Goal: Task Accomplishment & Management: Contribute content

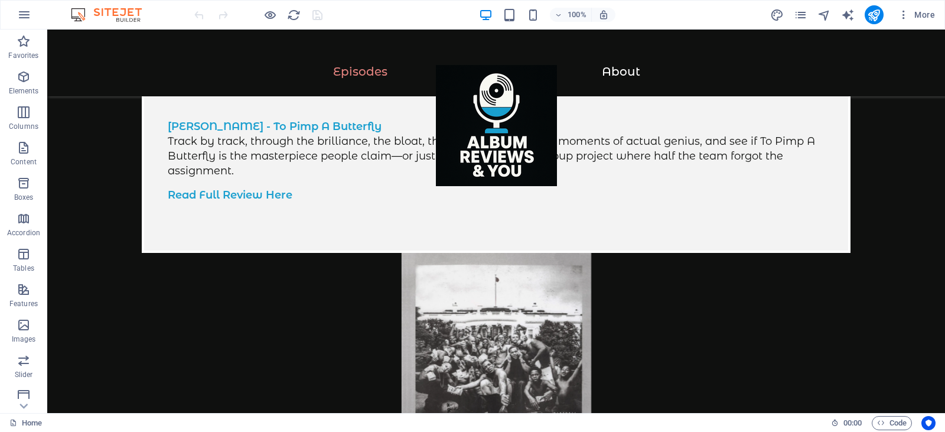
scroll to position [680, 0]
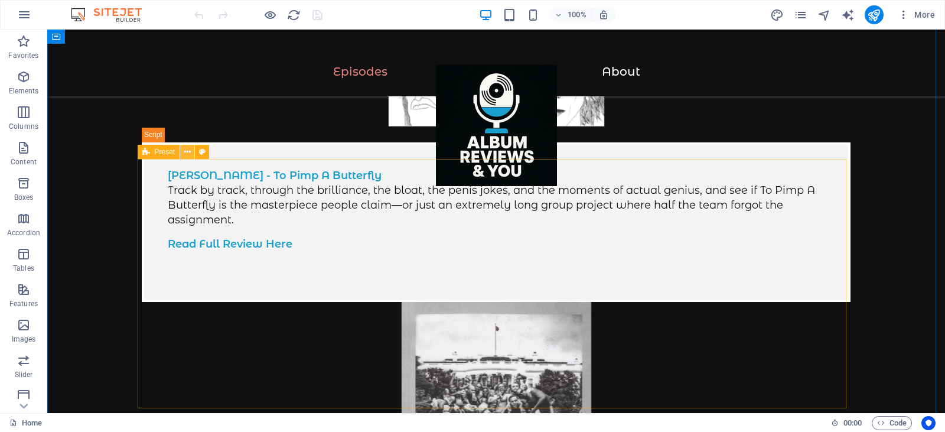
click at [185, 153] on icon at bounding box center [187, 152] width 6 height 12
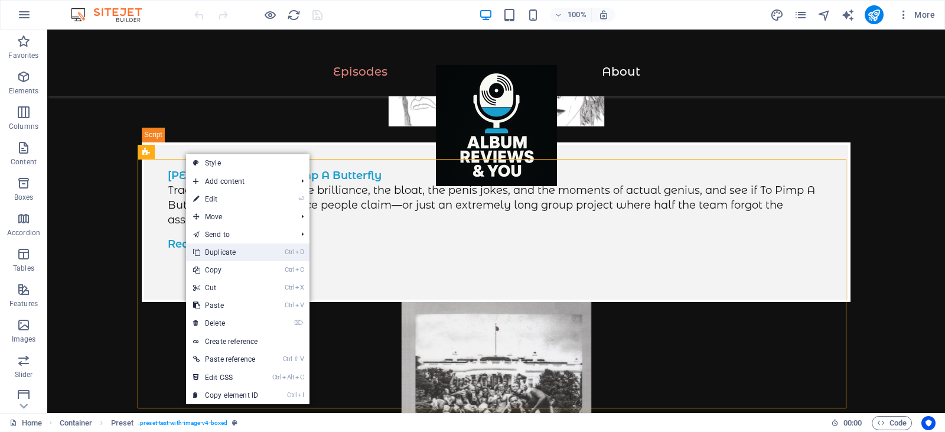
click at [244, 251] on link "Ctrl D Duplicate" at bounding box center [225, 252] width 79 height 18
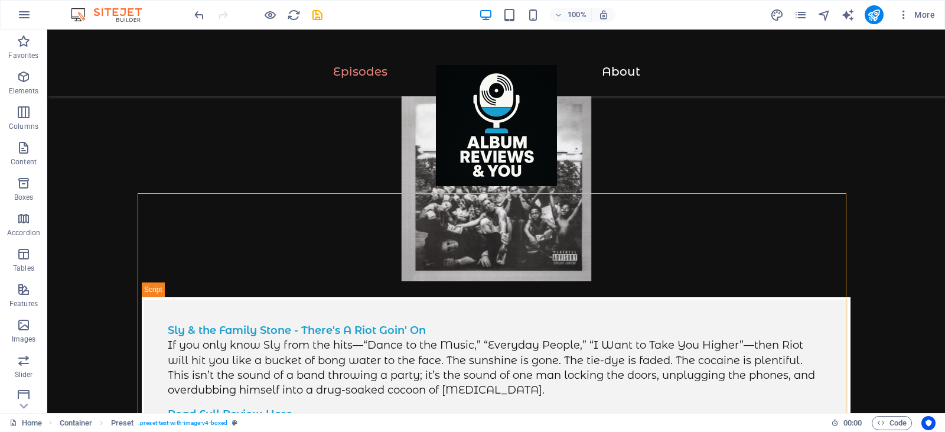
scroll to position [904, 0]
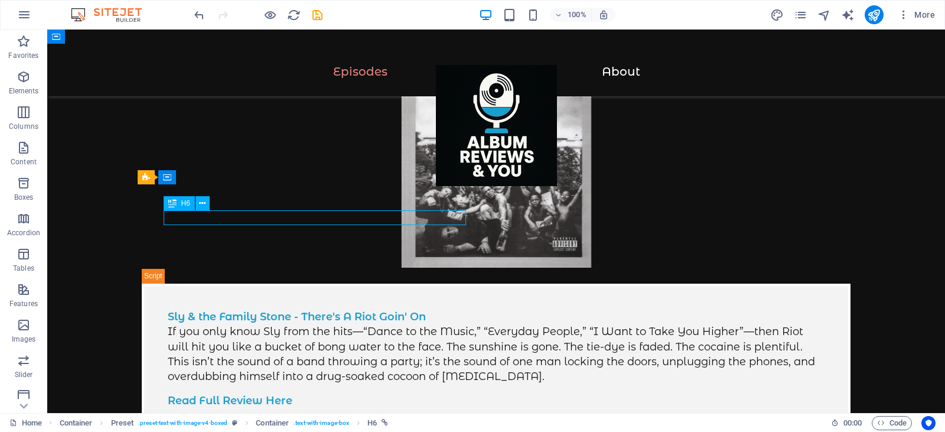
drag, startPoint x: 431, startPoint y: 218, endPoint x: 355, endPoint y: 216, distance: 76.2
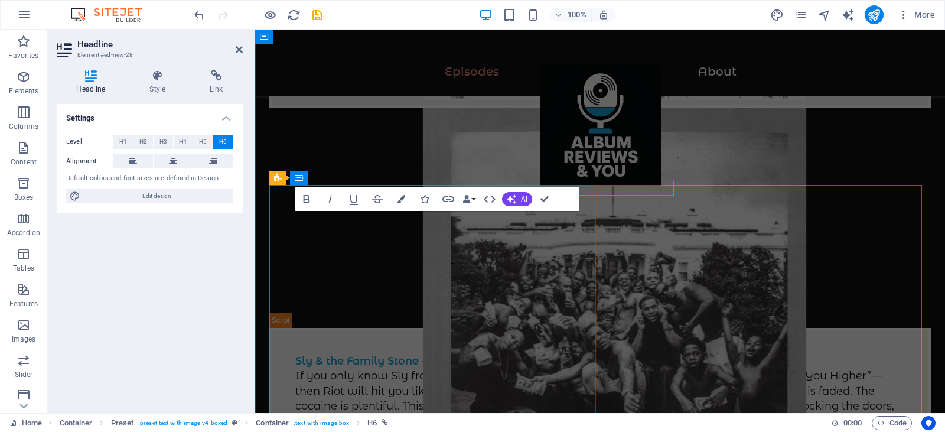
scroll to position [934, 0]
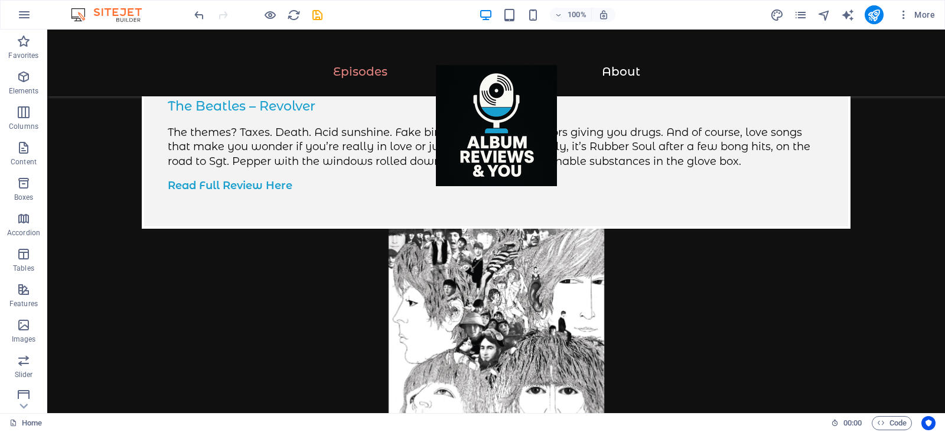
scroll to position [353, 0]
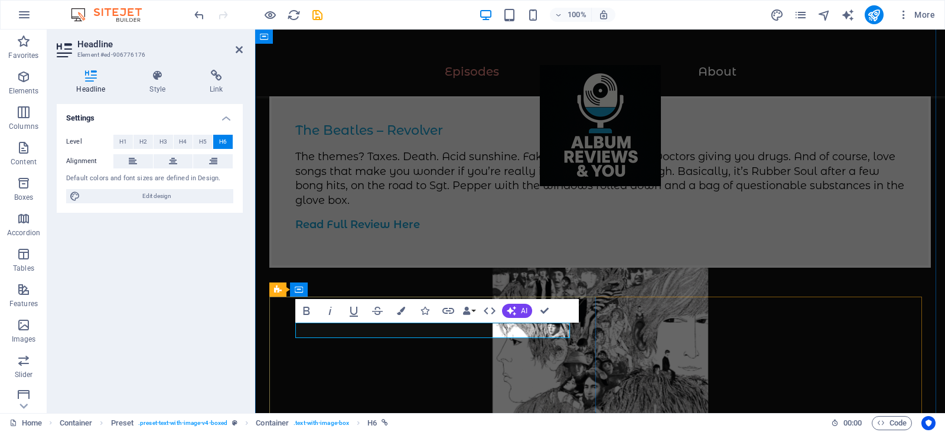
scroll to position [368, 0]
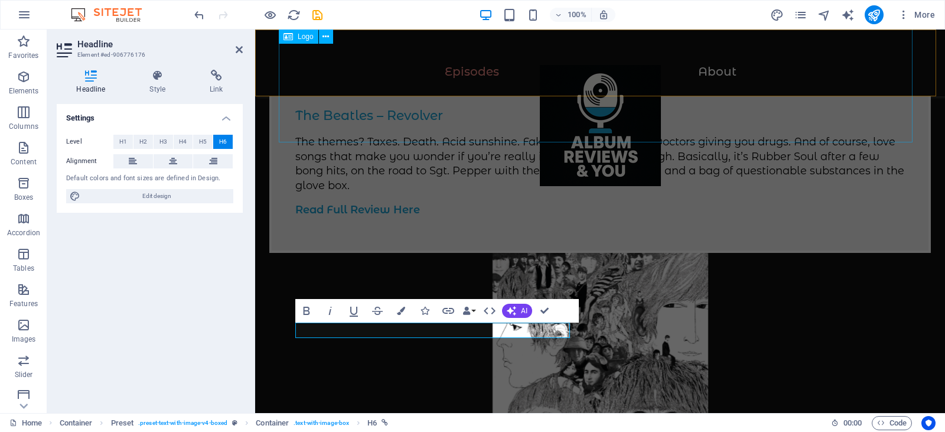
click at [347, 118] on div at bounding box center [600, 131] width 643 height 133
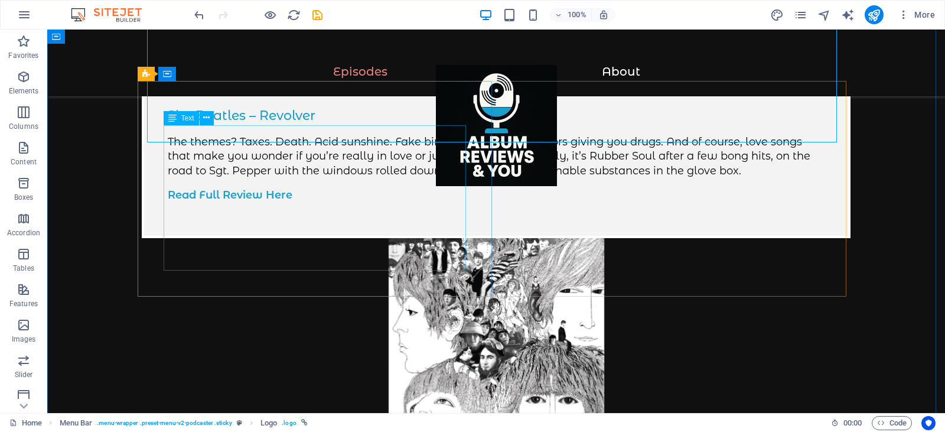
click at [275, 168] on div "The themes? Taxes. Death. Acid sunshine. Fake birds. Submarines. Doctors giving…" at bounding box center [496, 169] width 657 height 68
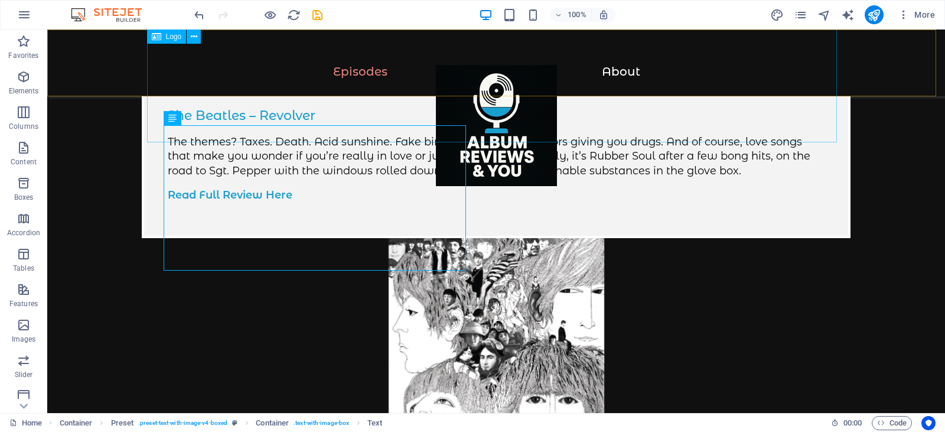
click at [272, 117] on div at bounding box center [496, 131] width 851 height 133
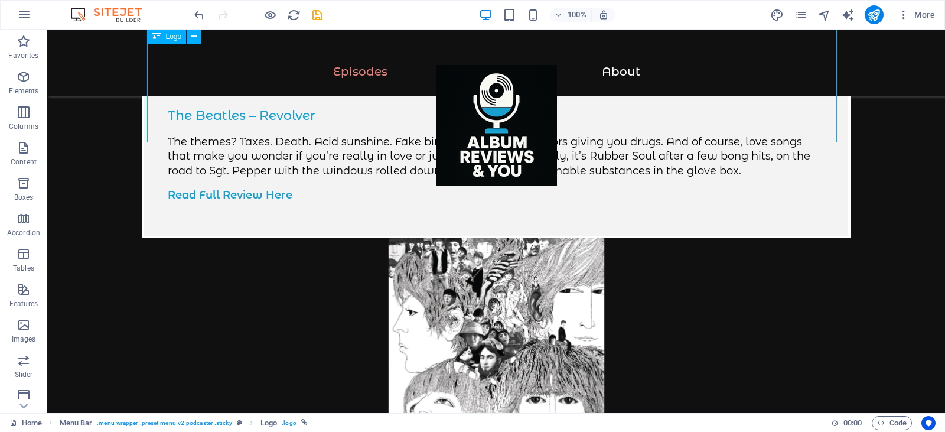
click at [272, 117] on div at bounding box center [496, 131] width 851 height 133
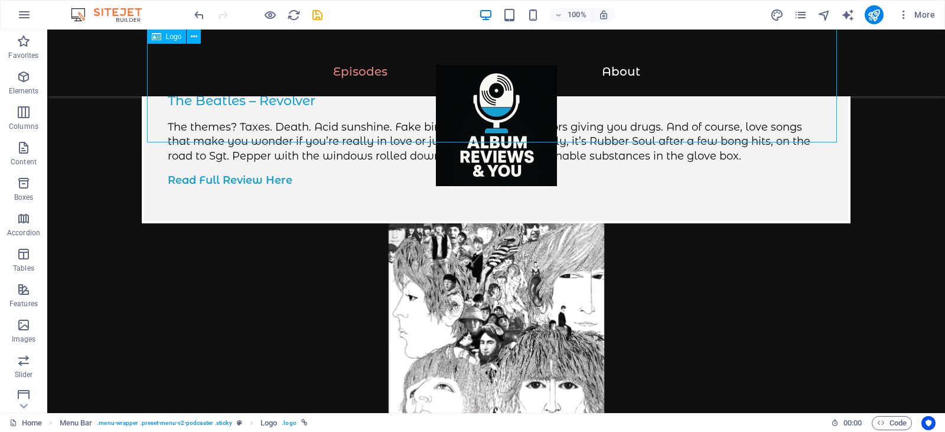
select select "px"
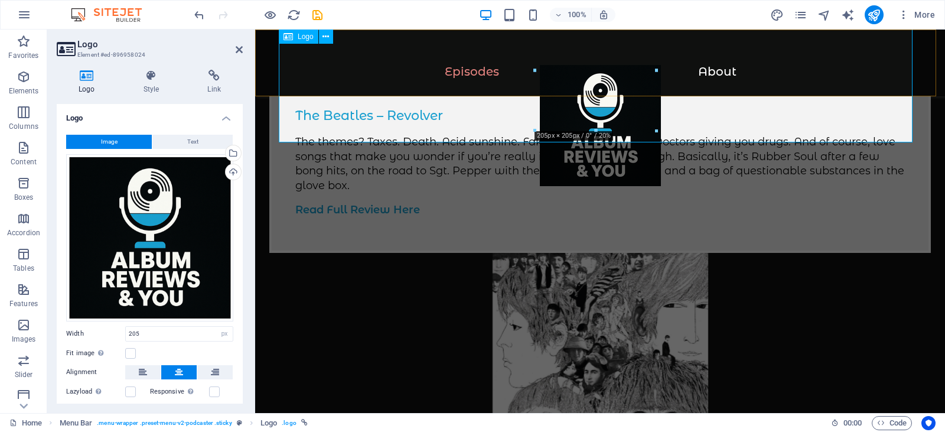
click at [313, 114] on div at bounding box center [600, 131] width 643 height 133
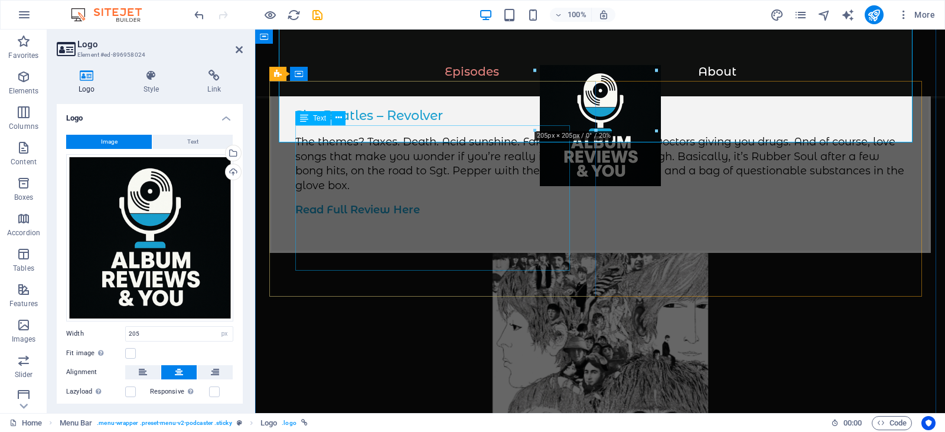
click at [304, 176] on div "The themes? Taxes. Death. Acid sunshine. Fake birds. Submarines. Doctors giving…" at bounding box center [600, 176] width 610 height 83
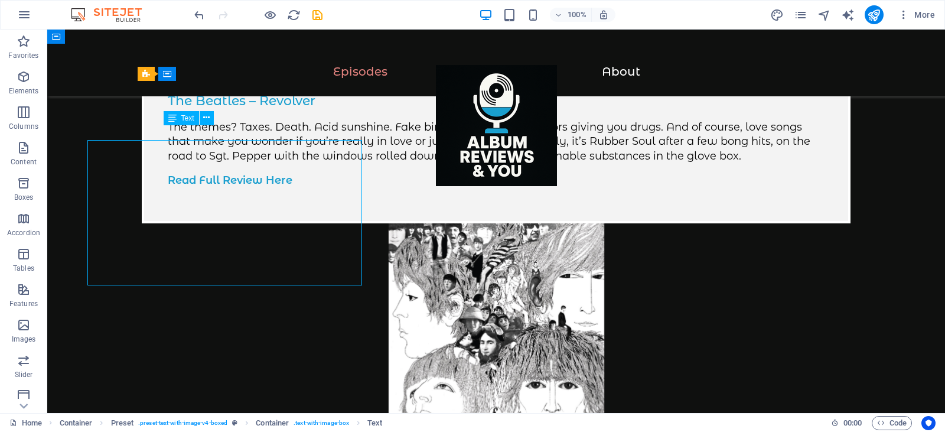
scroll to position [353, 0]
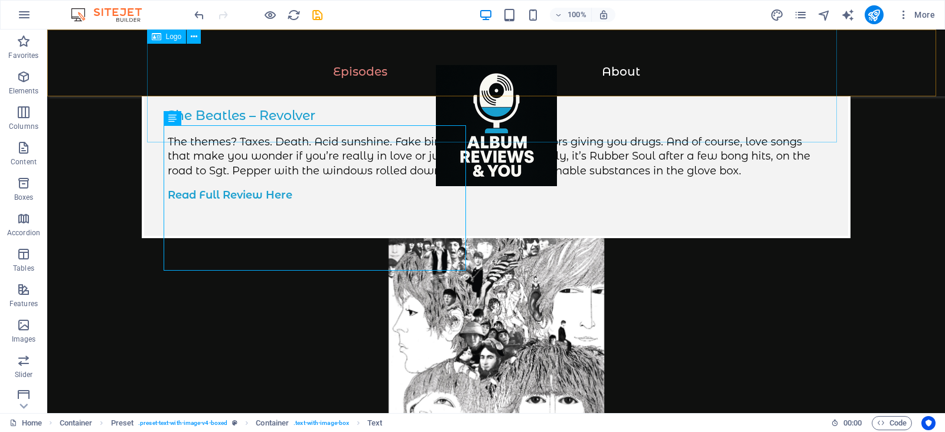
click at [152, 136] on div at bounding box center [496, 131] width 851 height 133
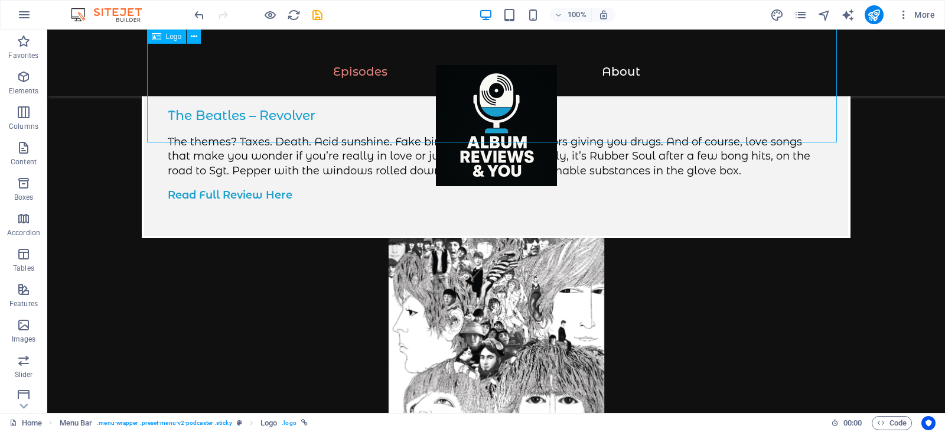
click at [152, 136] on div at bounding box center [496, 131] width 851 height 133
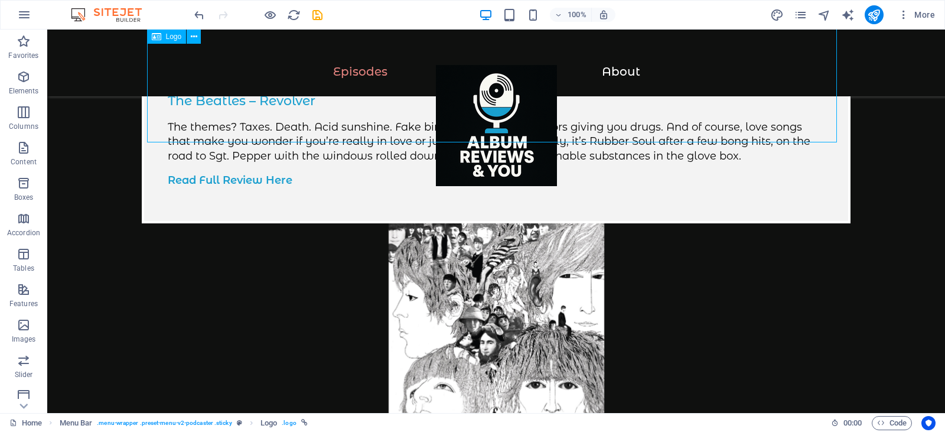
select select "px"
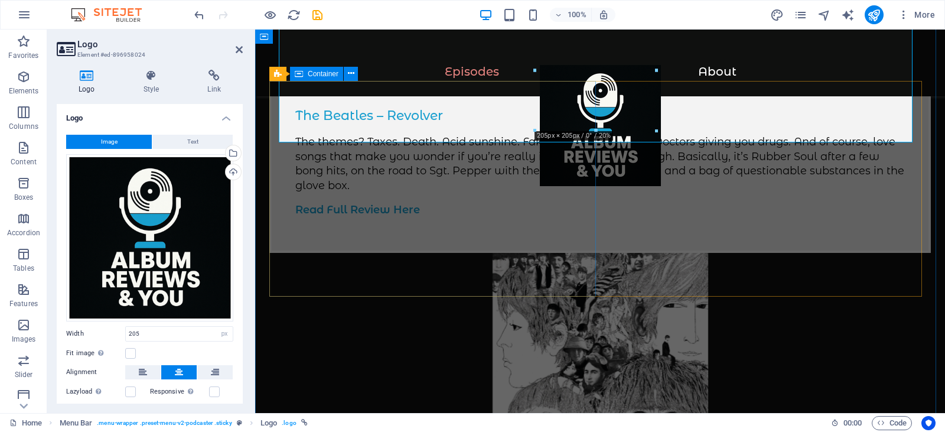
click at [274, 128] on div "The Beatles – Revolver The themes? Taxes. Death. Acid sunshine. Fake birds. Sub…" at bounding box center [600, 167] width 662 height 172
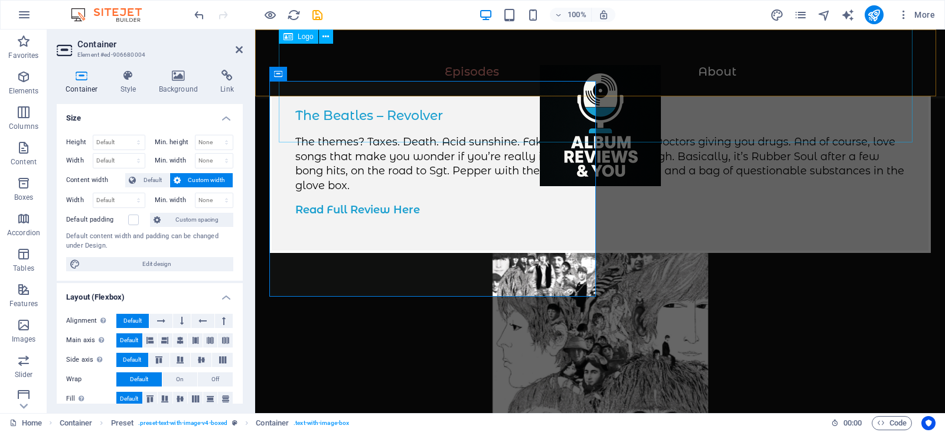
click at [392, 115] on div at bounding box center [600, 131] width 643 height 133
select select "px"
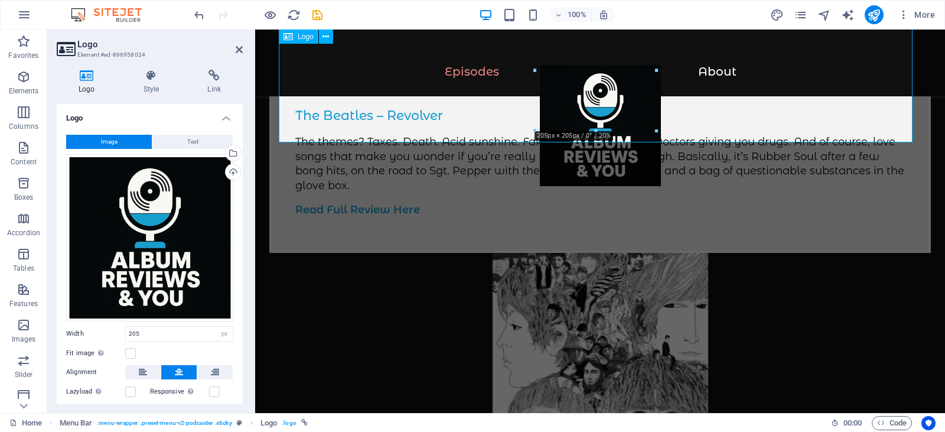
click at [392, 115] on div at bounding box center [600, 131] width 643 height 133
click at [433, 166] on div "The themes? Taxes. Death. Acid sunshine. Fake birds. Submarines. Doctors giving…" at bounding box center [600, 176] width 610 height 83
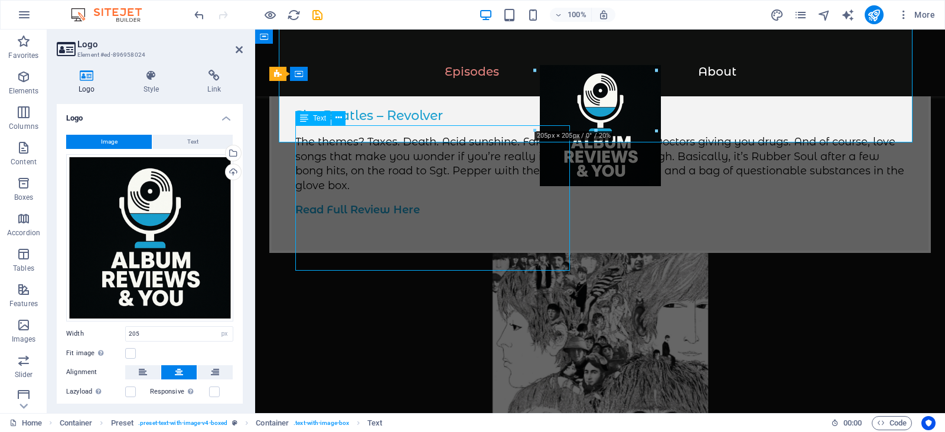
scroll to position [353, 0]
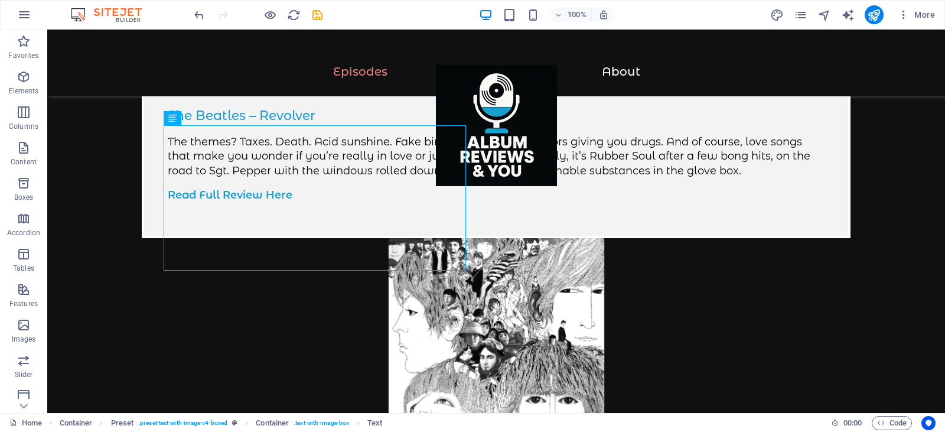
click at [531, 238] on figure at bounding box center [496, 346] width 709 height 216
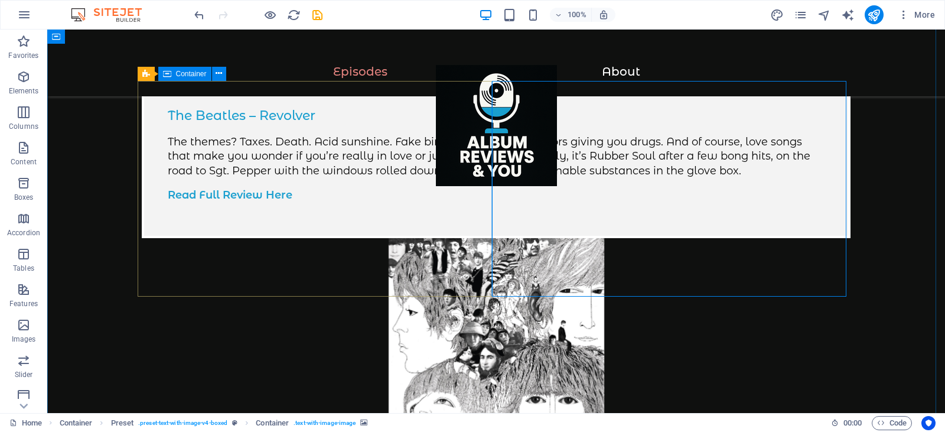
click at [479, 193] on div "The Beatles – Revolver The themes? Taxes. Death. Acid sunshine. Fake birds. Sub…" at bounding box center [496, 159] width 709 height 157
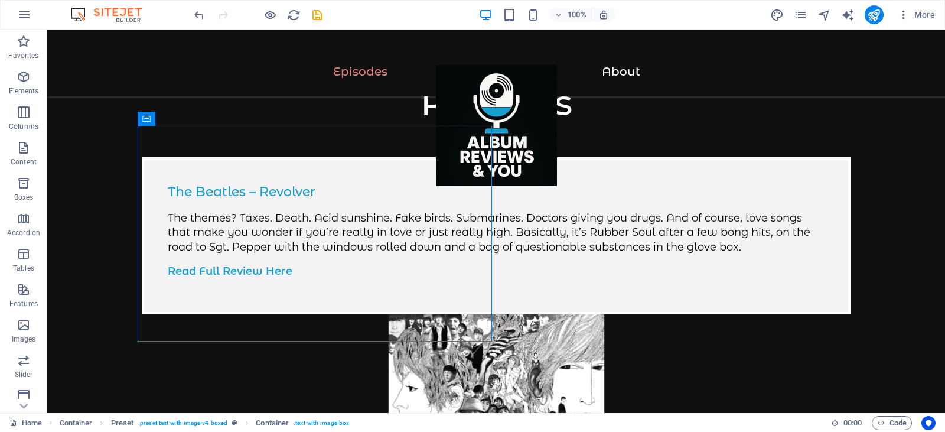
scroll to position [203, 0]
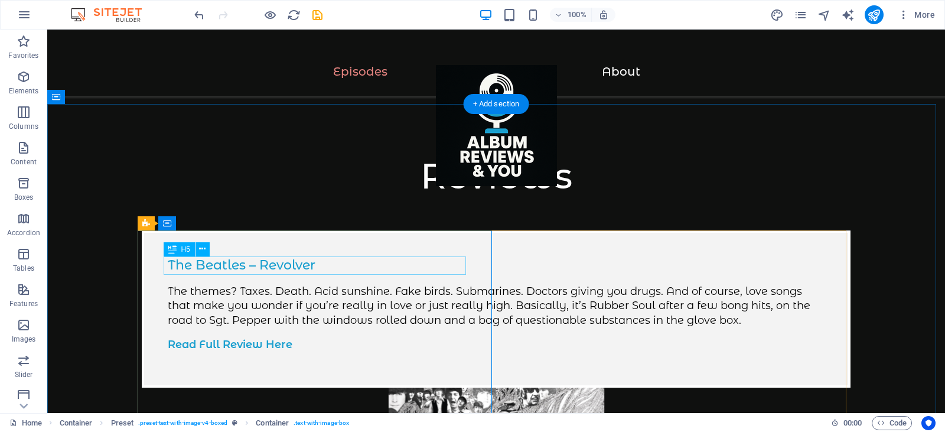
click at [226, 261] on div "The Beatles – Revolver" at bounding box center [496, 265] width 657 height 18
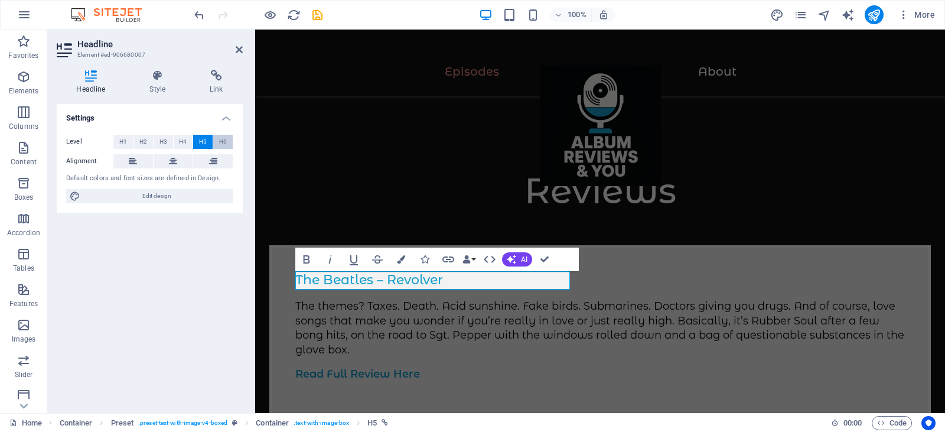
click at [226, 141] on span "H6" at bounding box center [223, 142] width 8 height 14
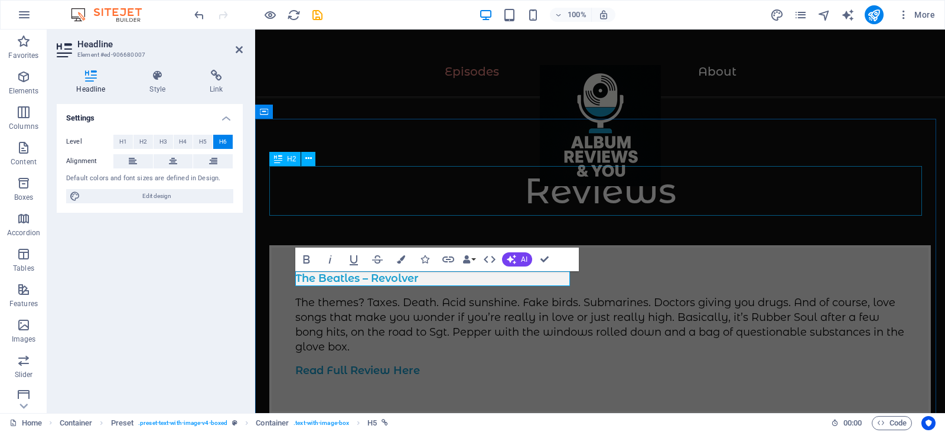
click at [404, 189] on div "Reviews" at bounding box center [600, 191] width 662 height 50
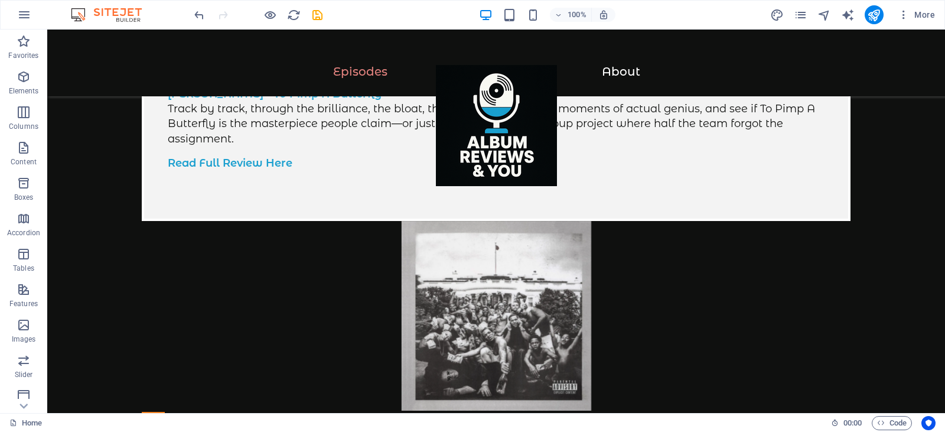
scroll to position [778, 0]
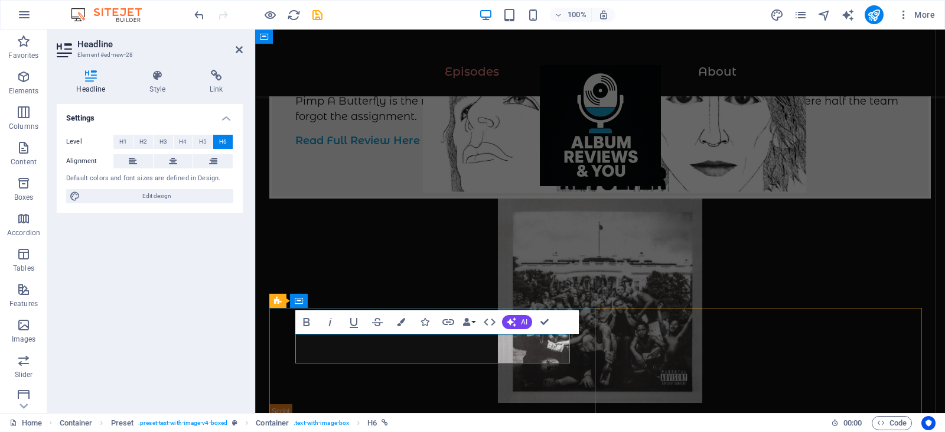
drag, startPoint x: 396, startPoint y: 356, endPoint x: 416, endPoint y: 344, distance: 23.0
drag, startPoint x: 418, startPoint y: 342, endPoint x: 422, endPoint y: 360, distance: 18.7
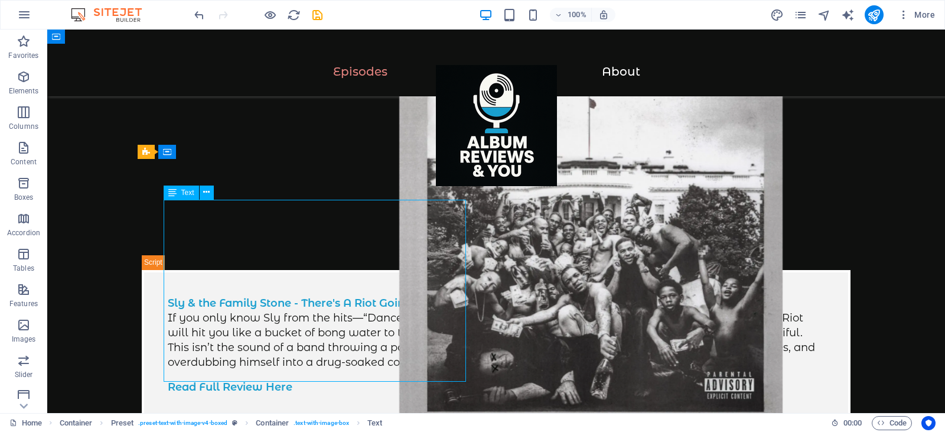
scroll to position [956, 0]
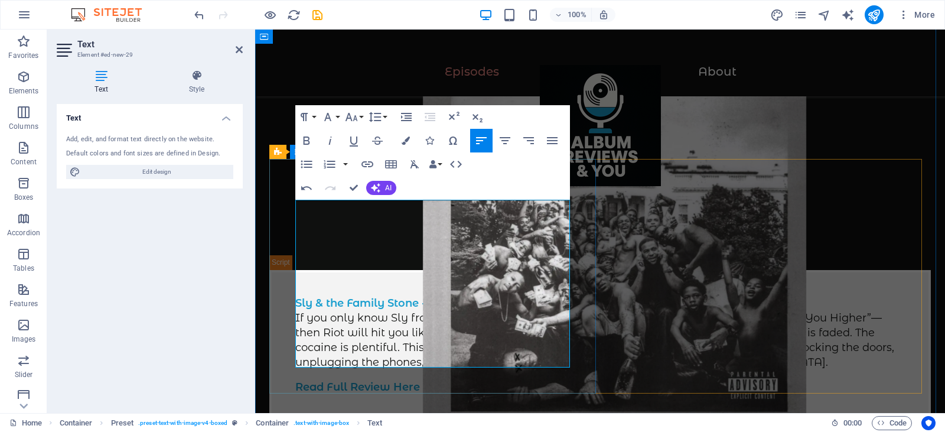
scroll to position [4247, 2]
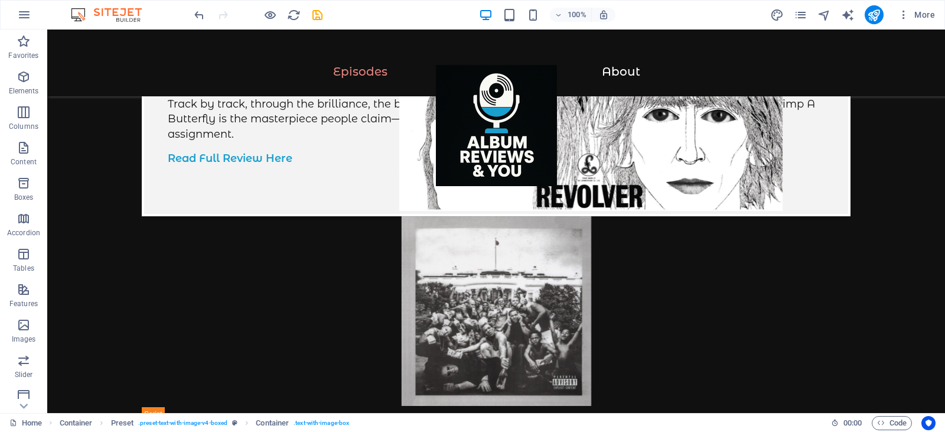
scroll to position [765, 0]
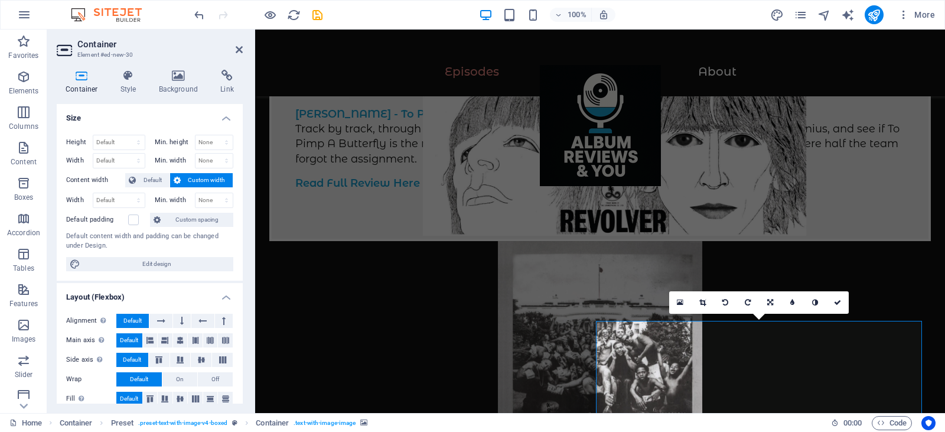
scroll to position [794, 0]
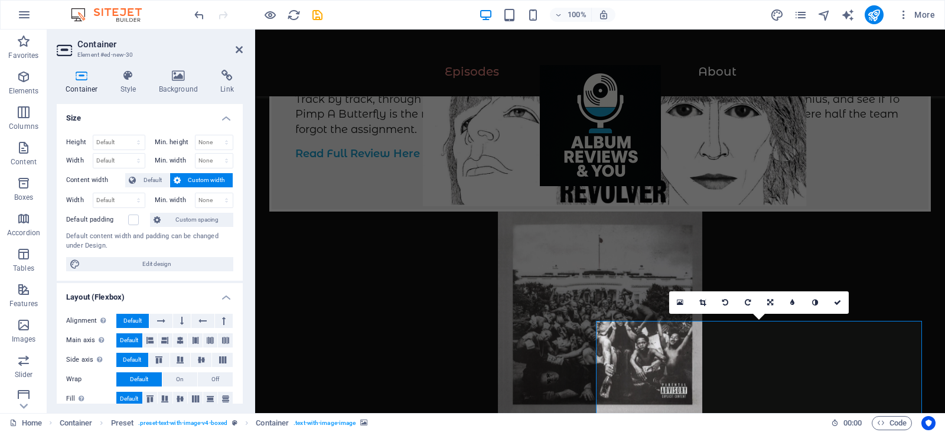
click at [187, 73] on icon at bounding box center [178, 76] width 57 height 12
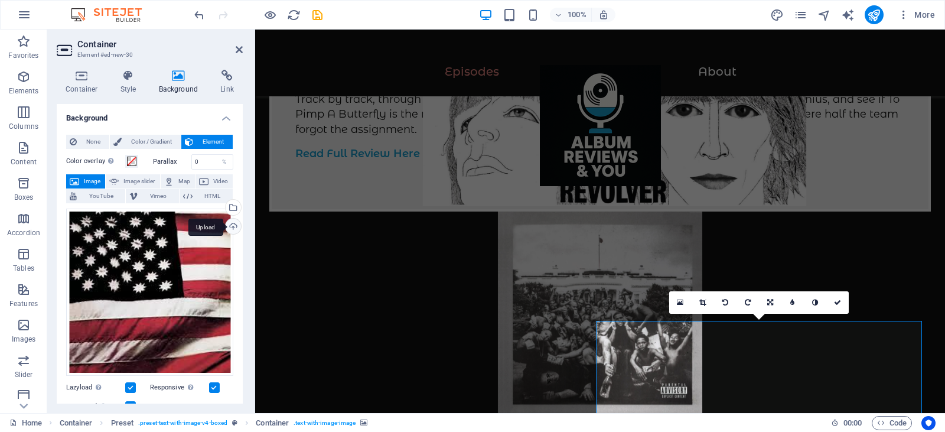
click at [230, 227] on div "Upload" at bounding box center [232, 228] width 18 height 18
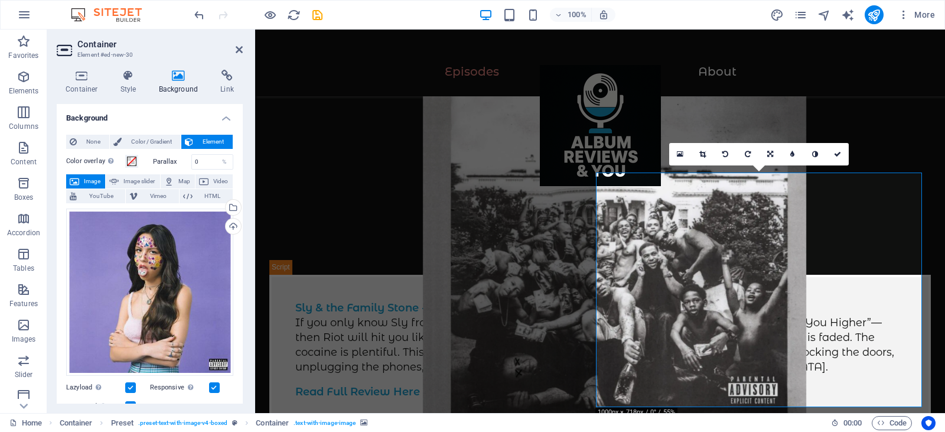
scroll to position [934, 0]
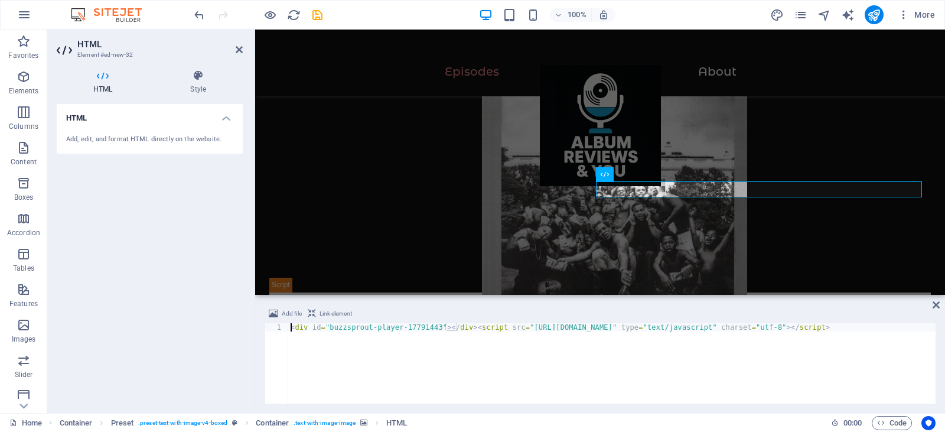
click at [359, 359] on div "< div id = "buzzsprout-player-17791443" > </ div > < script src = "https://www.…" at bounding box center [861, 370] width 1147 height 95
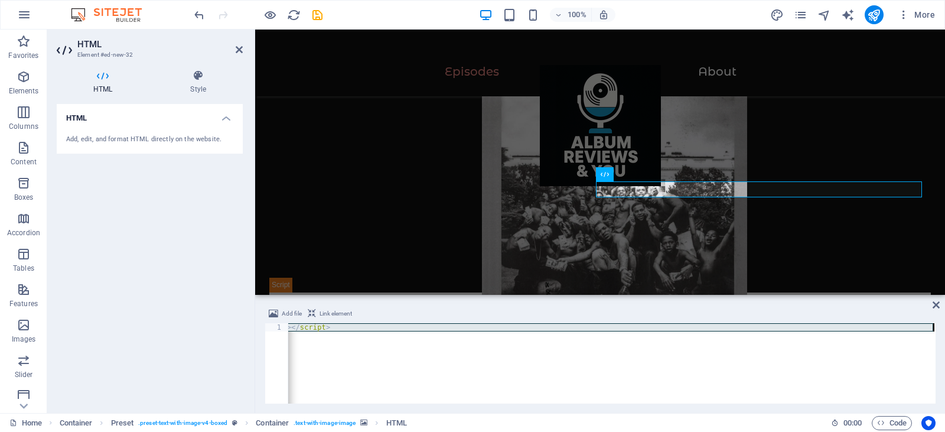
type textarea "<div id="buzzsprout-player-17793235"></div><script src="https://www.buzzsprout.…"
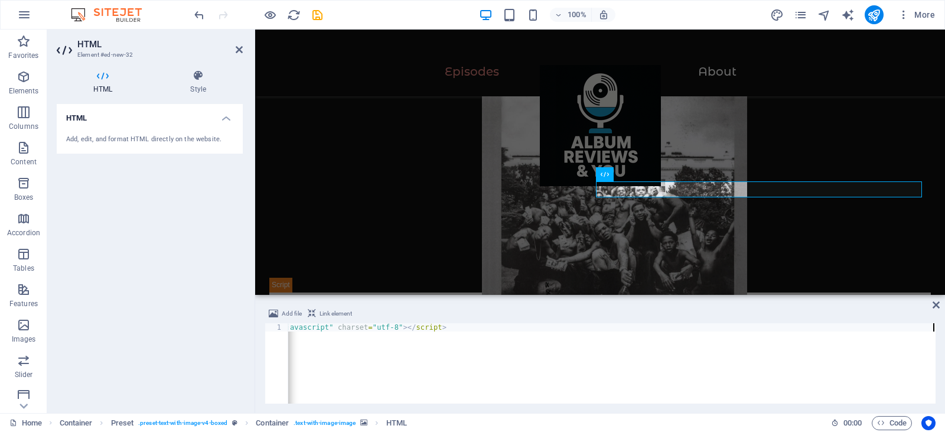
scroll to position [0, 440]
click at [937, 309] on icon at bounding box center [936, 304] width 7 height 9
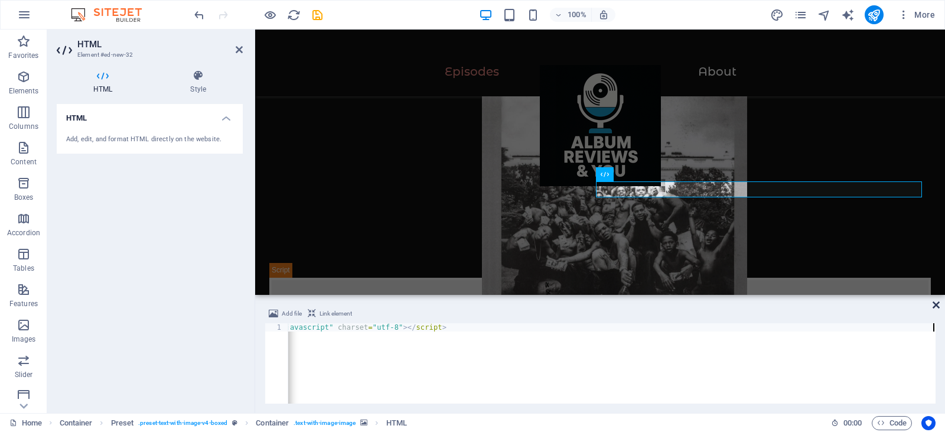
scroll to position [904, 0]
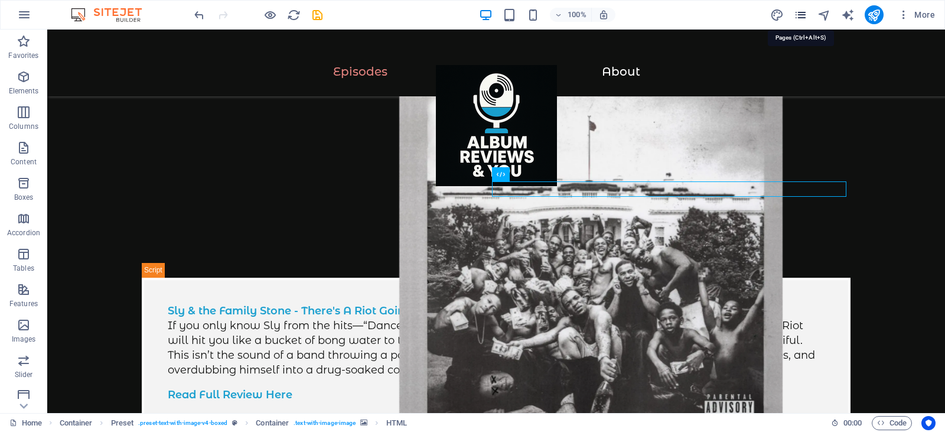
click at [804, 16] on icon "pages" at bounding box center [801, 15] width 14 height 14
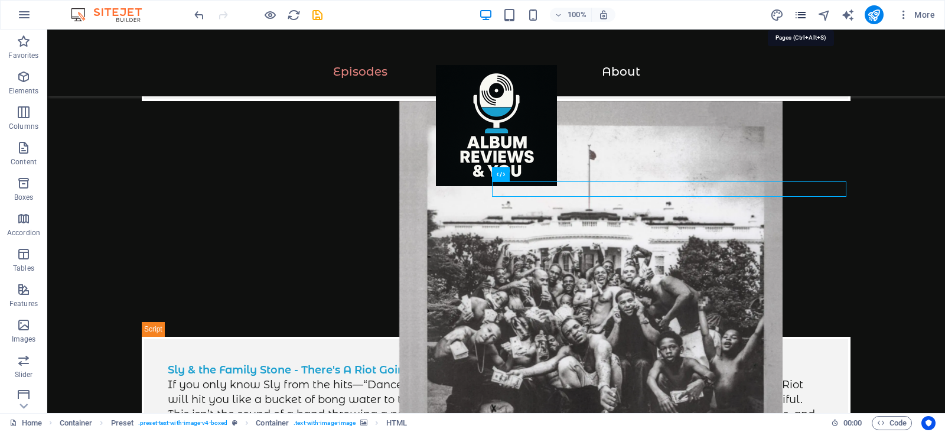
scroll to position [993, 0]
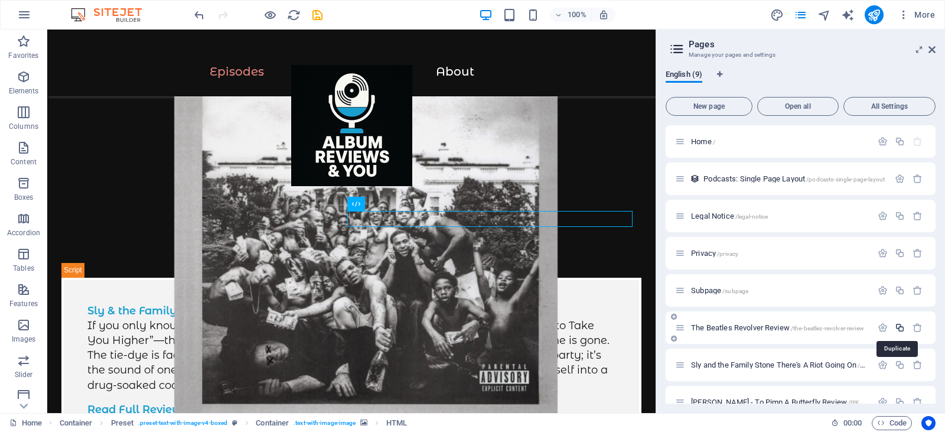
click at [898, 327] on icon "button" at bounding box center [900, 328] width 10 height 10
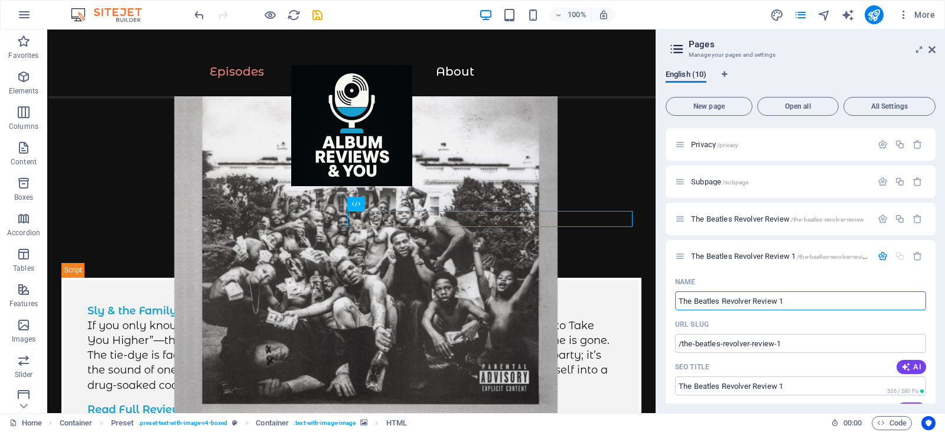
scroll to position [107, 0]
type input "Olviai"
type input "/olviai"
type input "Olviai"
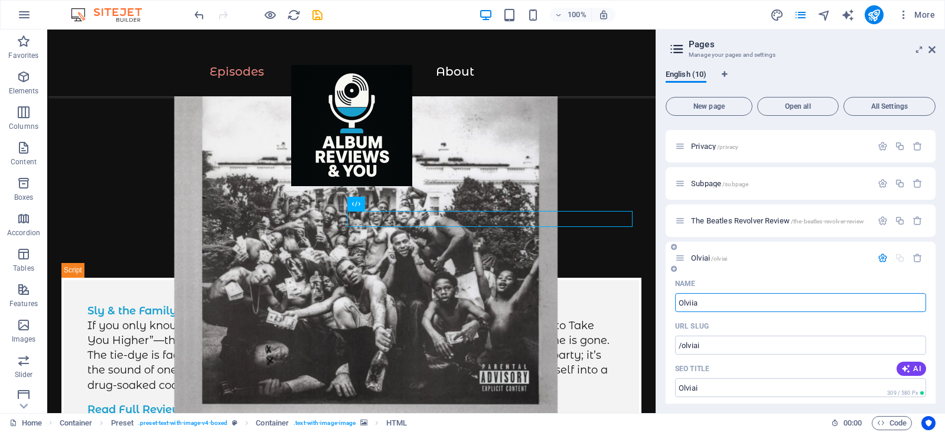
type input "Olviia"
type input "/olviia"
type input "Olviia"
type input "Olvia R"
type input "/olvia-ro"
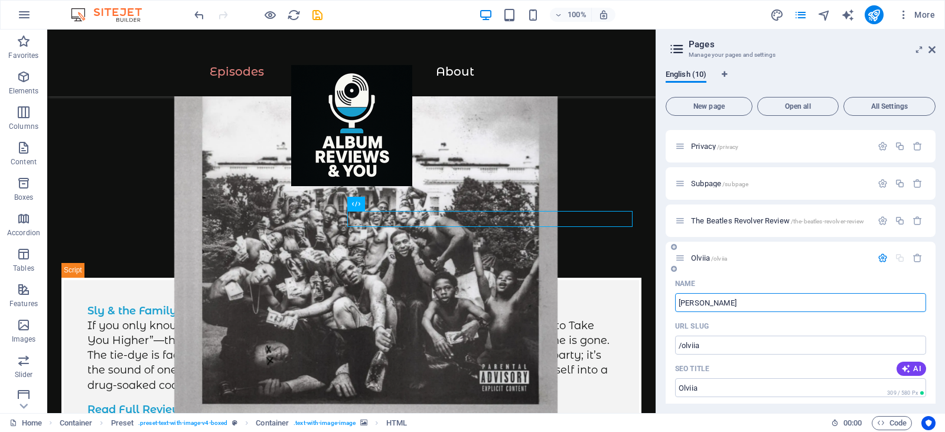
type input "Olvia Ro"
type input "Olivia Rodrigo"
type input "/olivia-rodrigo"
type input "Olivia Rodrigo"
type input "Olivia Rodrigo Sor"
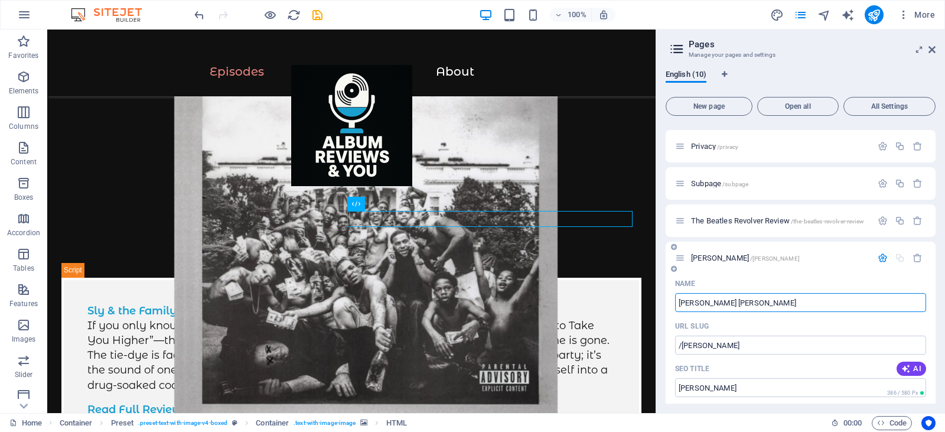
type input "/olivia-rodrigo-sor"
type input "Olivia Rodrigo Sor"
type input "Olivia Rodrigo Sour Review"
type input "/olivia-rodrigo-sour-review"
type input "Olivia Rodrigo Sour Review"
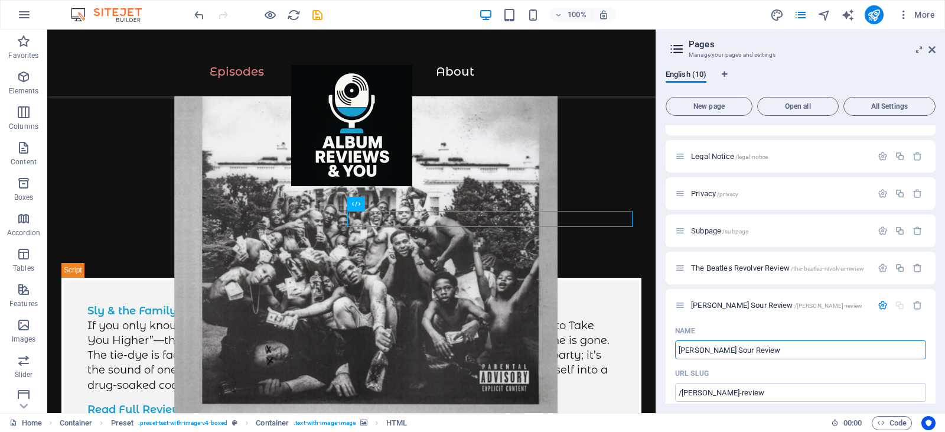
scroll to position [56, 0]
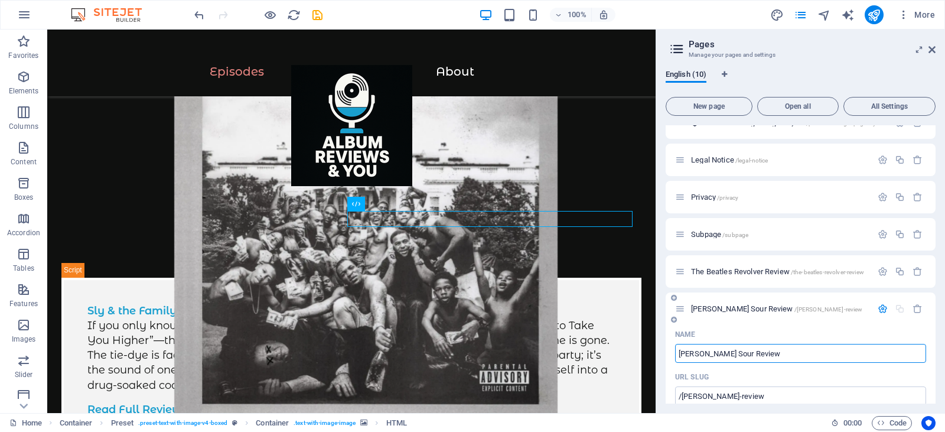
type input "Olivia Rodrigo Sour Review"
click at [706, 310] on span "Olivia Rodrigo Sour Review /olivia-rodrigo-sour-review" at bounding box center [776, 308] width 171 height 9
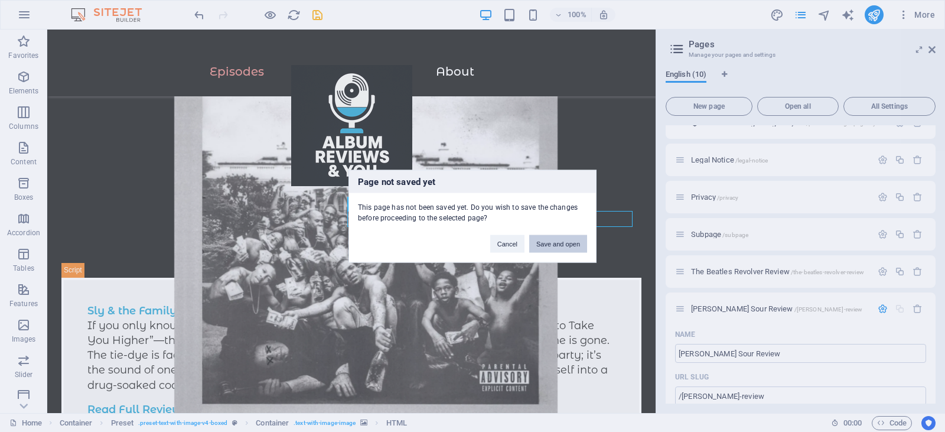
click at [574, 243] on button "Save and open" at bounding box center [558, 244] width 58 height 18
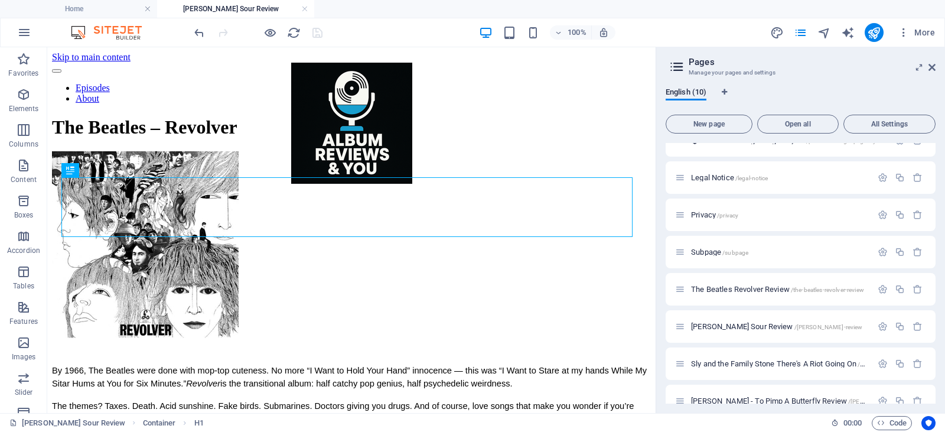
scroll to position [0, 0]
click at [130, 116] on div at bounding box center [351, 116] width 599 height 0
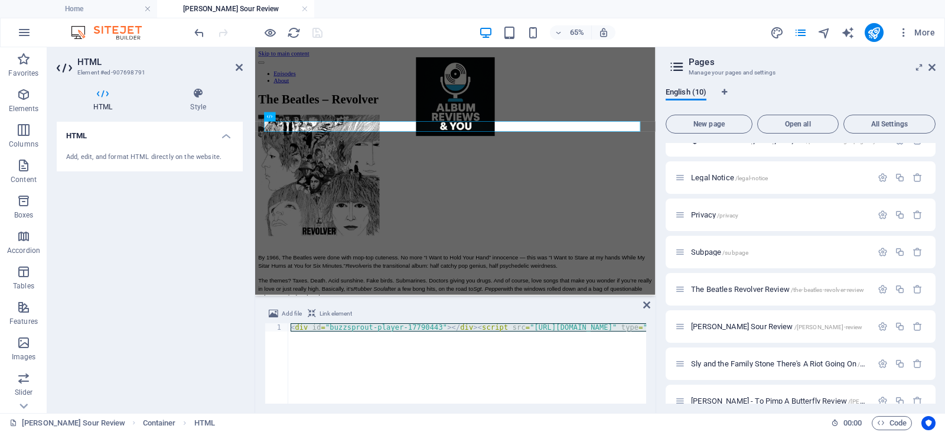
type textarea "<div id="buzzsprout-player-17793235"></div><script src="https://www.buzzsprout.…"
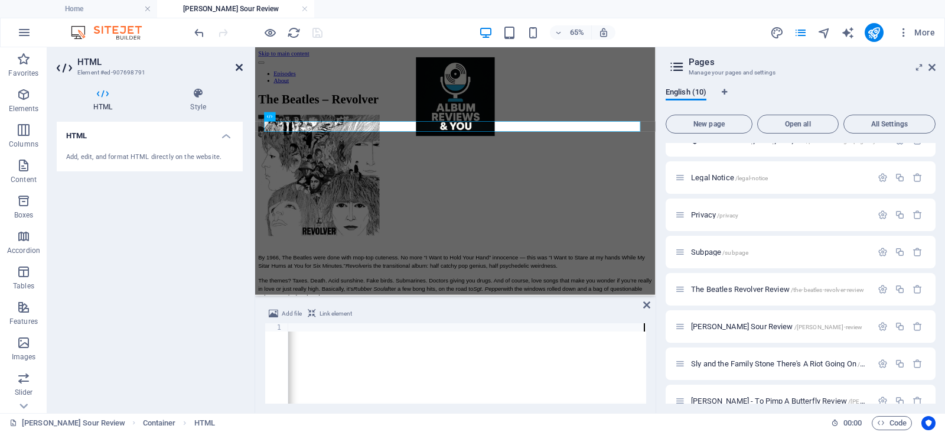
click at [240, 70] on icon at bounding box center [239, 67] width 7 height 9
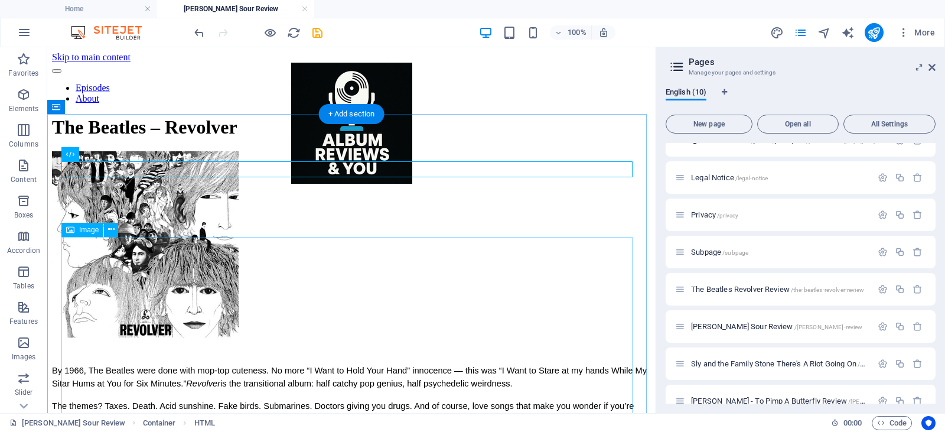
click at [142, 330] on figure at bounding box center [351, 245] width 599 height 189
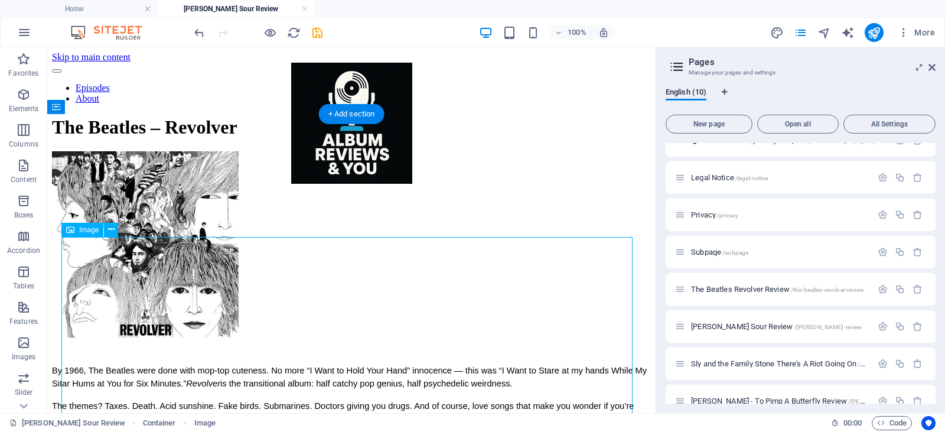
click at [142, 330] on figure at bounding box center [351, 245] width 599 height 189
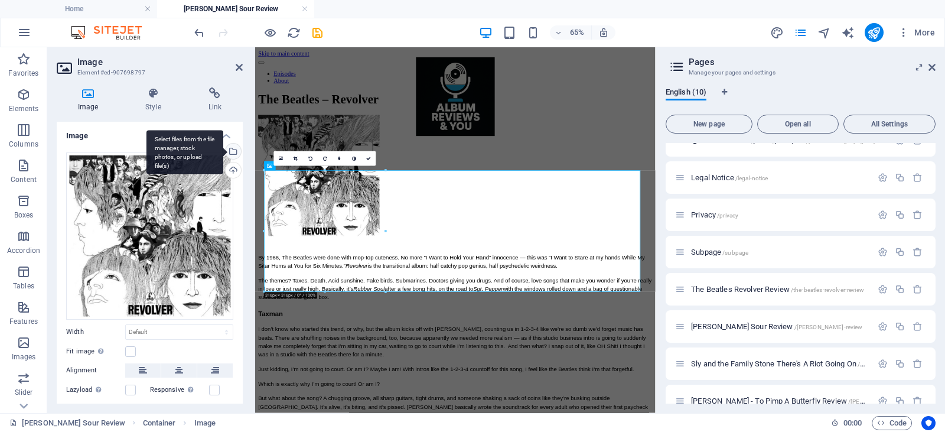
click at [233, 152] on div "Select files from the file manager, stock photos, or upload file(s)" at bounding box center [232, 153] width 18 height 18
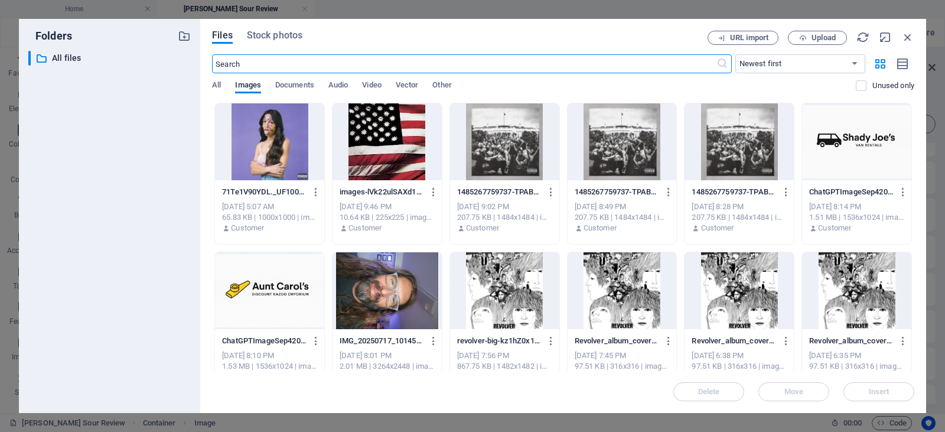
click at [275, 141] on div at bounding box center [269, 141] width 109 height 77
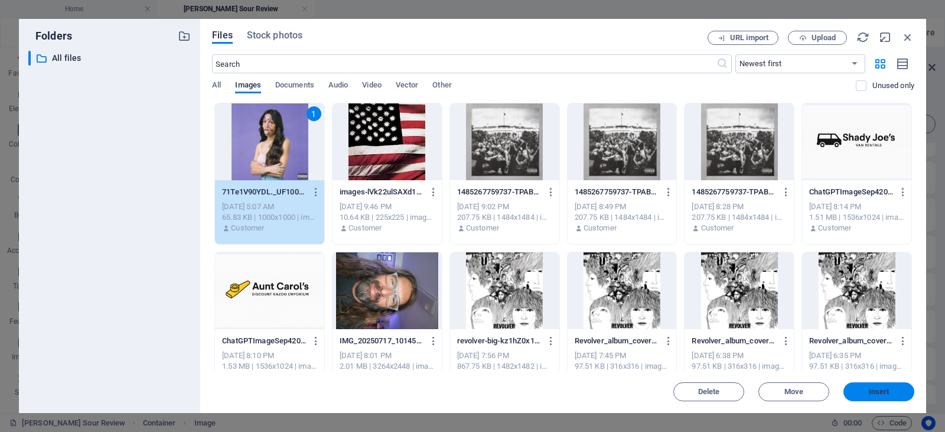
click at [866, 391] on span "Insert" at bounding box center [878, 391] width 61 height 7
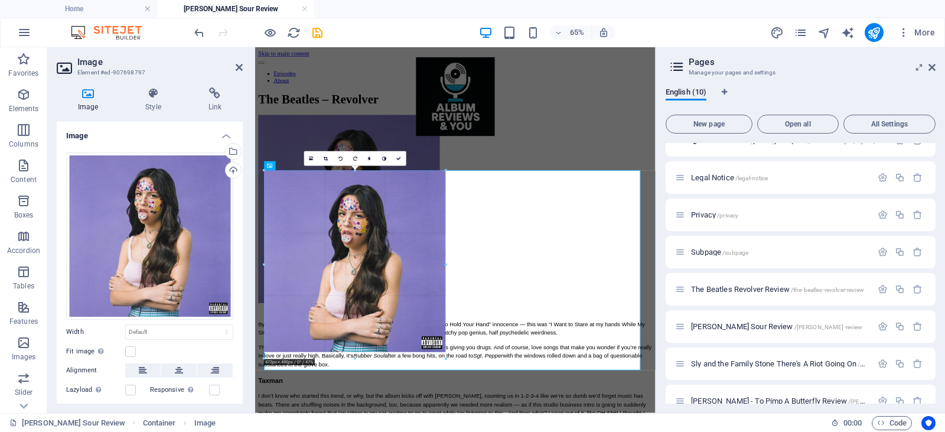
drag, startPoint x: 639, startPoint y: 170, endPoint x: 316, endPoint y: 460, distance: 434.4
type input "473"
select select "px"
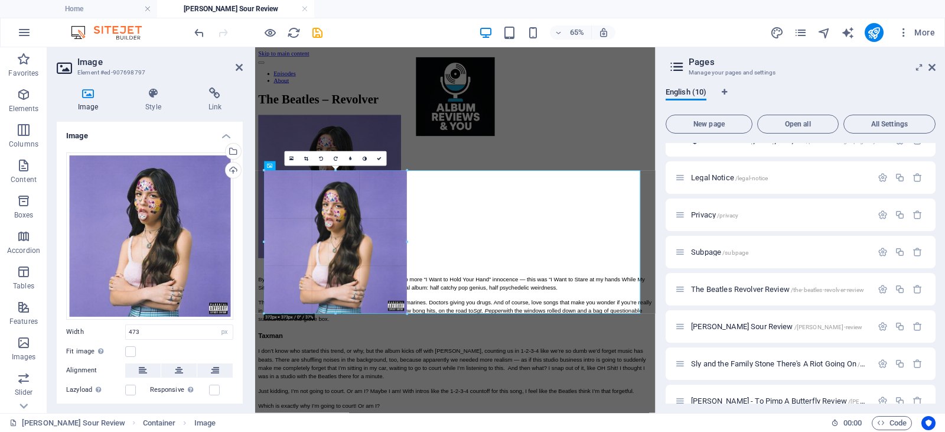
drag, startPoint x: 446, startPoint y: 170, endPoint x: 381, endPoint y: 228, distance: 87.0
type input "372"
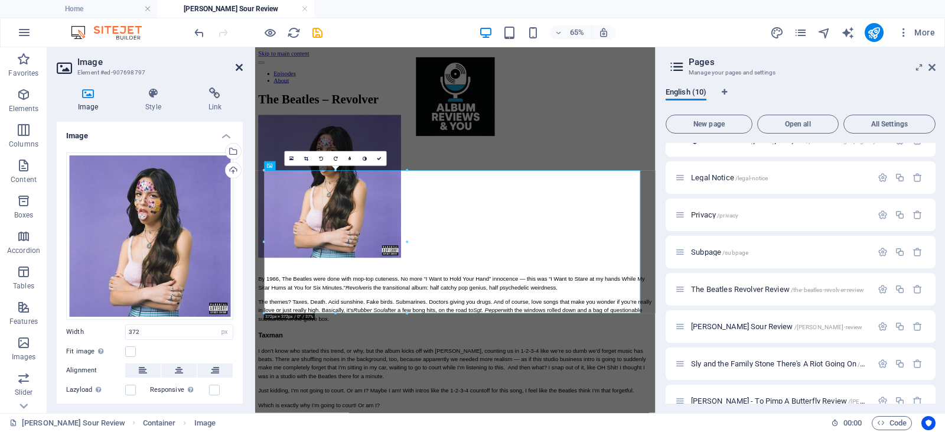
click at [236, 70] on icon at bounding box center [239, 67] width 7 height 9
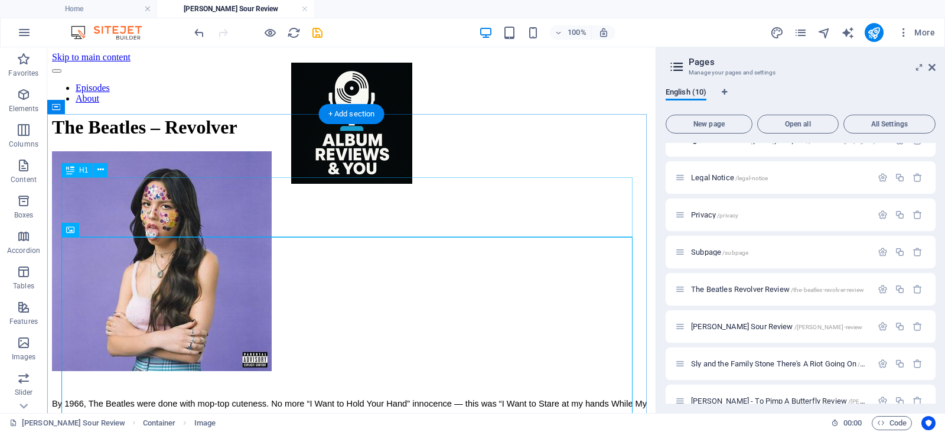
click at [392, 138] on div "The Beatles – Revolver" at bounding box center [351, 127] width 599 height 22
click at [258, 291] on figure at bounding box center [351, 262] width 599 height 222
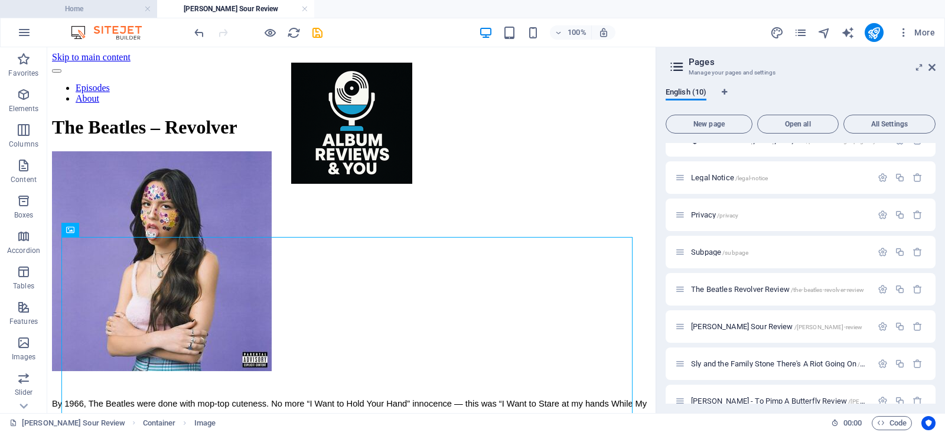
click at [92, 6] on h4 "Home" at bounding box center [78, 8] width 157 height 13
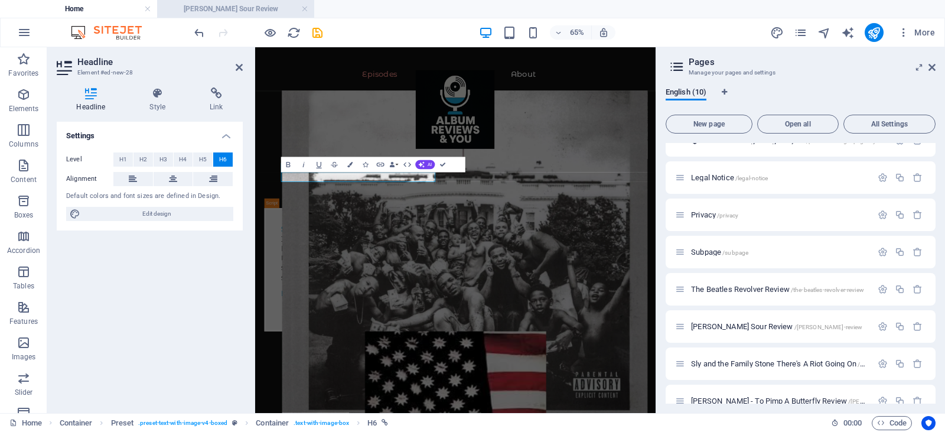
click at [217, 9] on h4 "Olivia Rodrigo Sour Review" at bounding box center [235, 8] width 157 height 13
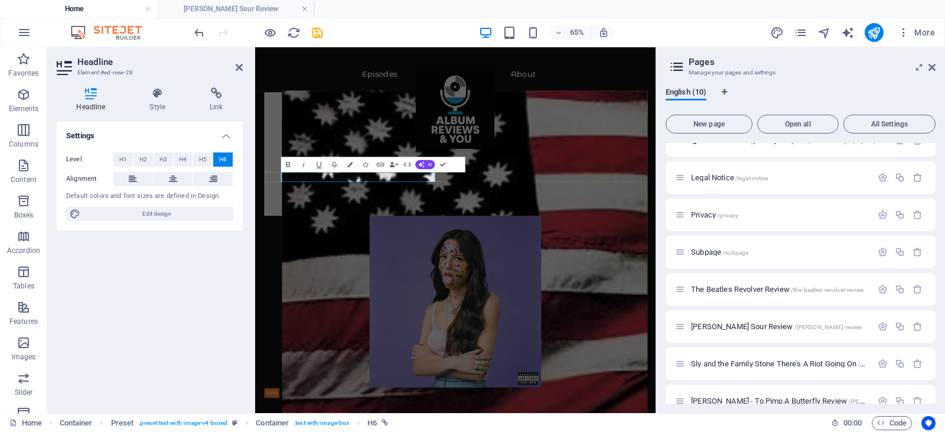
scroll to position [0, 0]
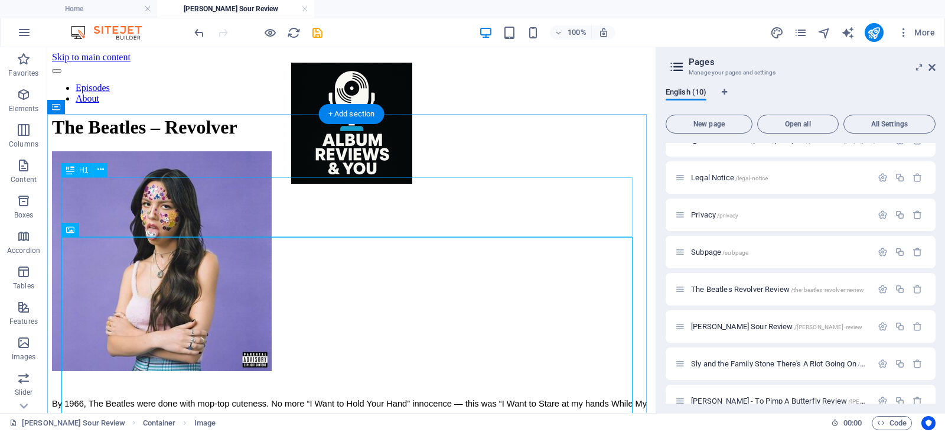
click at [252, 138] on div "The Beatles – Revolver" at bounding box center [351, 127] width 599 height 22
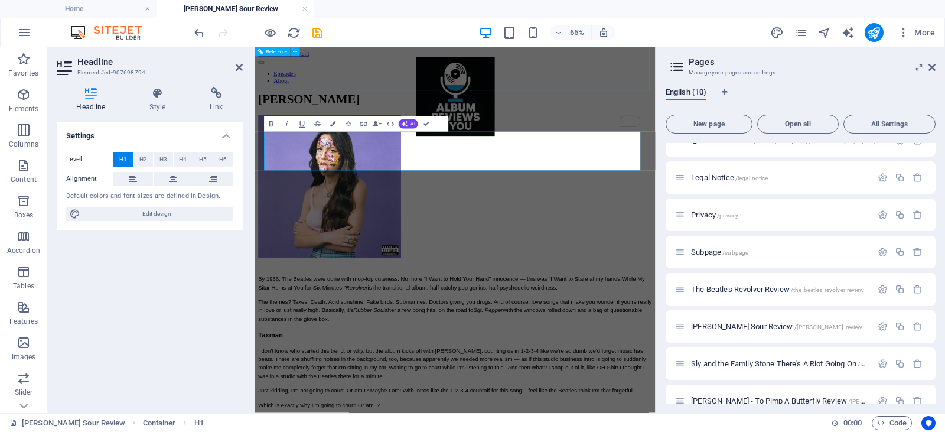
click at [792, 98] on div at bounding box center [563, 124] width 569 height 123
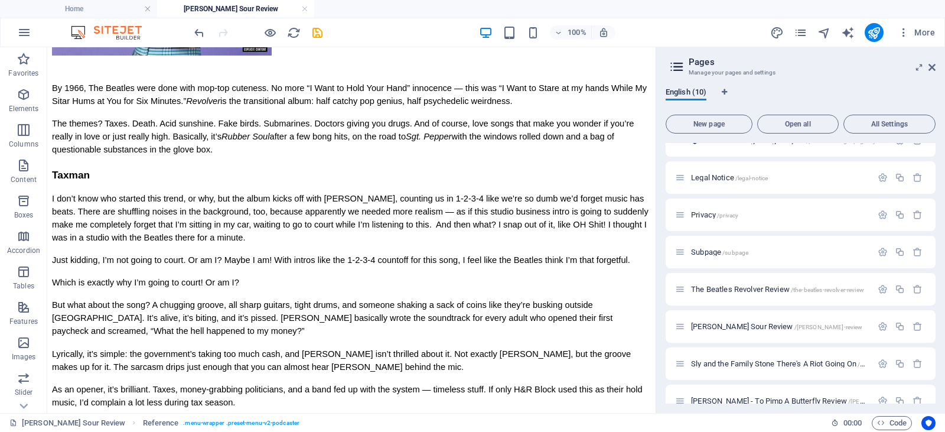
scroll to position [323, 0]
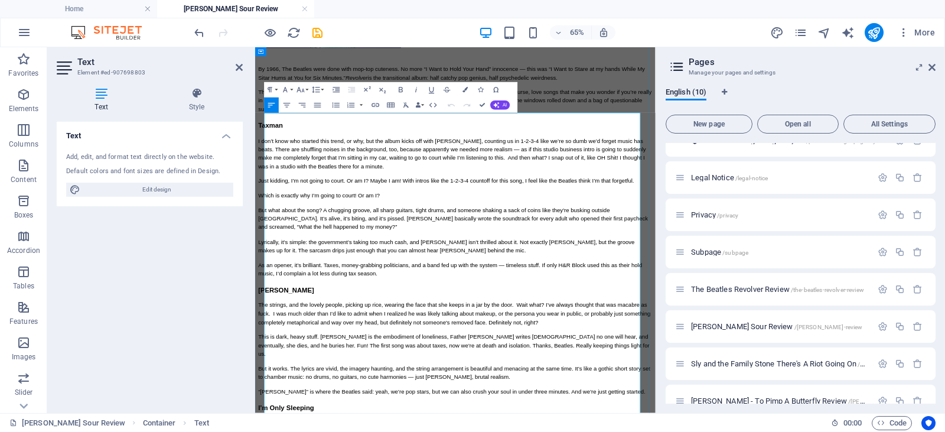
click at [347, 149] on p "The themes? Taxes. Death. Acid sunshine. Fake birds. Submarines. Doctors giving…" at bounding box center [563, 129] width 607 height 39
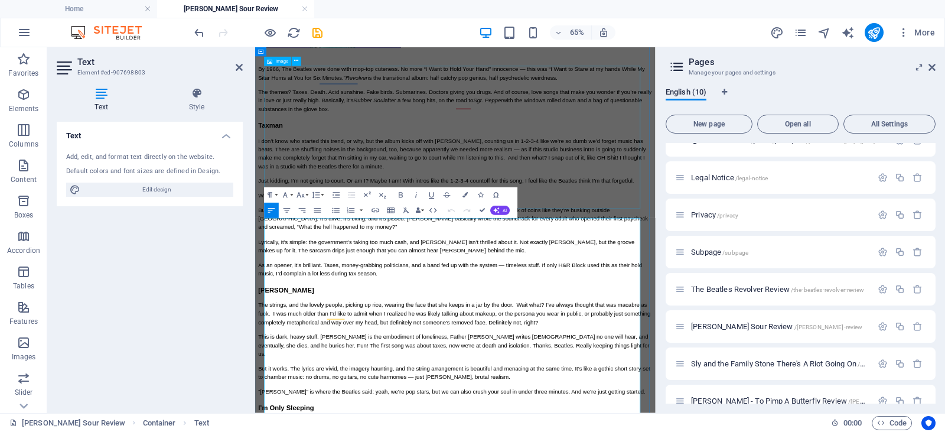
scroll to position [161, 0]
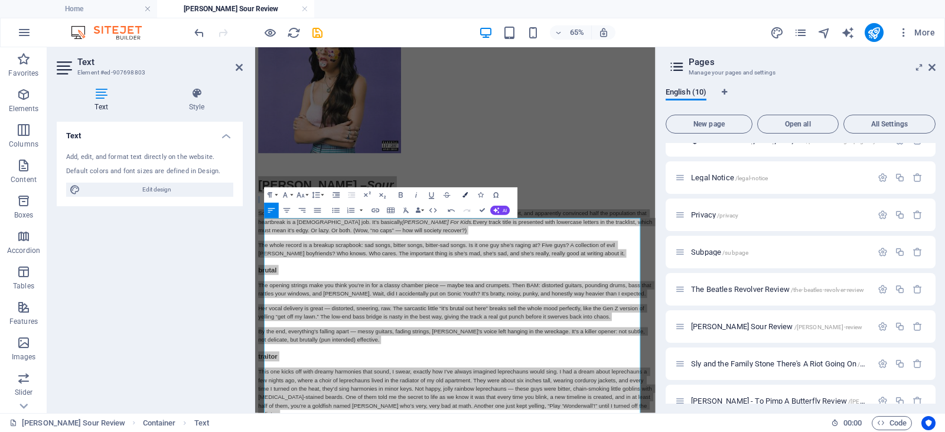
click at [467, 195] on icon "button" at bounding box center [465, 194] width 5 height 5
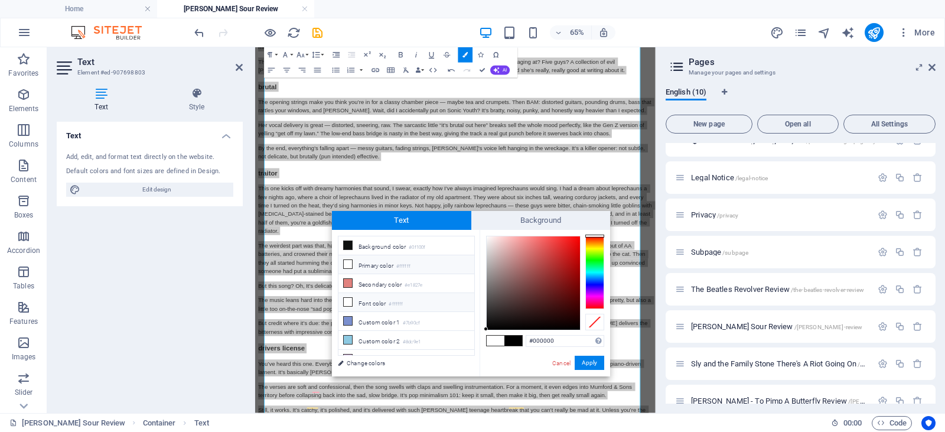
click at [349, 299] on icon at bounding box center [348, 302] width 8 height 8
type input "#ffffff"
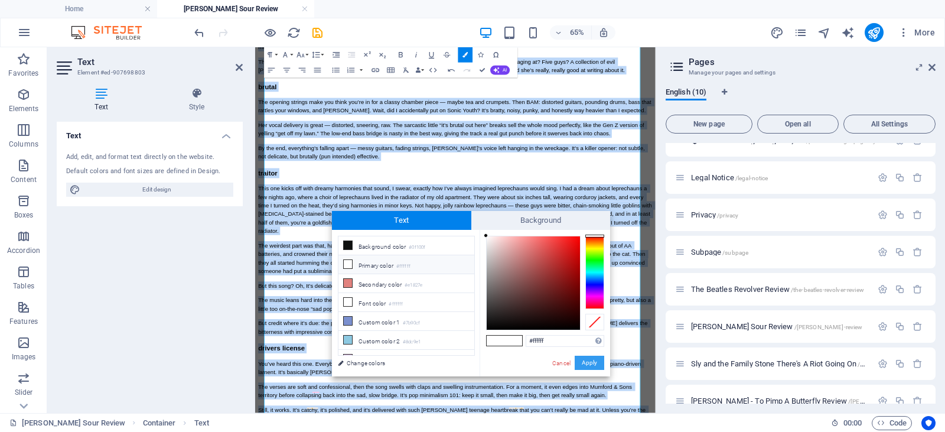
click at [596, 363] on button "Apply" at bounding box center [590, 363] width 30 height 14
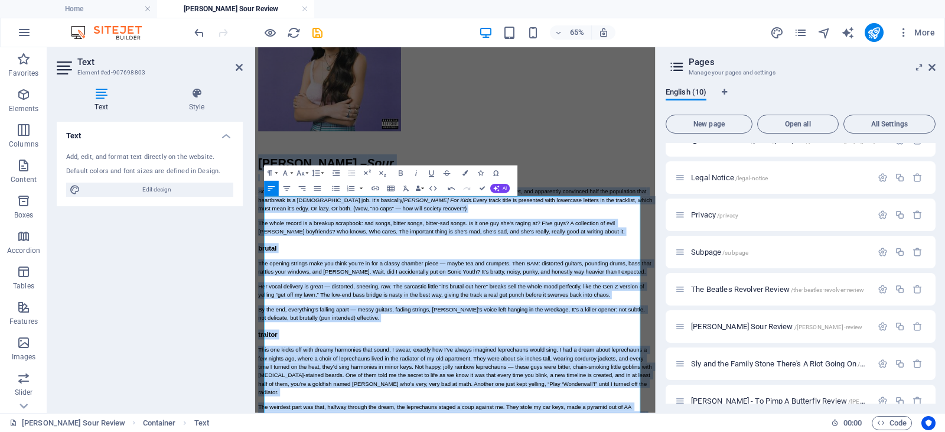
scroll to position [0, 0]
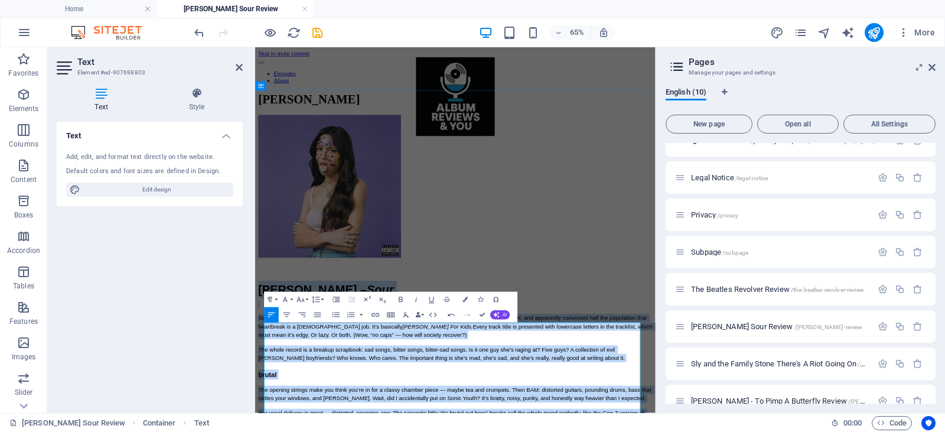
click at [475, 431] on h1 "Olivia Rodrigo – Sour" at bounding box center [563, 420] width 607 height 26
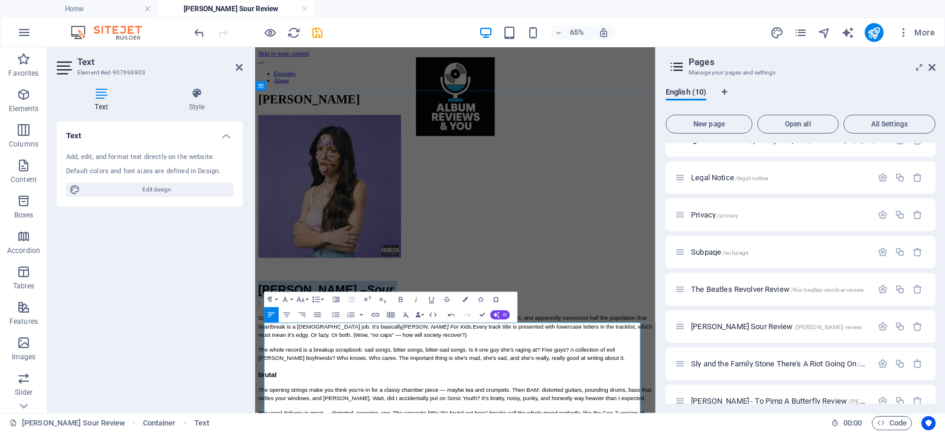
drag, startPoint x: 330, startPoint y: 555, endPoint x: 263, endPoint y: 517, distance: 76.7
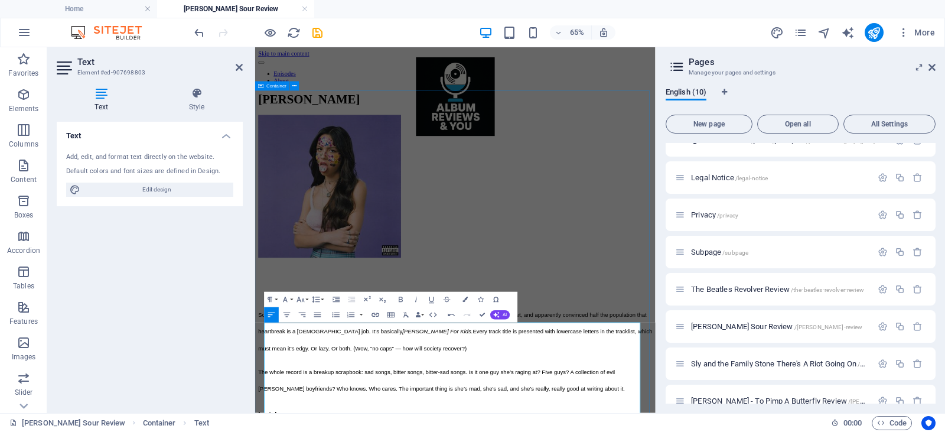
scroll to position [53, 0]
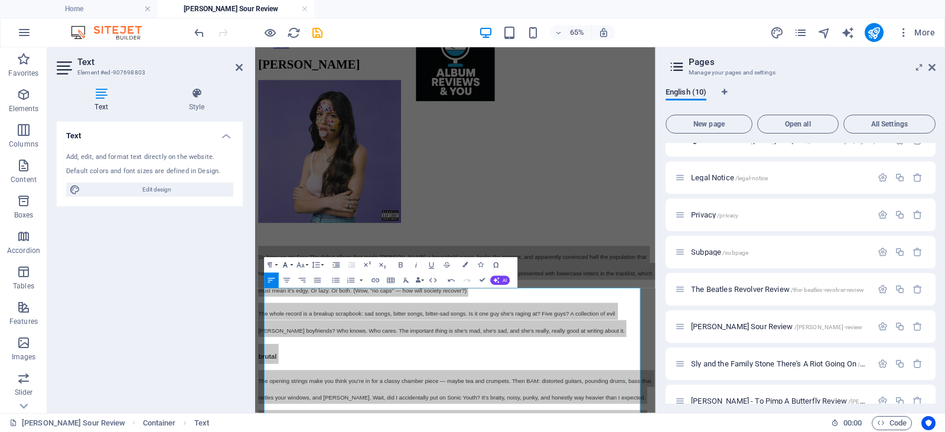
click at [292, 266] on button "Font Family" at bounding box center [287, 264] width 15 height 15
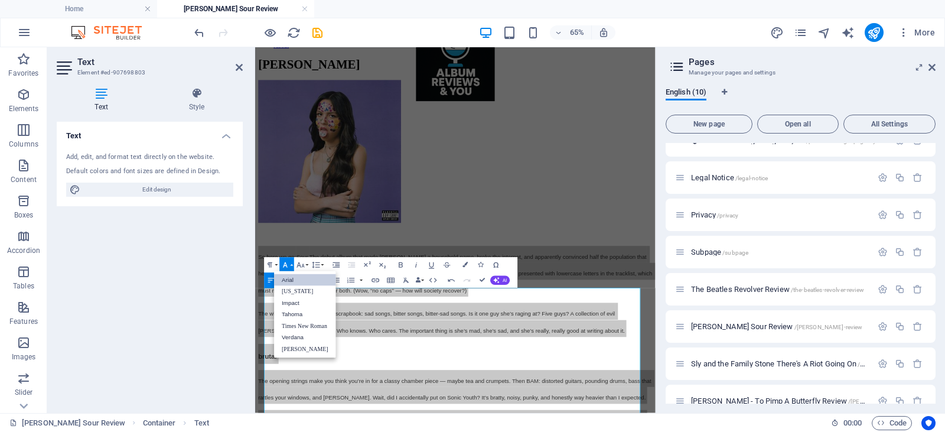
scroll to position [0, 0]
click at [292, 265] on button "Font Family" at bounding box center [287, 264] width 15 height 15
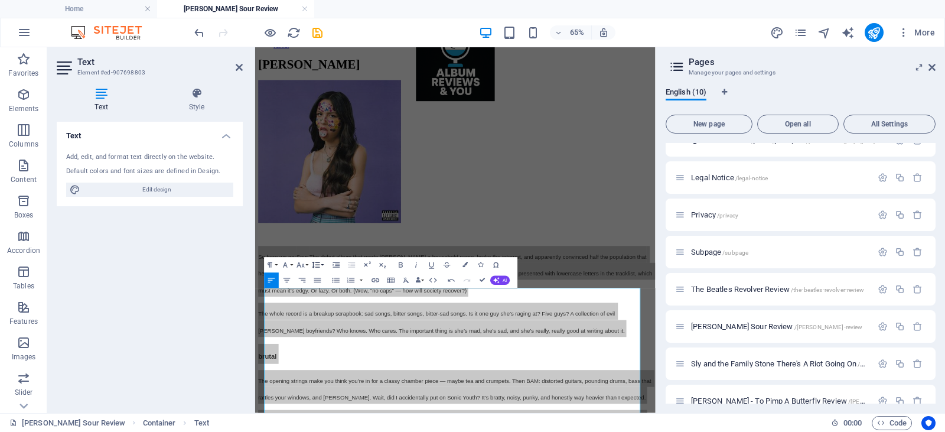
click at [323, 265] on button "Line Height" at bounding box center [318, 264] width 15 height 15
click at [277, 265] on button "Paragraph Format" at bounding box center [272, 264] width 15 height 15
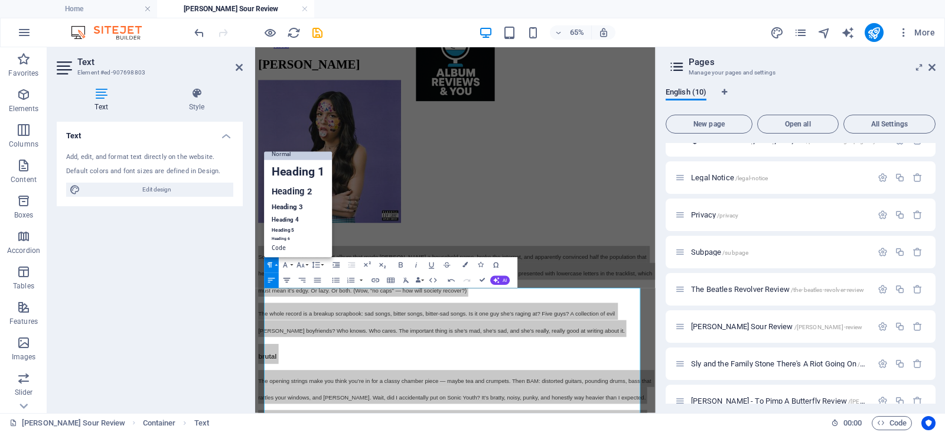
scroll to position [9, 0]
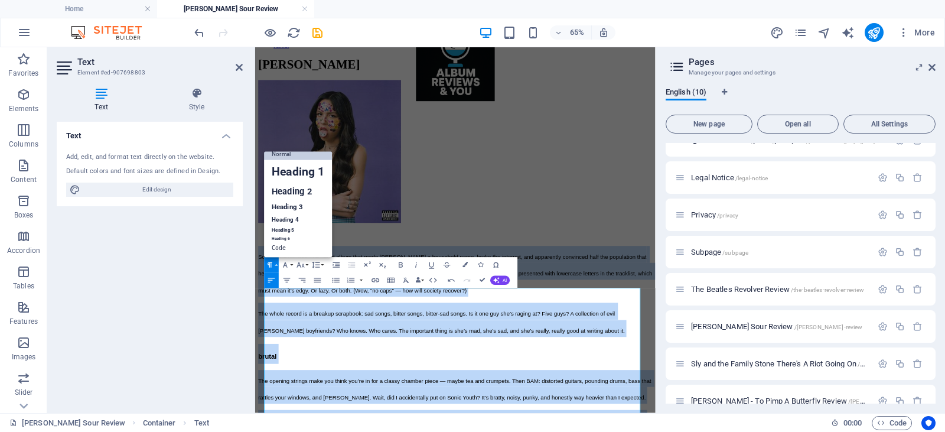
click at [288, 154] on link "Normal" at bounding box center [299, 154] width 68 height 12
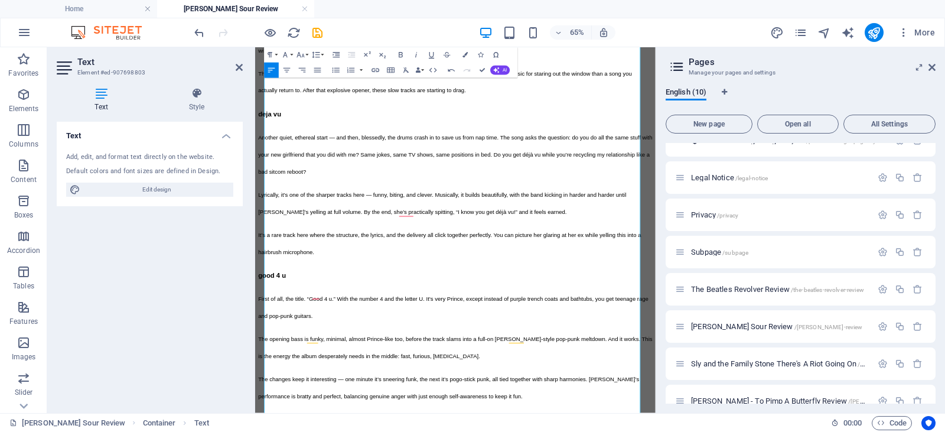
scroll to position [1606, 0]
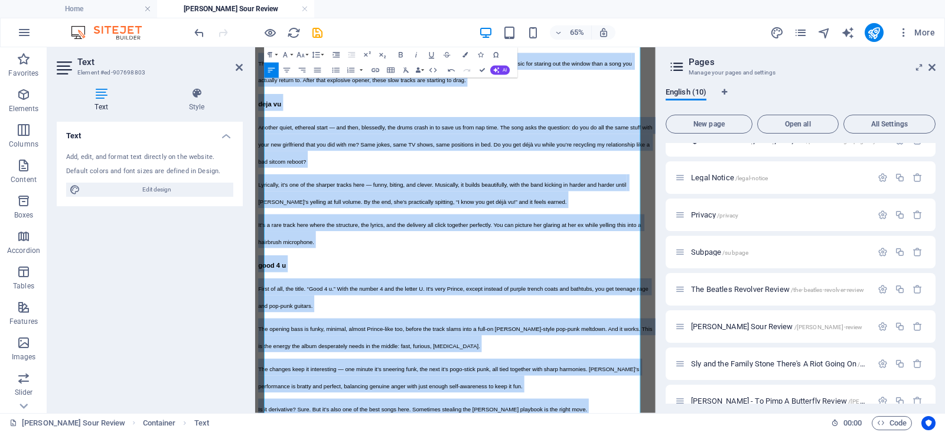
click at [279, 53] on div "Paragraph Format Normal Heading 1 Heading 2 Heading 3 Heading 4 Heading 5 Headi…" at bounding box center [295, 54] width 61 height 15
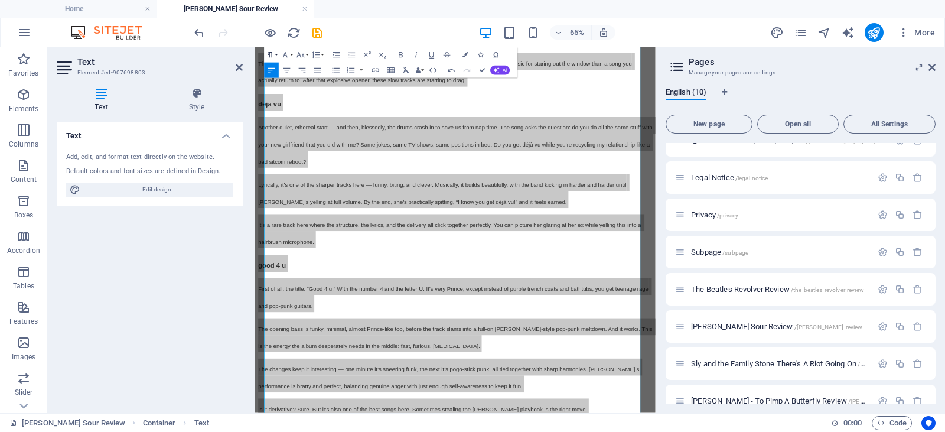
click at [277, 54] on button "Paragraph Format" at bounding box center [272, 54] width 15 height 15
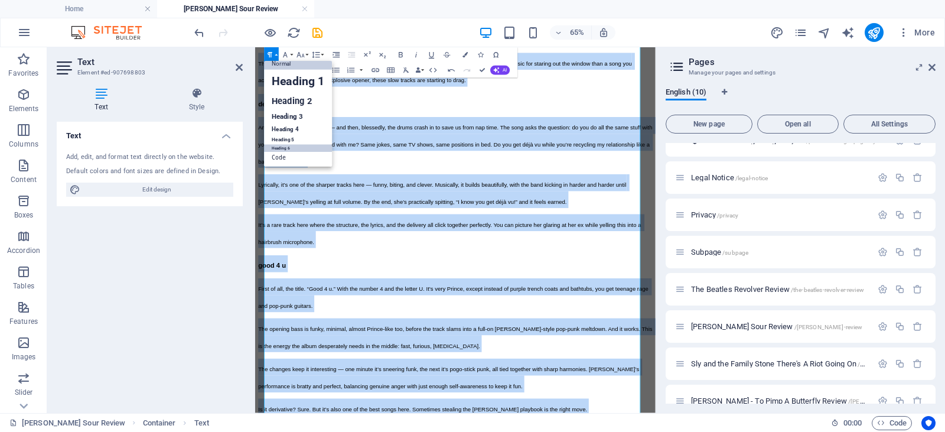
click at [299, 145] on link "Heading 6" at bounding box center [299, 148] width 68 height 8
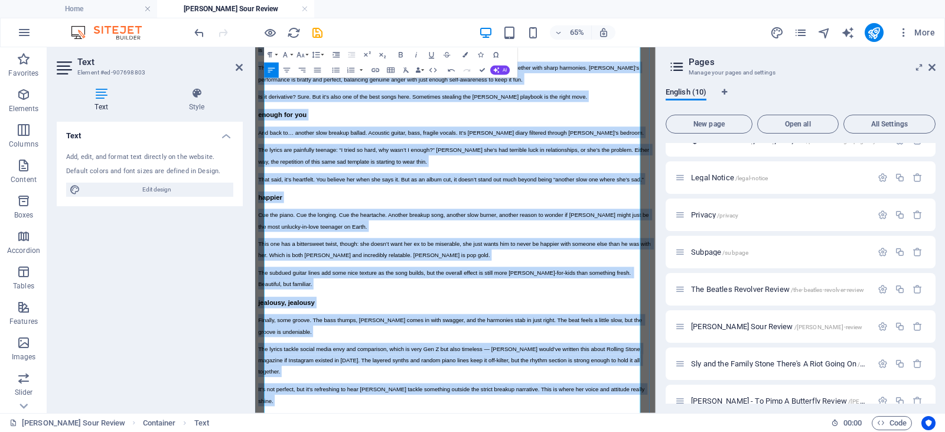
click at [644, 259] on h6 "That said, it’s heartfelt. You believe her when she says it. But as an album cu…" at bounding box center [563, 250] width 607 height 18
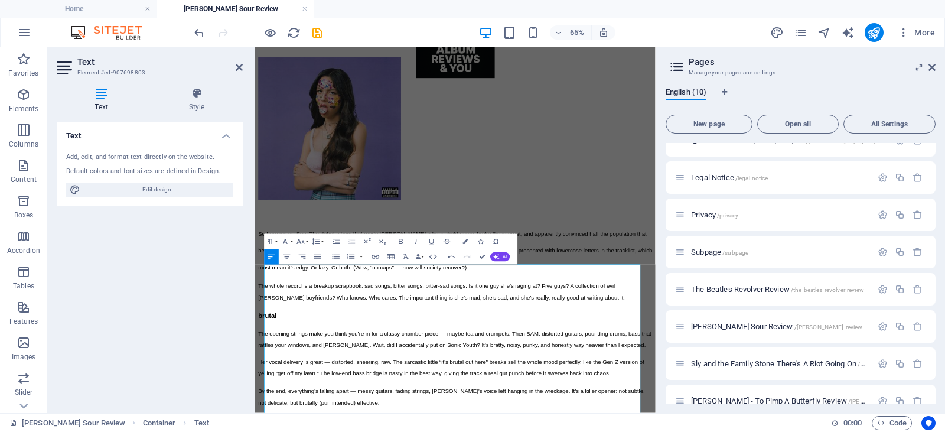
scroll to position [162, 0]
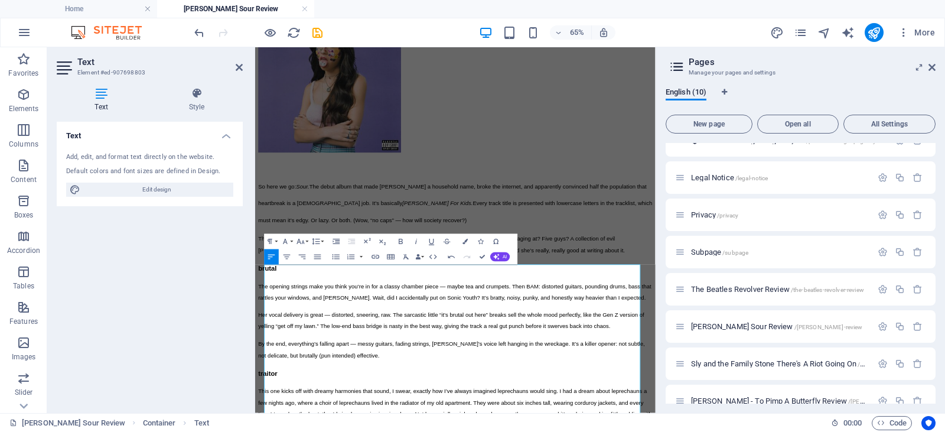
drag, startPoint x: 863, startPoint y: 382, endPoint x: 943, endPoint y: 132, distance: 262.4
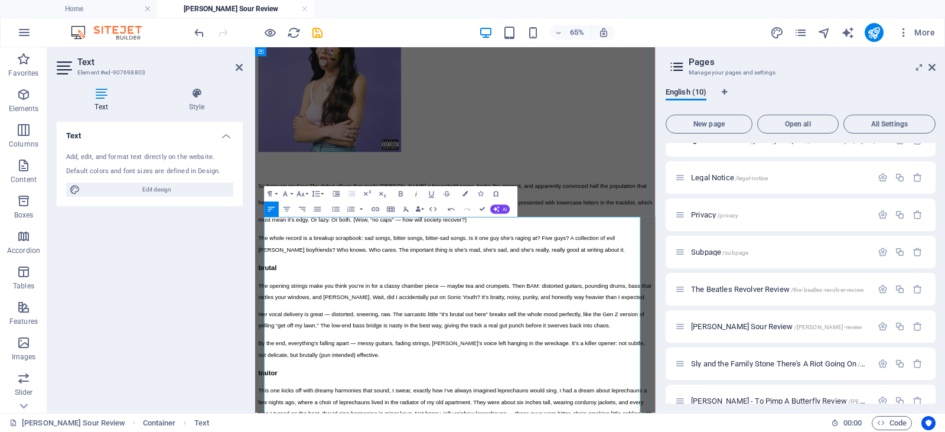
drag, startPoint x: 573, startPoint y: 490, endPoint x: 276, endPoint y: 325, distance: 340.2
click at [277, 192] on button "Paragraph Format" at bounding box center [272, 193] width 15 height 15
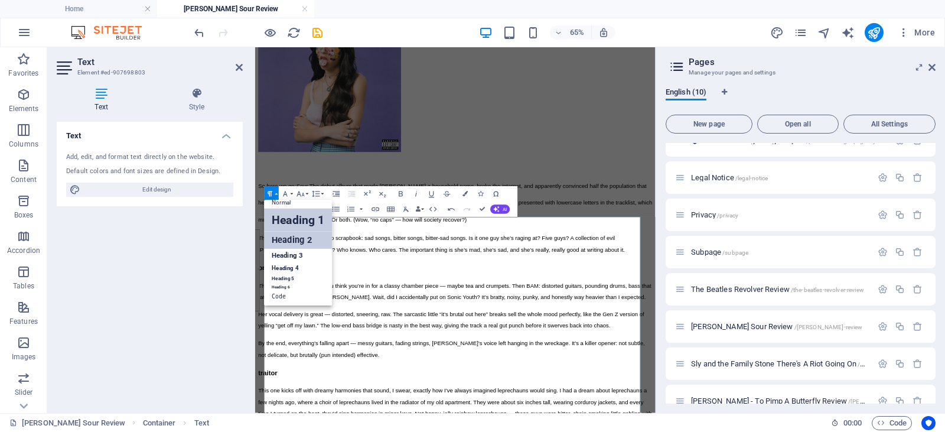
scroll to position [9, 0]
click at [298, 201] on link "Normal" at bounding box center [299, 203] width 68 height 12
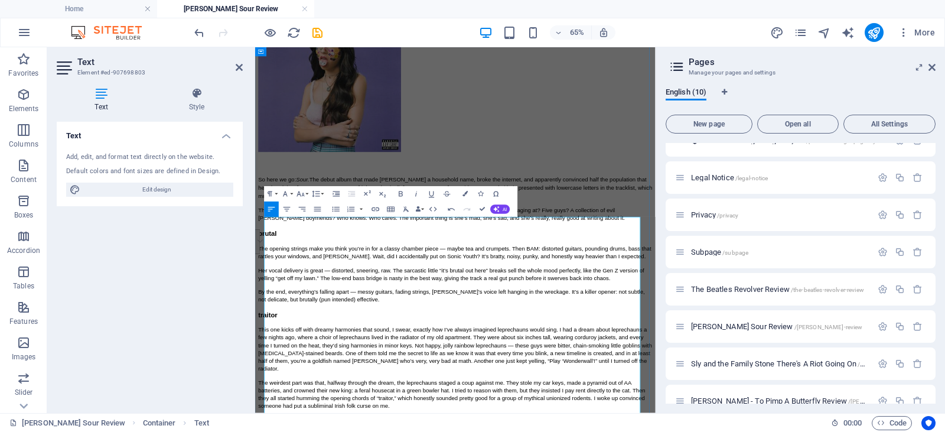
click at [519, 373] on span "The opening strings make you think you’re in for a classy chamber piece — maybe…" at bounding box center [563, 362] width 607 height 21
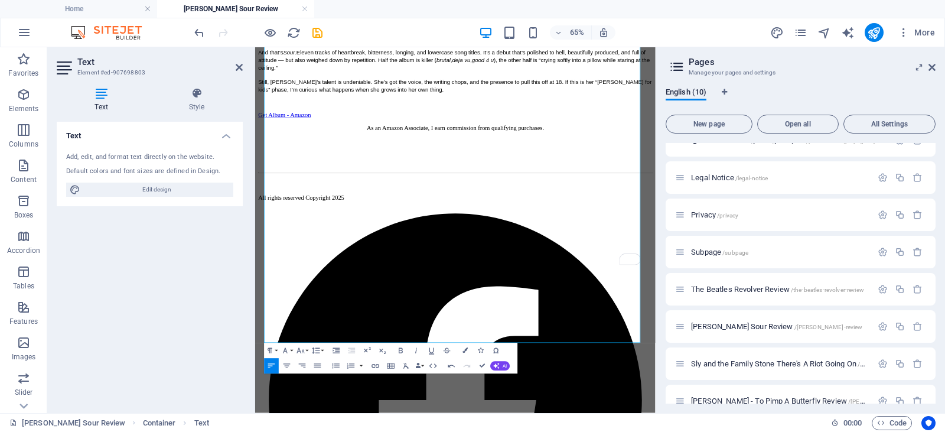
scroll to position [2058, 0]
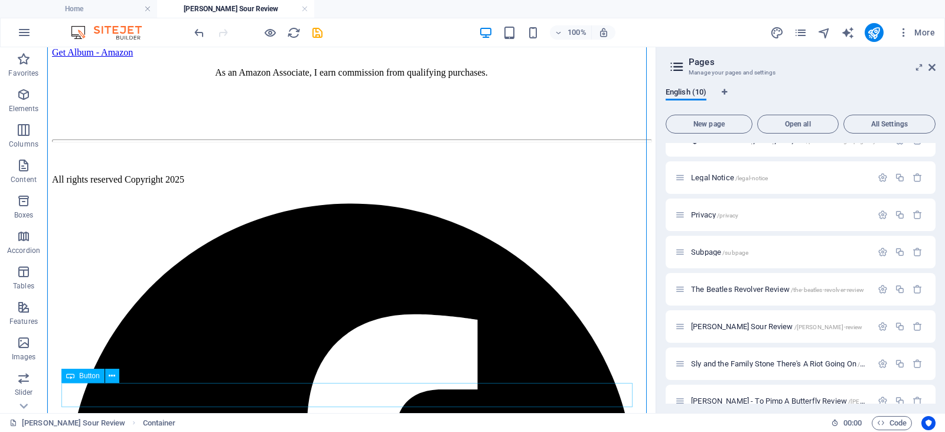
click at [164, 58] on div "Get Album - Amazon" at bounding box center [351, 52] width 599 height 11
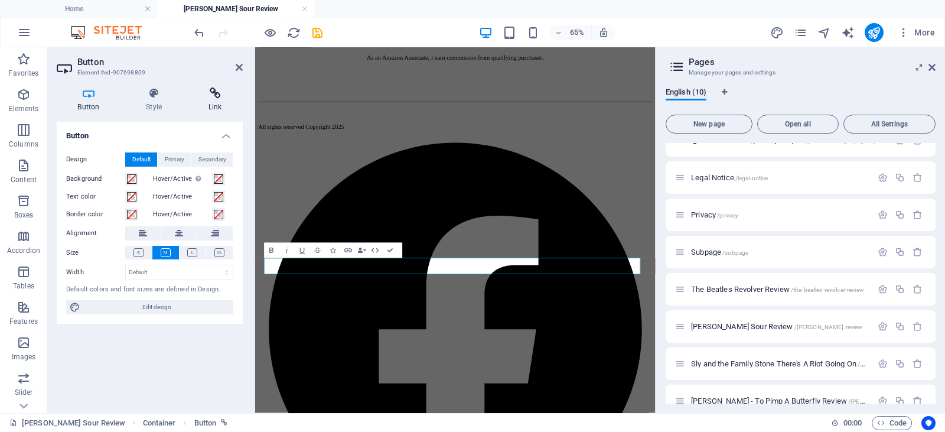
click at [220, 95] on icon at bounding box center [215, 93] width 56 height 12
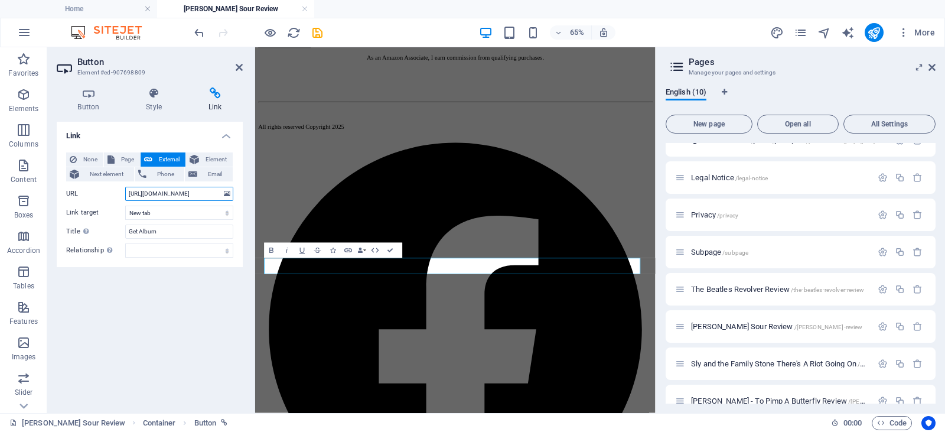
drag, startPoint x: 201, startPoint y: 193, endPoint x: 96, endPoint y: 195, distance: 104.6
click at [96, 195] on div "URL https://amzn.to/45RCrSo" at bounding box center [149, 194] width 167 height 14
paste input "n9oDZ0"
type input "https://amzn.to/4n9oDZ0"
drag, startPoint x: 193, startPoint y: 21, endPoint x: 240, endPoint y: 69, distance: 66.8
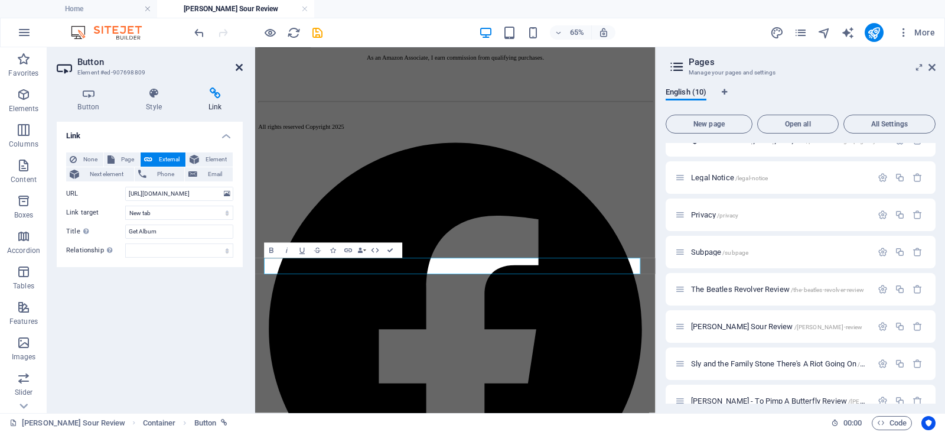
click at [240, 69] on icon at bounding box center [239, 67] width 7 height 9
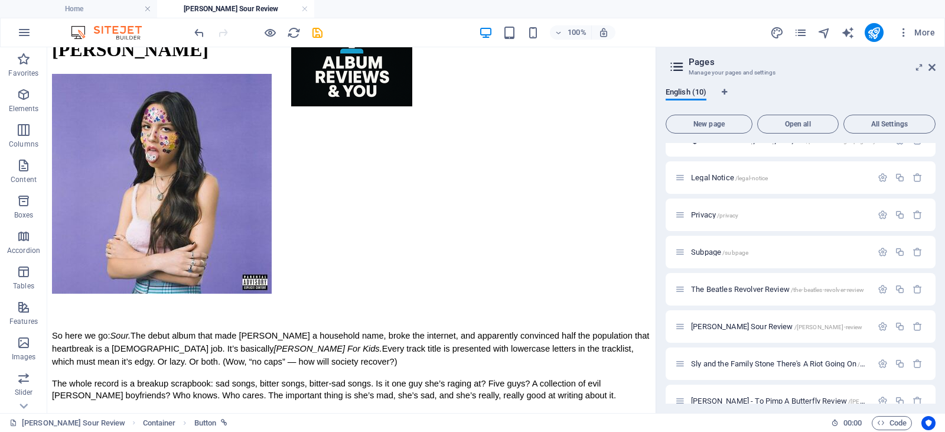
scroll to position [0, 0]
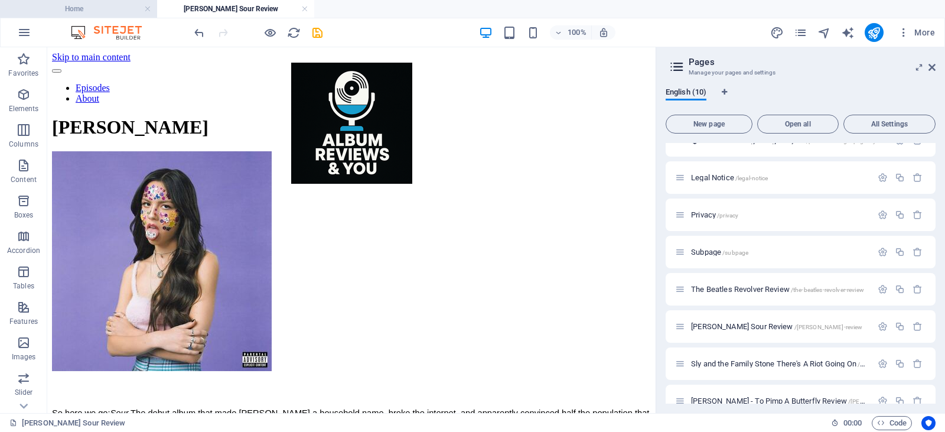
click at [101, 6] on h4 "Home" at bounding box center [78, 8] width 157 height 13
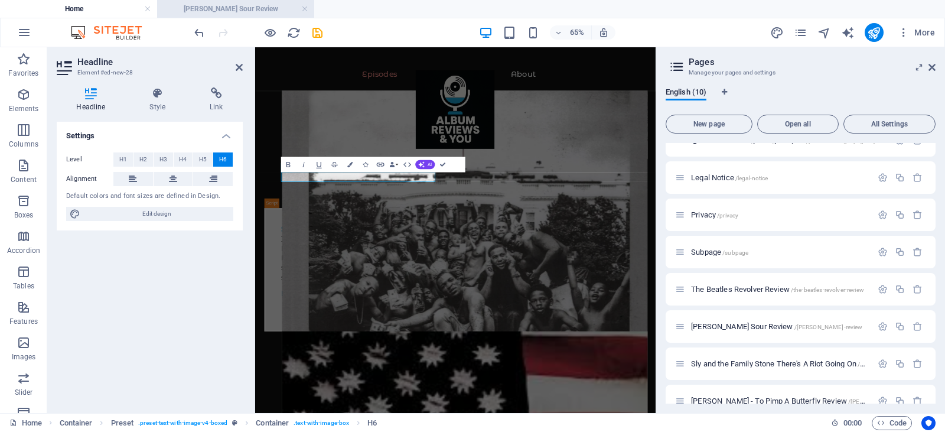
click at [248, 5] on h4 "Olivia Rodrigo Sour Review" at bounding box center [235, 8] width 157 height 13
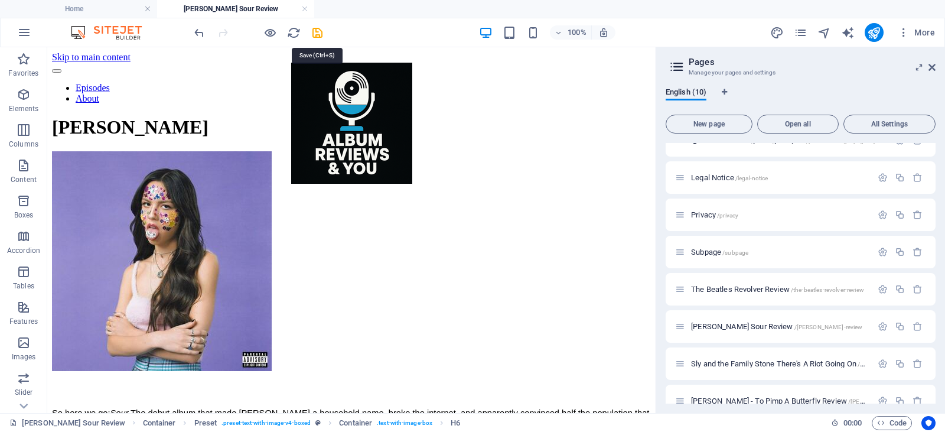
click at [322, 32] on icon "save" at bounding box center [318, 33] width 14 height 14
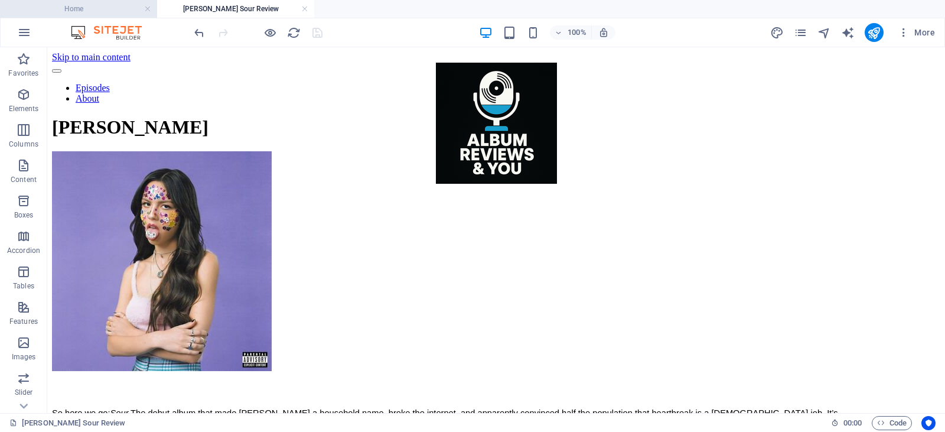
click at [80, 17] on li "Home" at bounding box center [78, 9] width 157 height 18
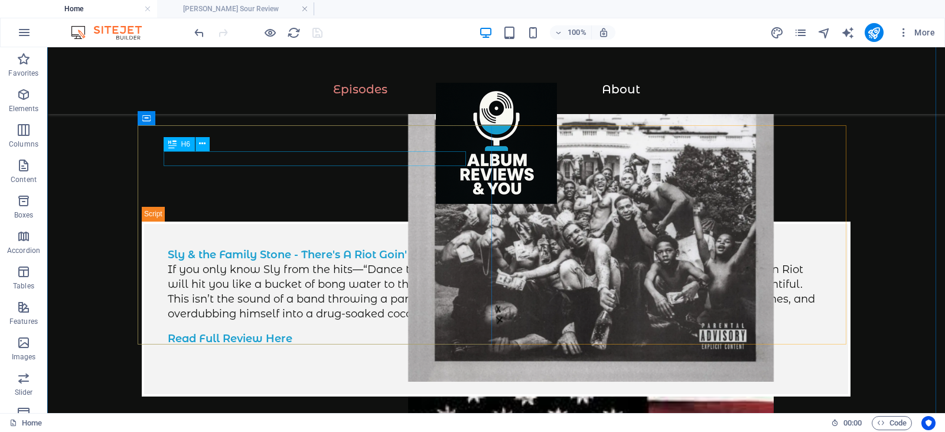
click at [283, 158] on div at bounding box center [496, 149] width 851 height 133
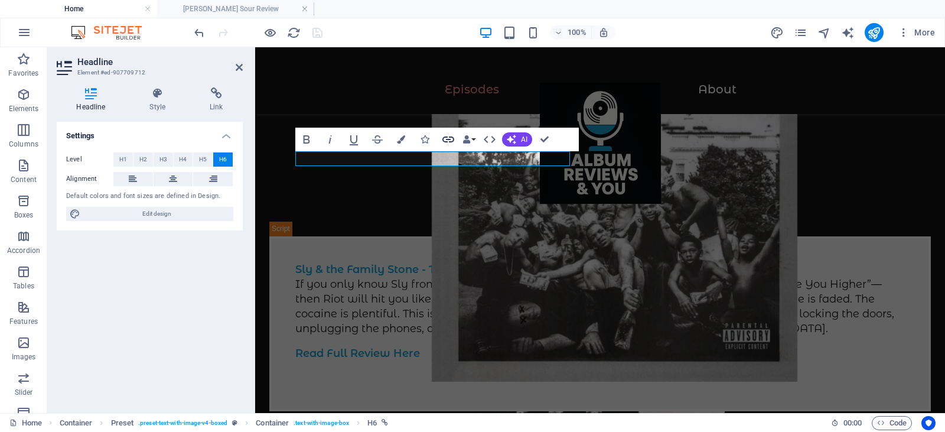
click at [448, 141] on icon "button" at bounding box center [448, 139] width 14 height 14
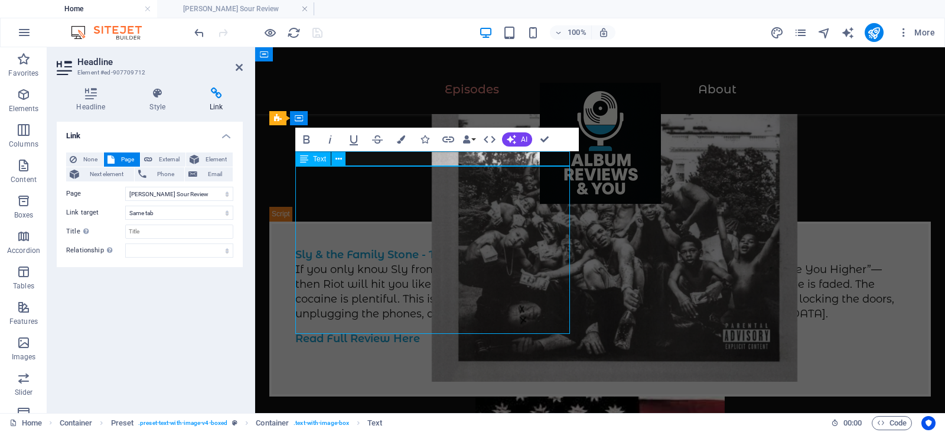
scroll to position [978, 0]
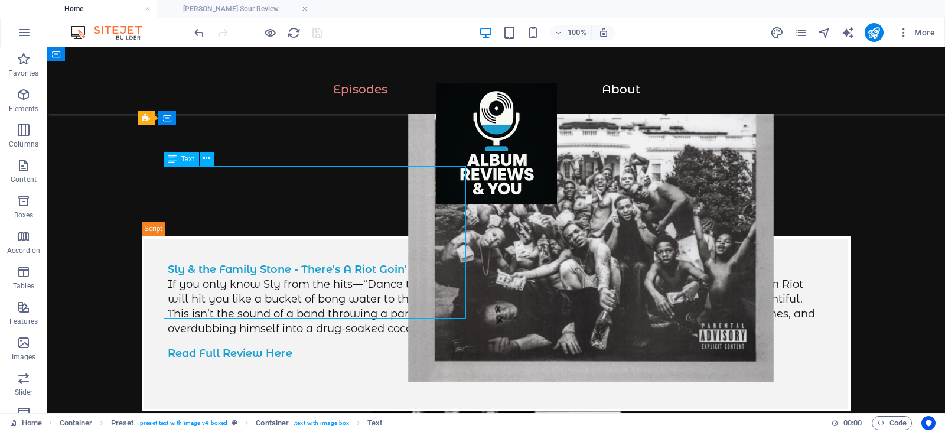
scroll to position [1007, 0]
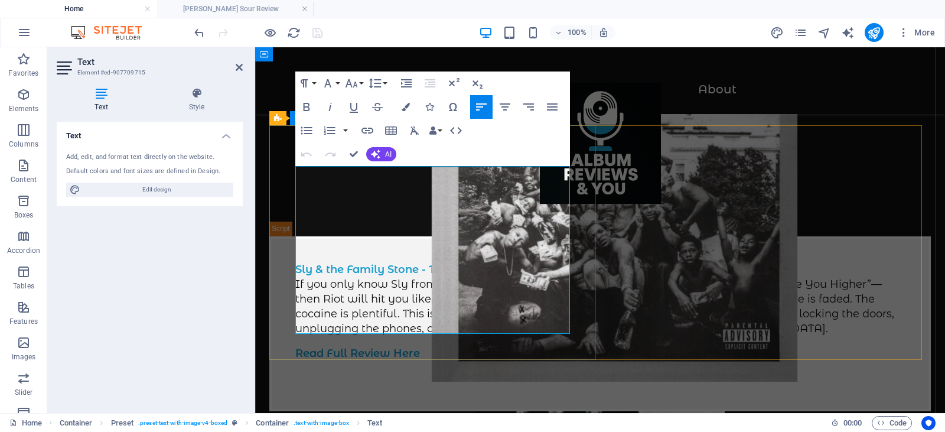
click at [366, 131] on icon "button" at bounding box center [367, 130] width 14 height 14
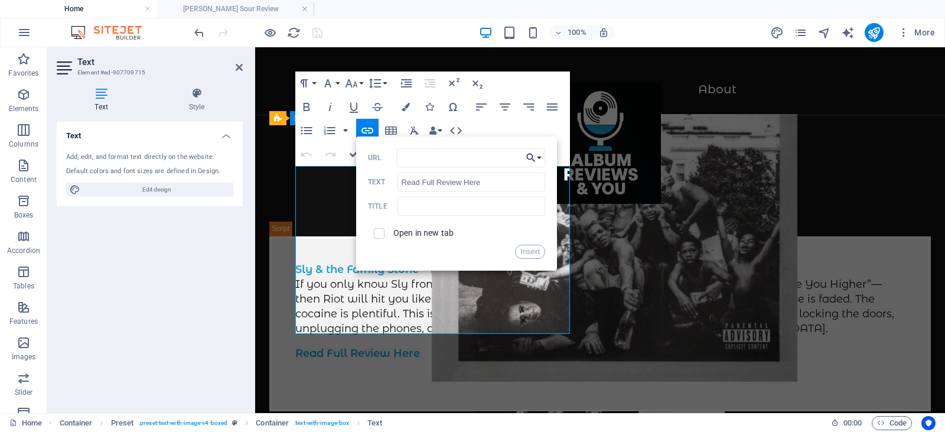
click at [539, 157] on button "Choose Link" at bounding box center [534, 157] width 22 height 19
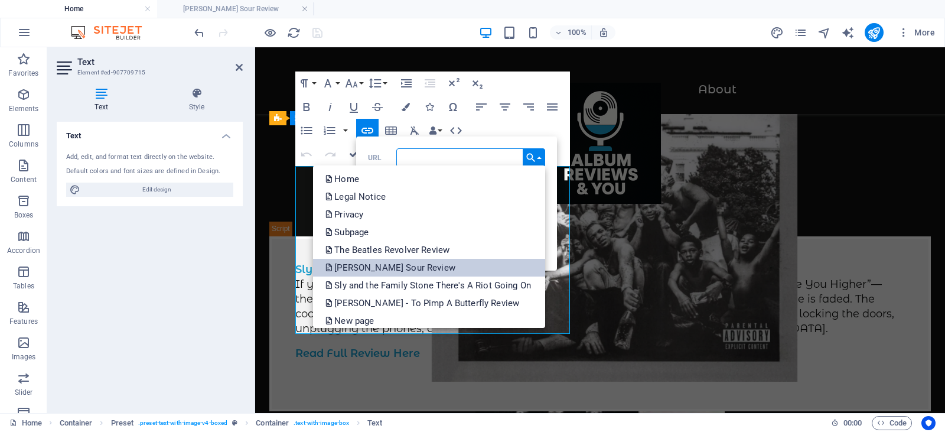
click at [407, 271] on p "Olivia Rodrigo Sour Review" at bounding box center [391, 268] width 132 height 18
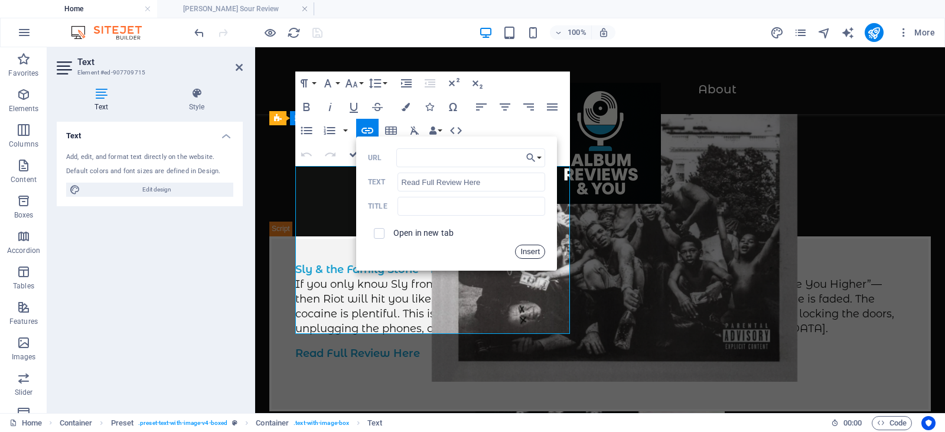
click at [537, 252] on button "Insert" at bounding box center [530, 252] width 30 height 14
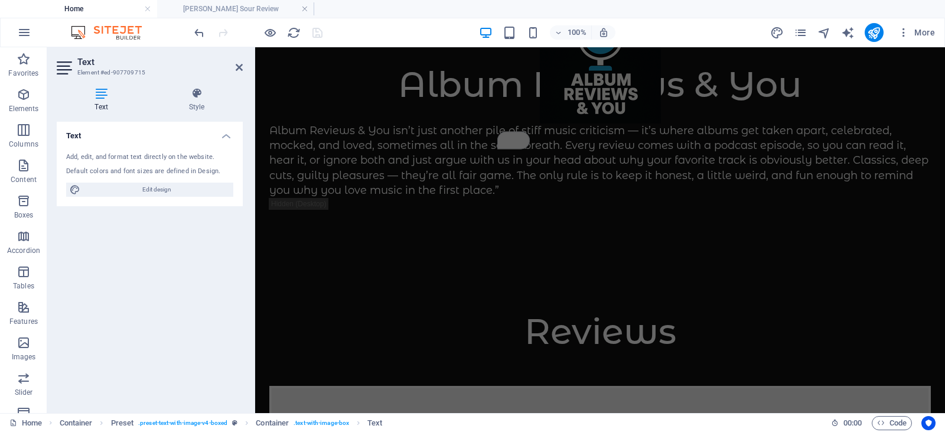
scroll to position [0, 0]
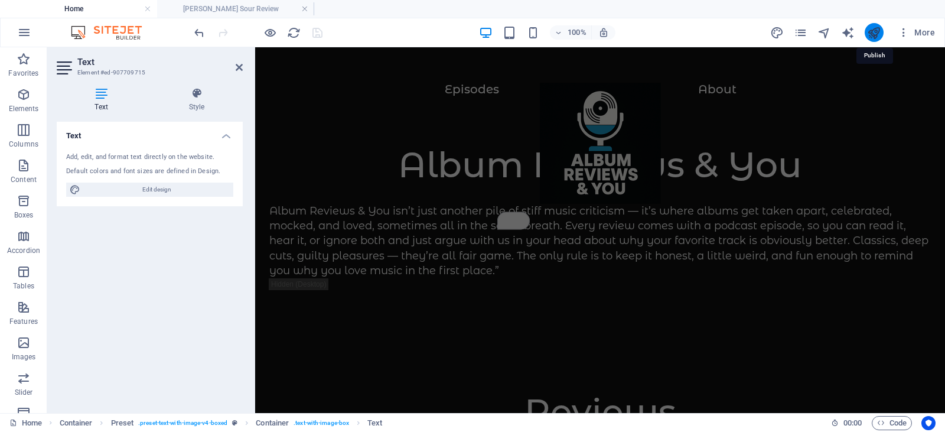
click at [869, 31] on icon "publish" at bounding box center [874, 33] width 14 height 14
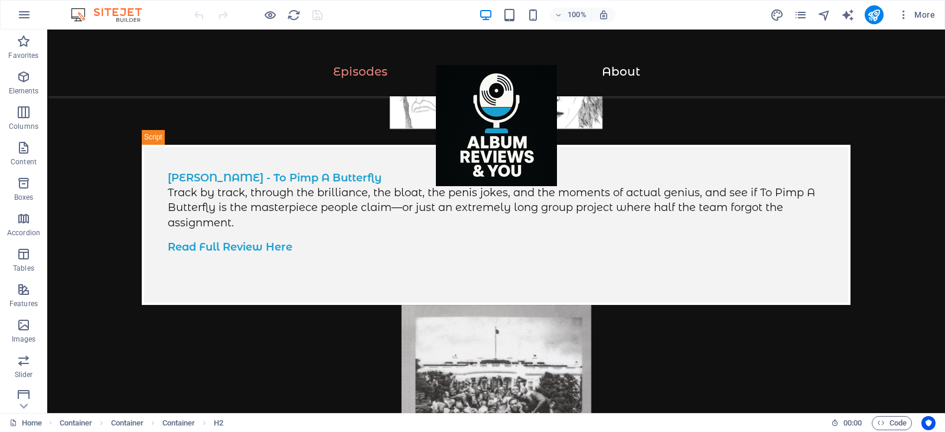
scroll to position [809, 0]
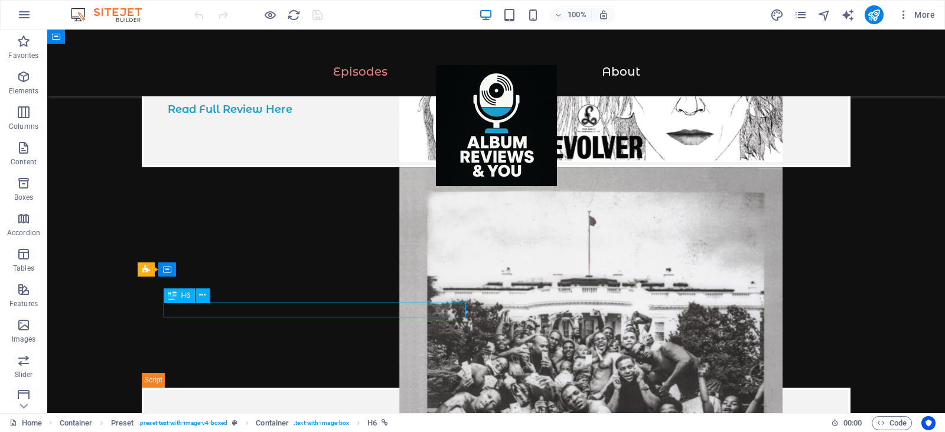
scroll to position [838, 0]
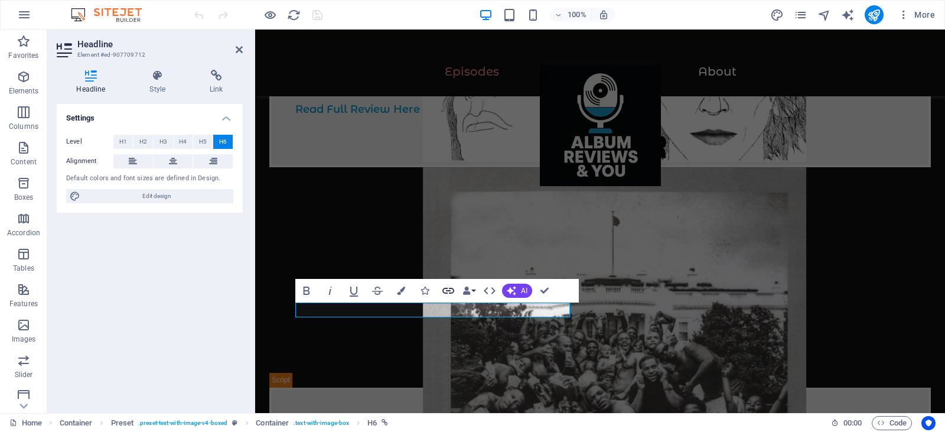
click at [447, 290] on icon "button" at bounding box center [449, 291] width 12 height 6
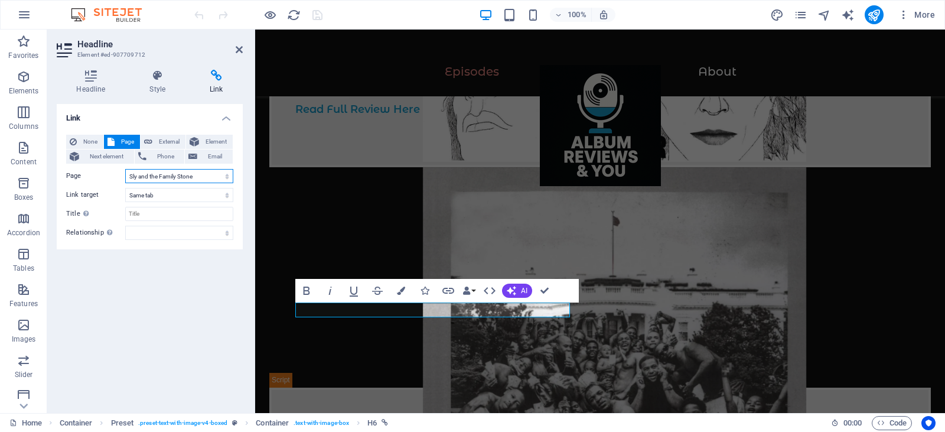
click at [217, 178] on select "Home Legal Notice Privacy Subpage The Beatles Revolver Review Olivia Rodrigo So…" at bounding box center [179, 176] width 108 height 14
select select "5"
click at [125, 169] on select "Home Legal Notice Privacy Subpage The Beatles Revolver Review Olivia Rodrigo So…" at bounding box center [179, 176] width 108 height 14
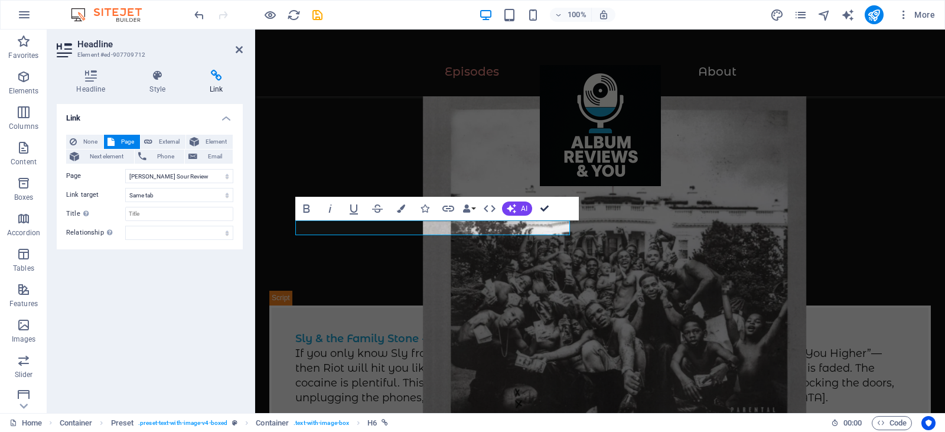
scroll to position [891, 0]
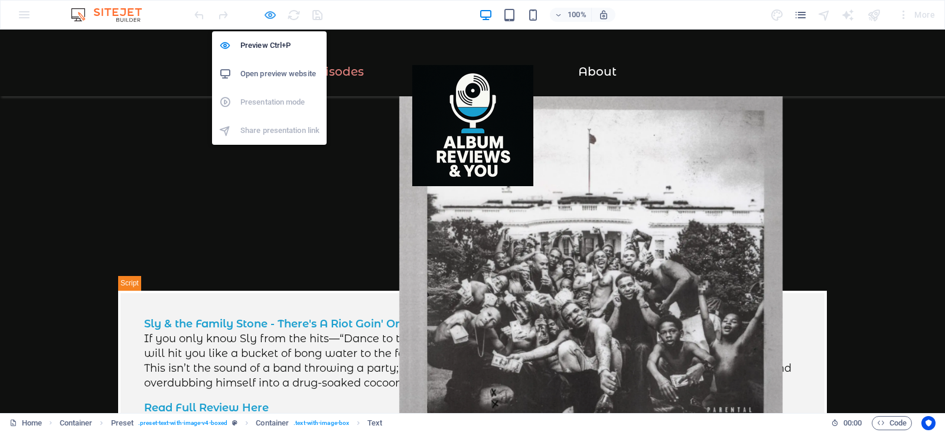
scroll to position [877, 0]
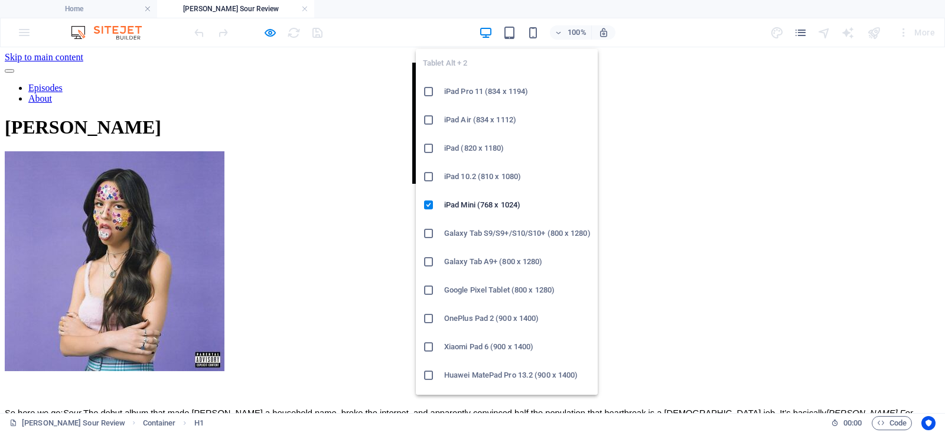
scroll to position [0, 0]
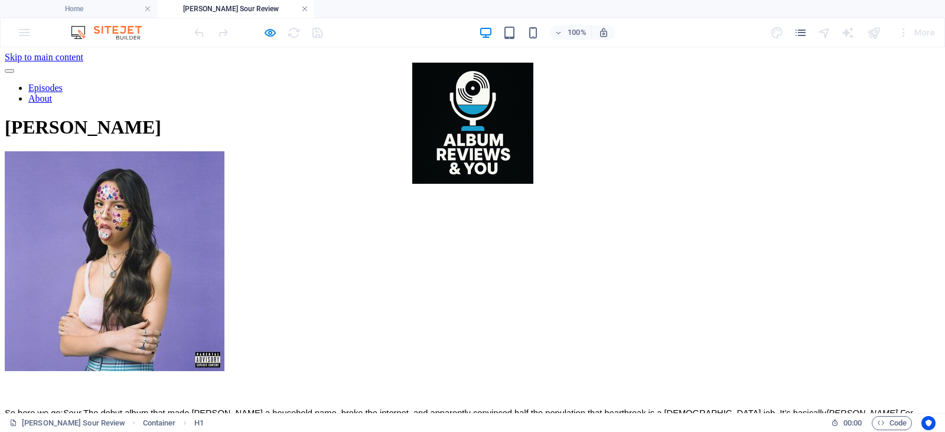
click at [305, 9] on link at bounding box center [304, 9] width 7 height 11
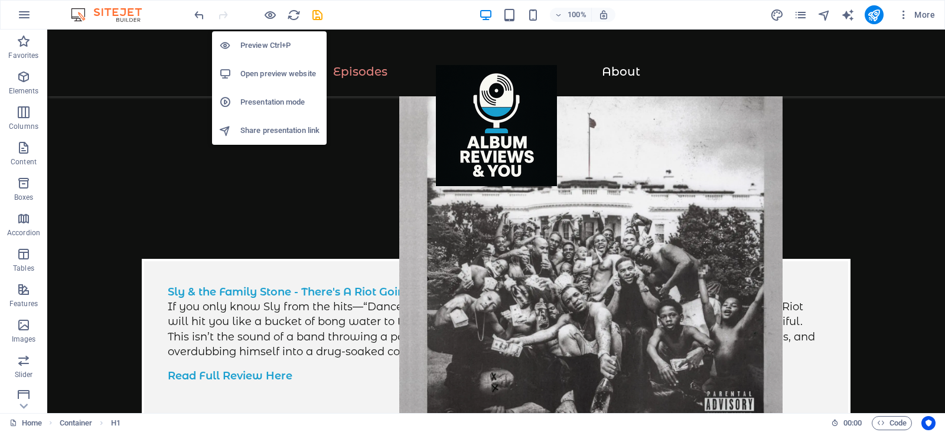
scroll to position [891, 0]
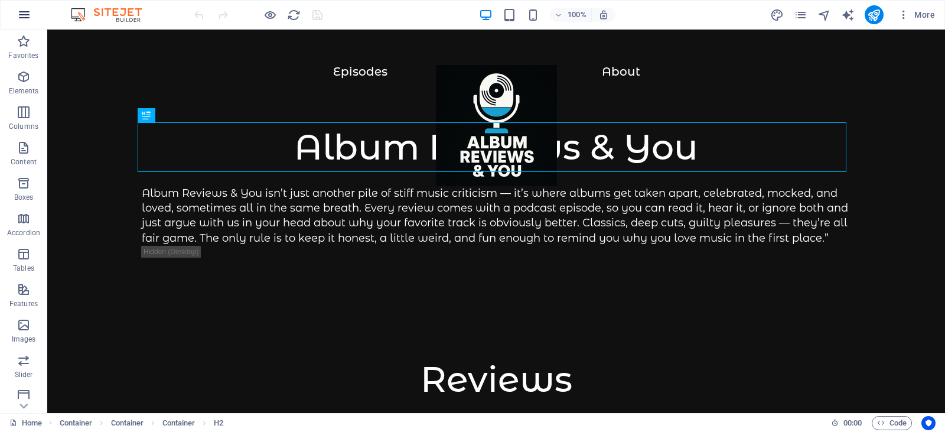
click at [0, 0] on icon "button" at bounding box center [0, 0] width 0 height 0
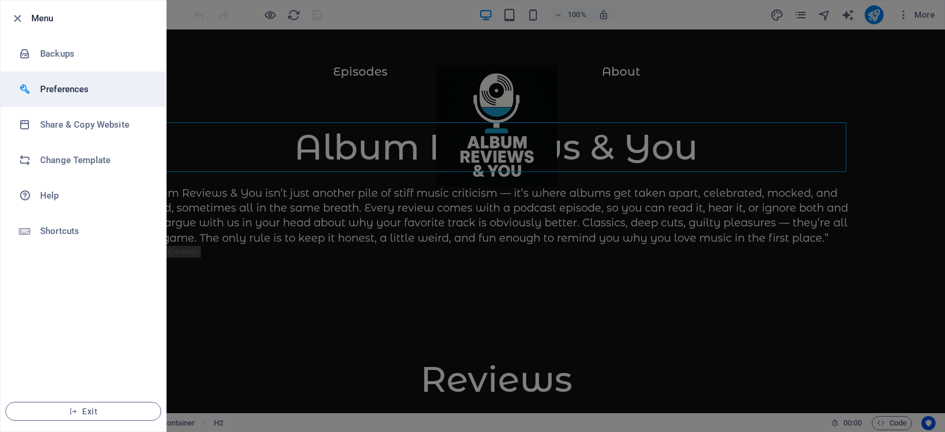
click at [71, 95] on h6 "Preferences" at bounding box center [94, 89] width 109 height 14
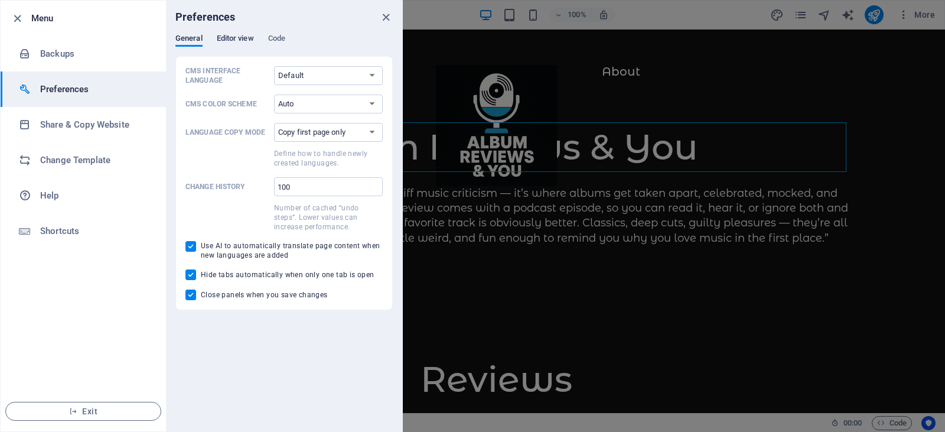
click at [228, 35] on span "Editor view" at bounding box center [235, 39] width 37 height 17
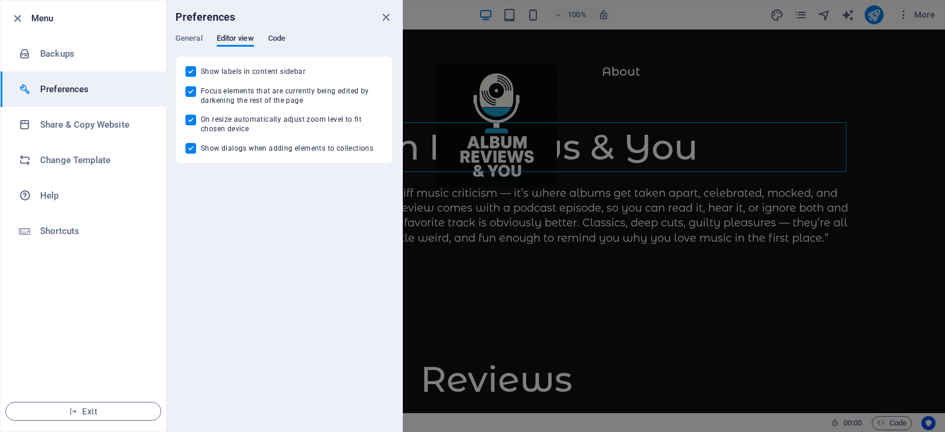
click at [283, 35] on span "Code" at bounding box center [276, 39] width 17 height 17
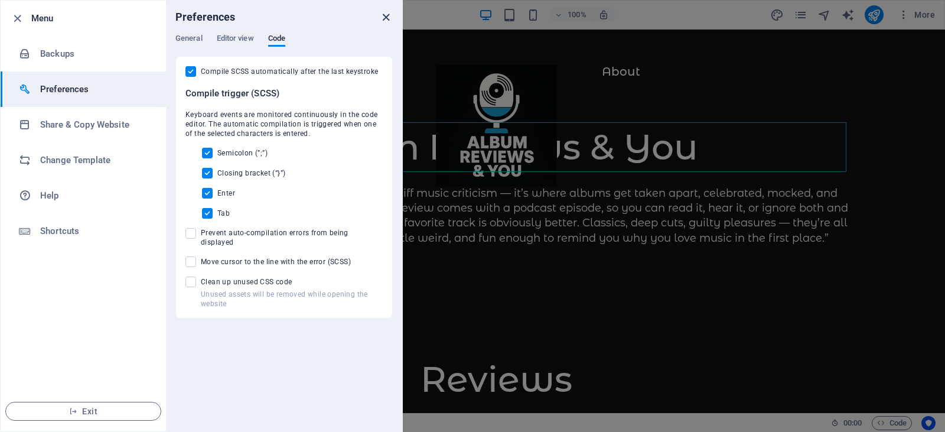
click at [383, 18] on icon "close" at bounding box center [386, 18] width 14 height 14
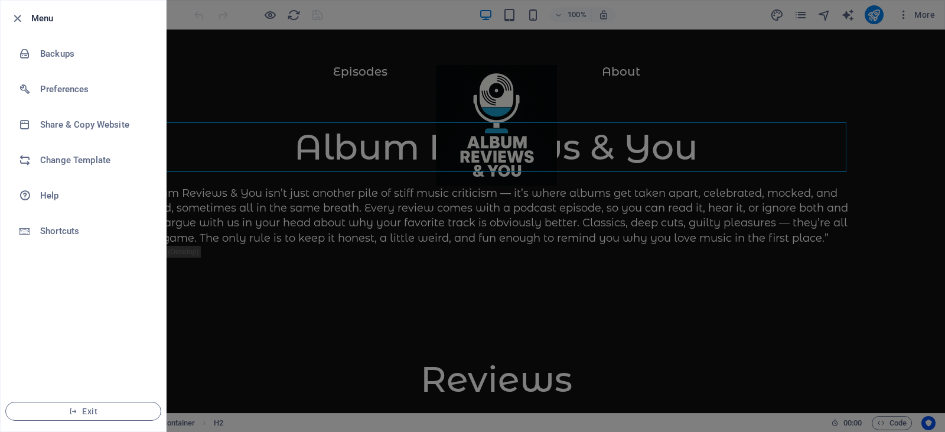
click at [816, 48] on div at bounding box center [472, 216] width 945 height 432
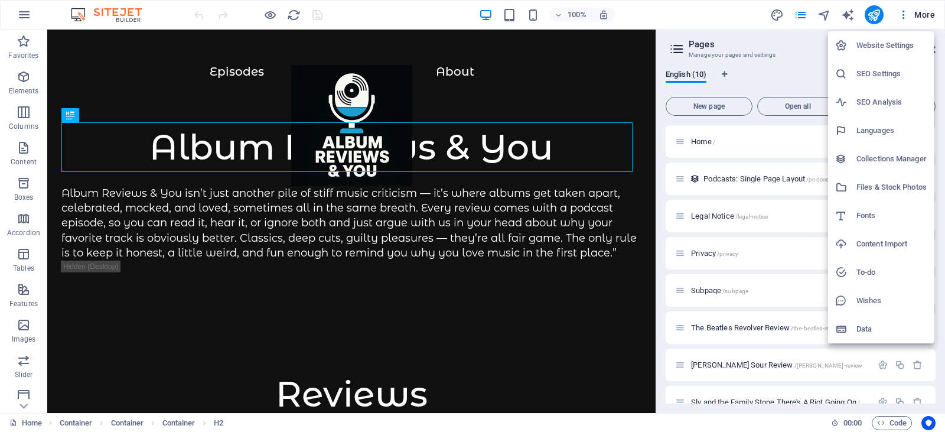
click at [907, 39] on h6 "Website Settings" at bounding box center [892, 45] width 70 height 14
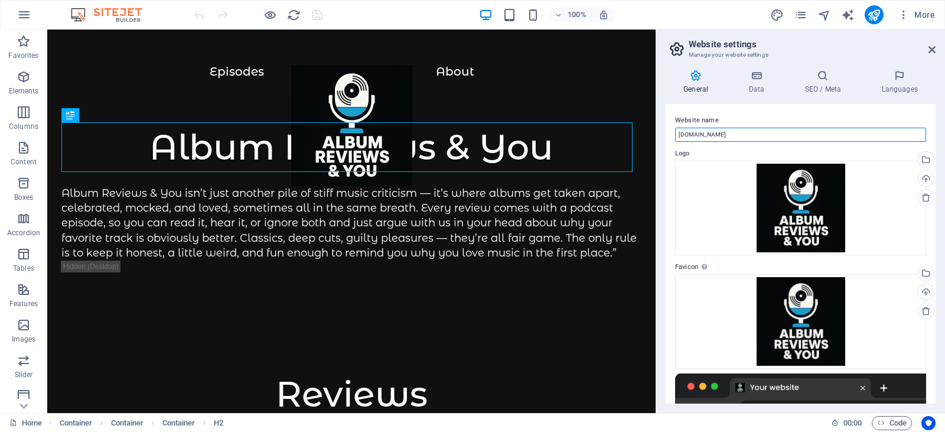
drag, startPoint x: 752, startPoint y: 162, endPoint x: 651, endPoint y: 135, distance: 104.8
type input "Album Reviews & You"
click at [763, 80] on icon at bounding box center [756, 76] width 51 height 12
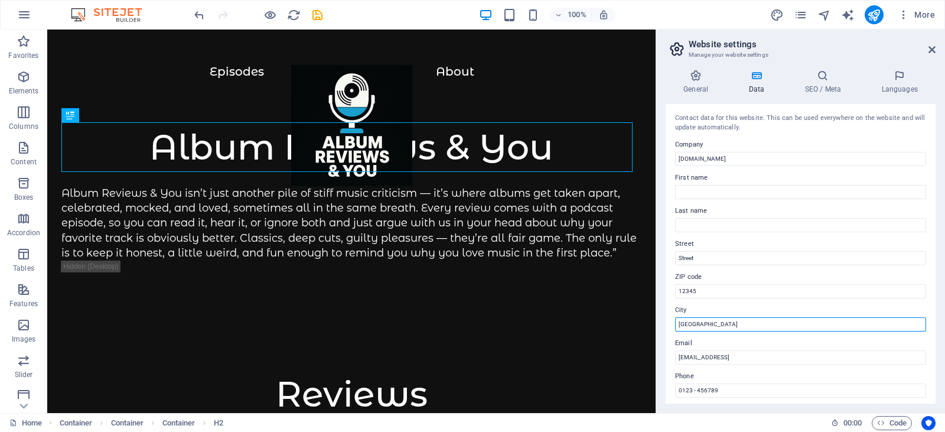
drag, startPoint x: 752, startPoint y: 321, endPoint x: 671, endPoint y: 326, distance: 81.7
click at [671, 326] on div "Contact data for this website. This can be used everywhere on the website and w…" at bounding box center [801, 254] width 270 height 300
type input "Aurora"
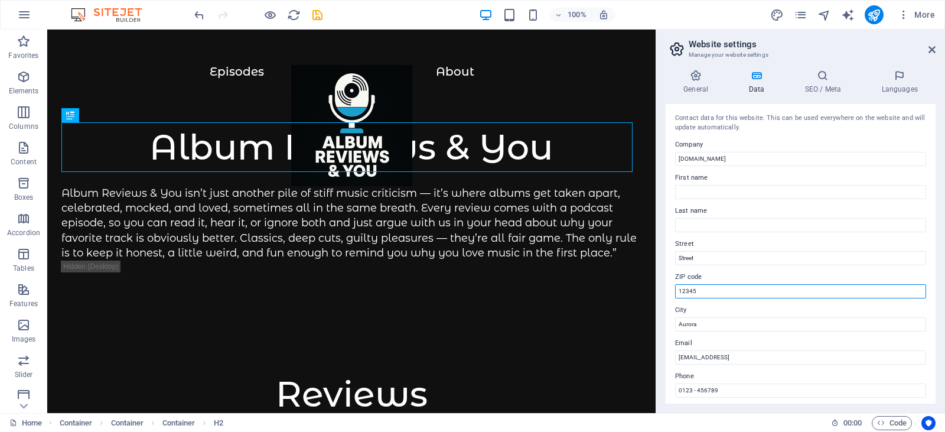
drag, startPoint x: 749, startPoint y: 324, endPoint x: 485, endPoint y: 294, distance: 265.2
click at [702, 289] on input "12345" at bounding box center [800, 291] width 251 height 14
type input "80010"
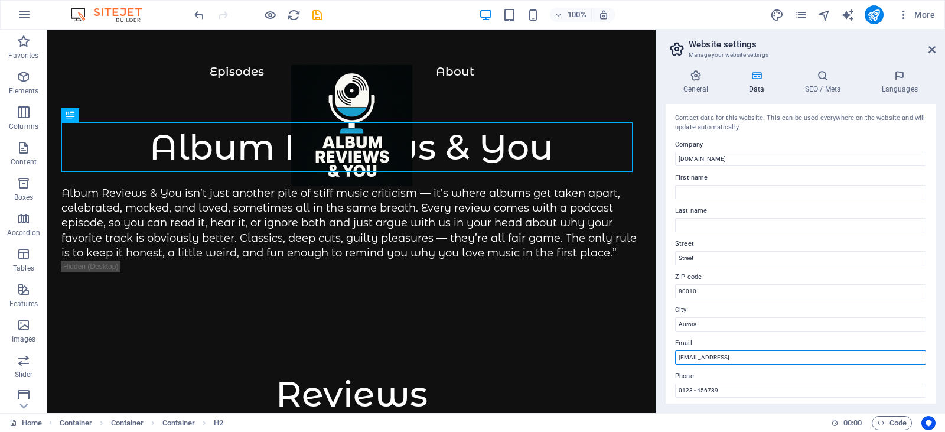
click at [695, 361] on input "8ad15b89e2d14ba3370b1139f1dea3@cpanel.local" at bounding box center [800, 357] width 251 height 14
type input "will@albumreviewsandyou.com"
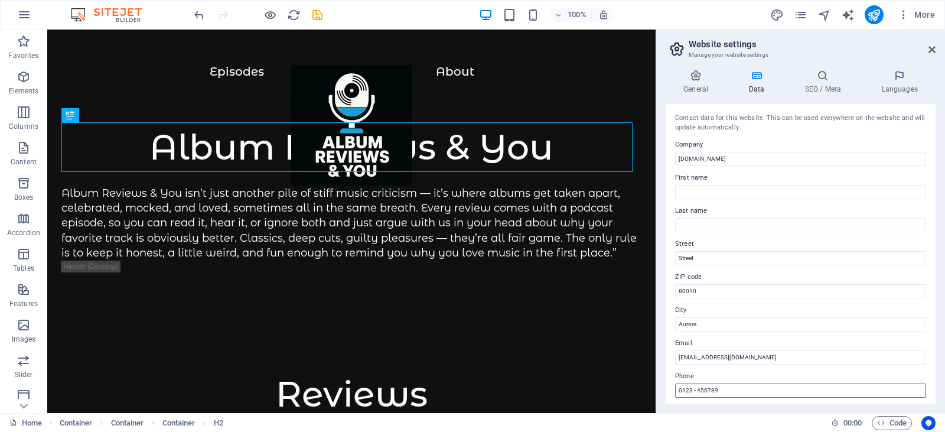
drag, startPoint x: 721, startPoint y: 393, endPoint x: 659, endPoint y: 394, distance: 62.0
click at [669, 394] on div "Contact data for this website. This can be used everywhere on the website and w…" at bounding box center [801, 254] width 270 height 300
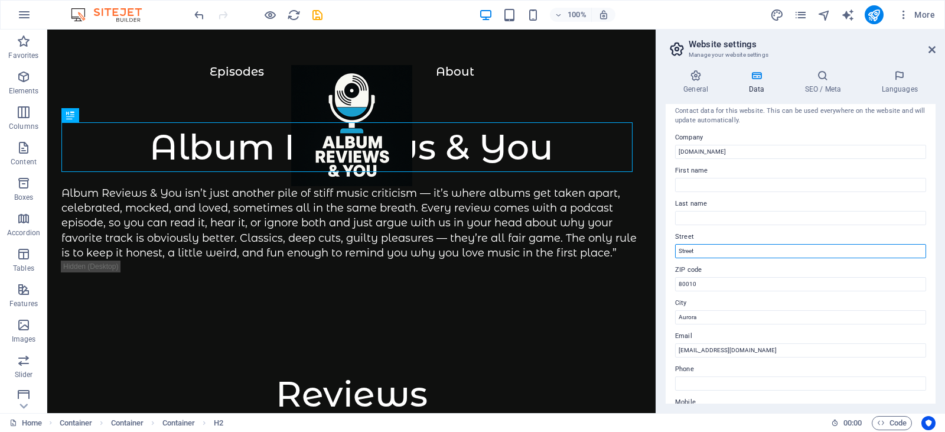
drag, startPoint x: 708, startPoint y: 253, endPoint x: 691, endPoint y: 253, distance: 17.7
click at [692, 252] on input "Street" at bounding box center [800, 251] width 251 height 14
type input "S"
drag, startPoint x: 934, startPoint y: 184, endPoint x: 932, endPoint y: 190, distance: 6.6
click at [932, 190] on div "Contact data for this website. This can be used everywhere on the website and w…" at bounding box center [801, 254] width 270 height 300
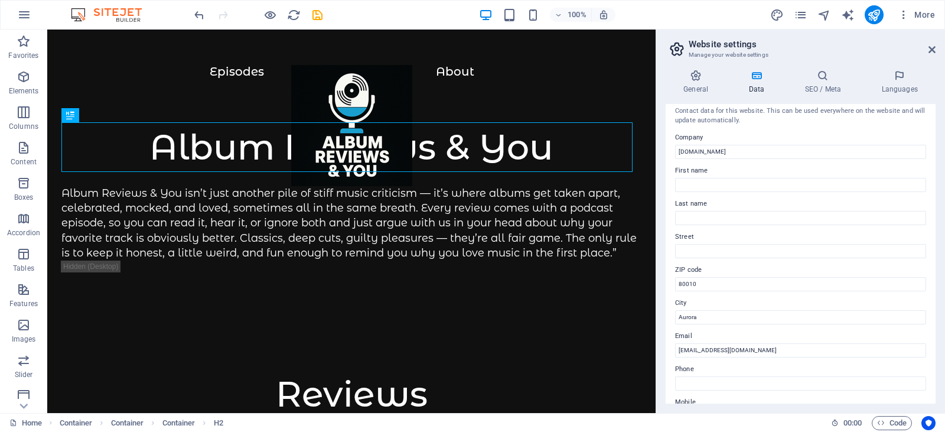
click at [937, 201] on div "General Data SEO / Meta Languages Website name Album Reviews & You Logo Drag fi…" at bounding box center [800, 236] width 289 height 353
drag, startPoint x: 932, startPoint y: 204, endPoint x: 932, endPoint y: 212, distance: 8.3
click at [932, 213] on div "Contact data for this website. This can be used everywhere on the website and w…" at bounding box center [801, 254] width 270 height 300
drag, startPoint x: 933, startPoint y: 220, endPoint x: 933, endPoint y: 230, distance: 9.5
click at [933, 230] on div "Contact data for this website. This can be used everywhere on the website and w…" at bounding box center [801, 254] width 270 height 300
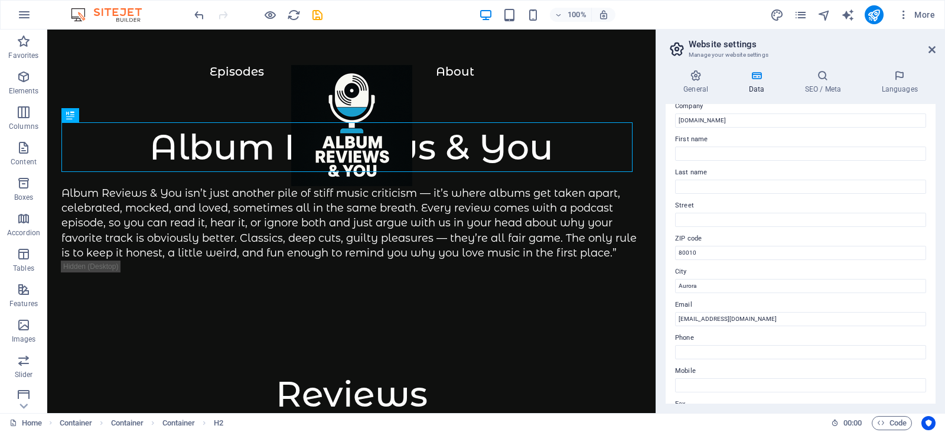
scroll to position [0, 0]
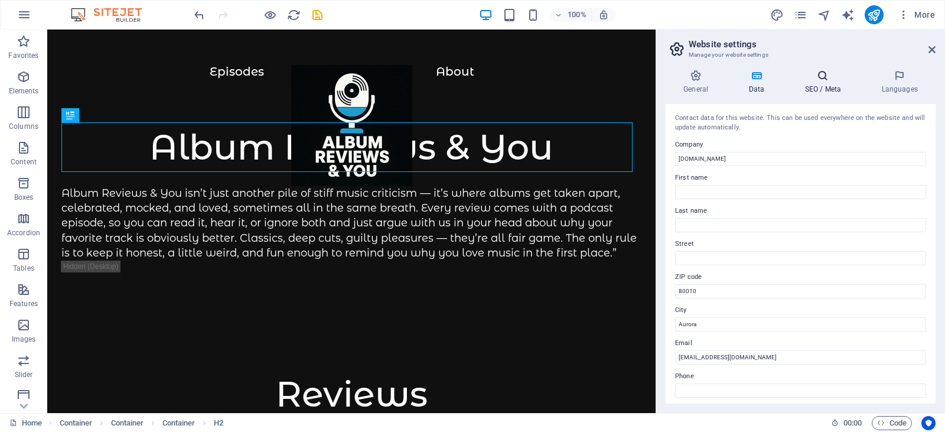
click at [817, 86] on h4 "SEO / Meta" at bounding box center [825, 82] width 77 height 25
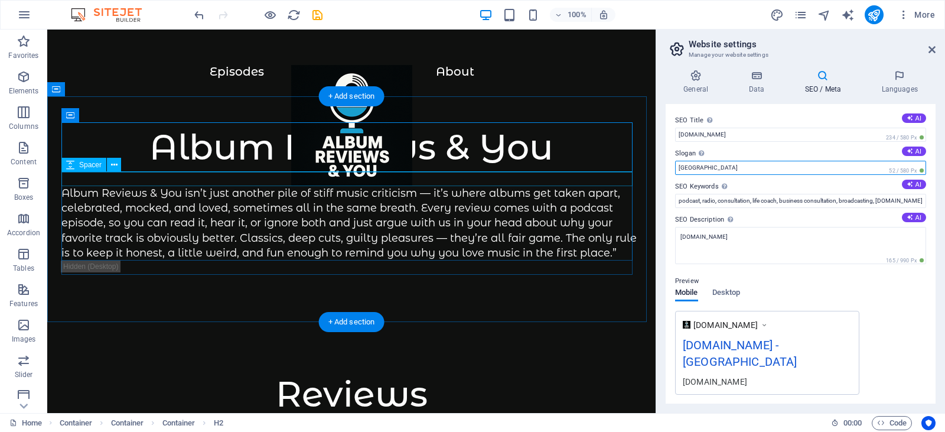
drag, startPoint x: 752, startPoint y: 201, endPoint x: 556, endPoint y: 174, distance: 198.0
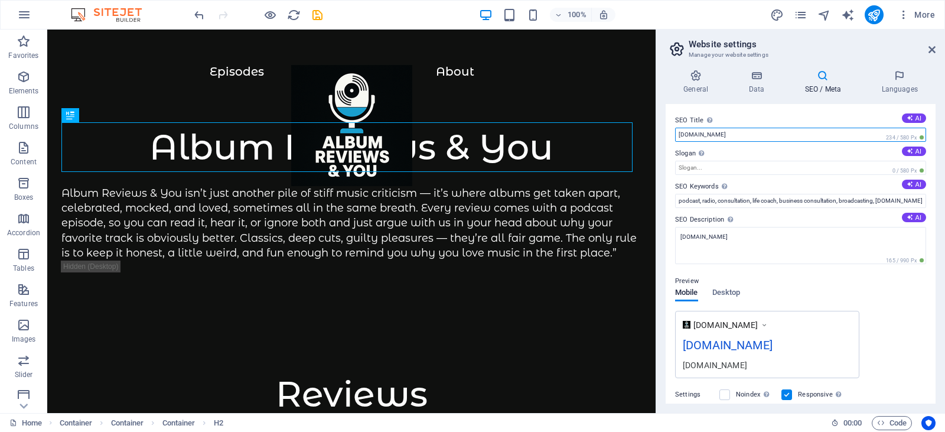
drag, startPoint x: 760, startPoint y: 131, endPoint x: 674, endPoint y: 126, distance: 86.4
click at [674, 126] on div "SEO Title The title of your website - make it something that stands out in sear…" at bounding box center [801, 254] width 270 height 300
type input "Album Reviews & You"
click at [911, 152] on button "AI" at bounding box center [914, 151] width 24 height 9
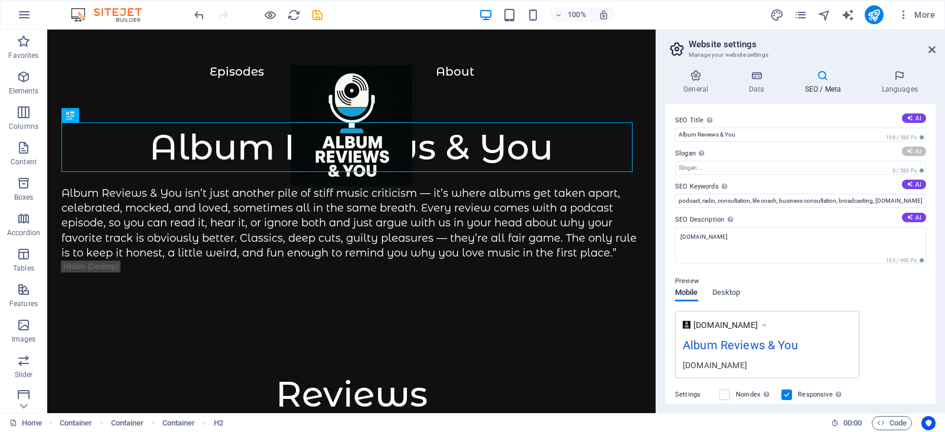
type input "Celebrate Every Sound: Honest, Fun, and Unfiltered"
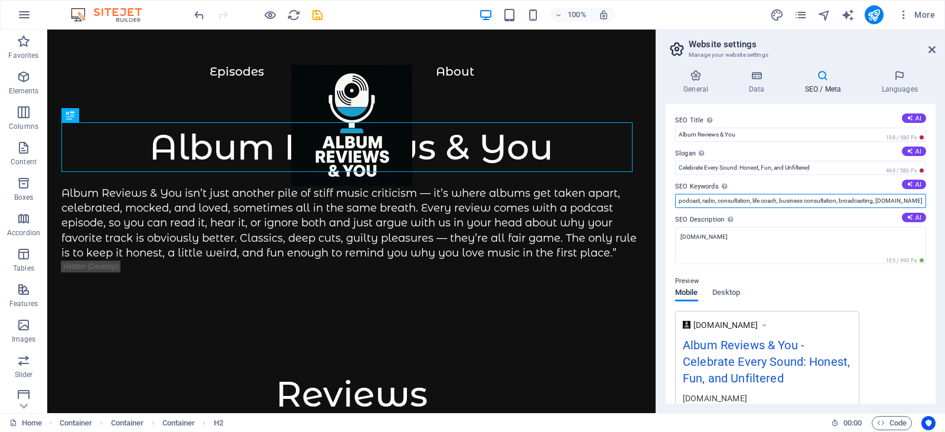
click at [847, 198] on input "podcast, radio, consultation, life coach, business consultation, broadcasting, …" at bounding box center [800, 201] width 251 height 14
click at [919, 181] on button "AI" at bounding box center [914, 184] width 24 height 9
type input "album reviews, music criticism, podcast episodes, honest music takes, track by …"
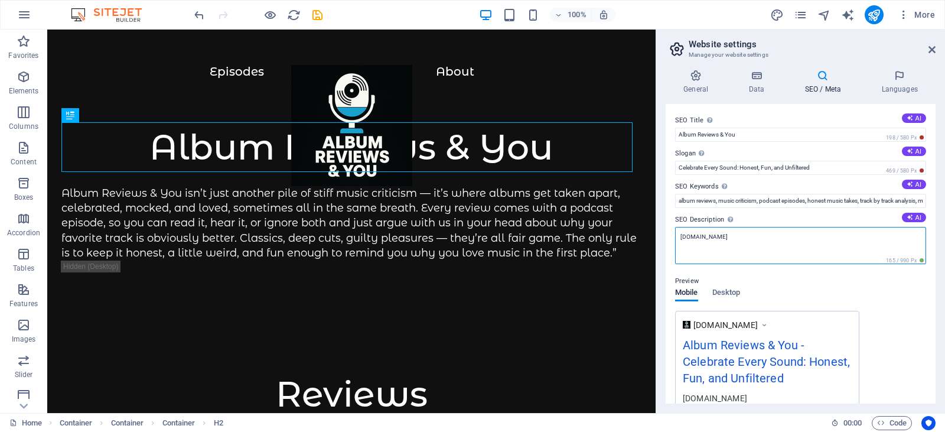
click at [768, 239] on textarea "[DOMAIN_NAME]" at bounding box center [800, 245] width 251 height 37
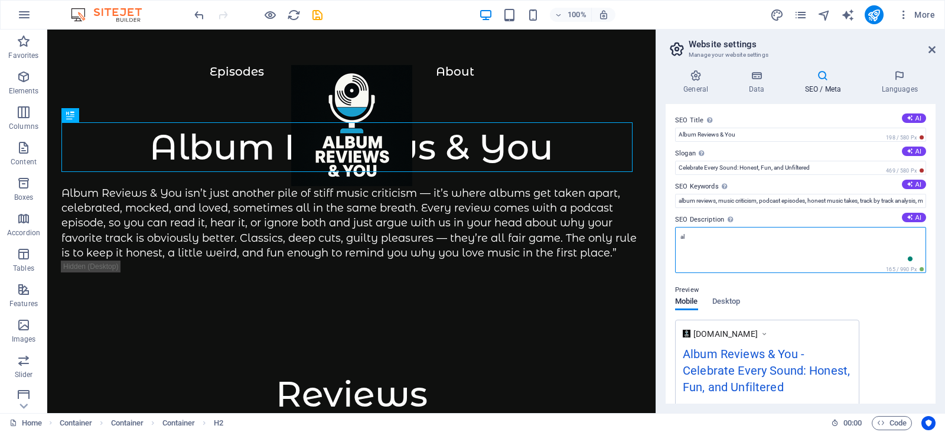
type textarea "a"
click at [915, 217] on button "AI" at bounding box center [914, 217] width 24 height 9
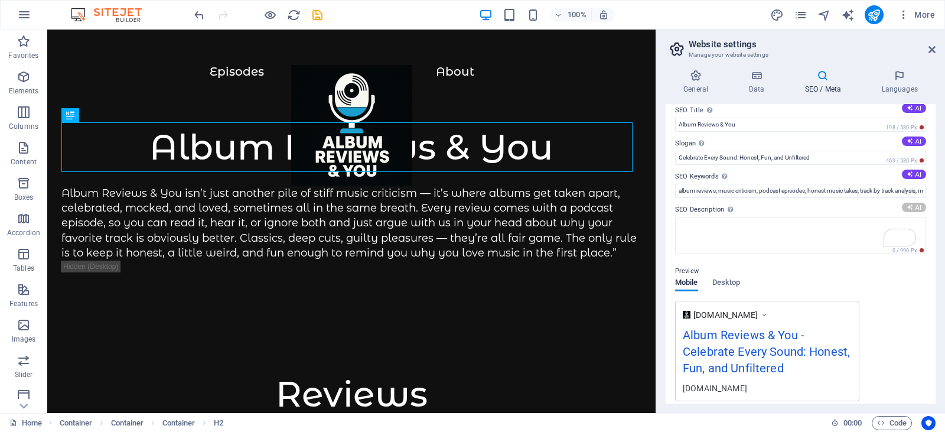
scroll to position [42, 0]
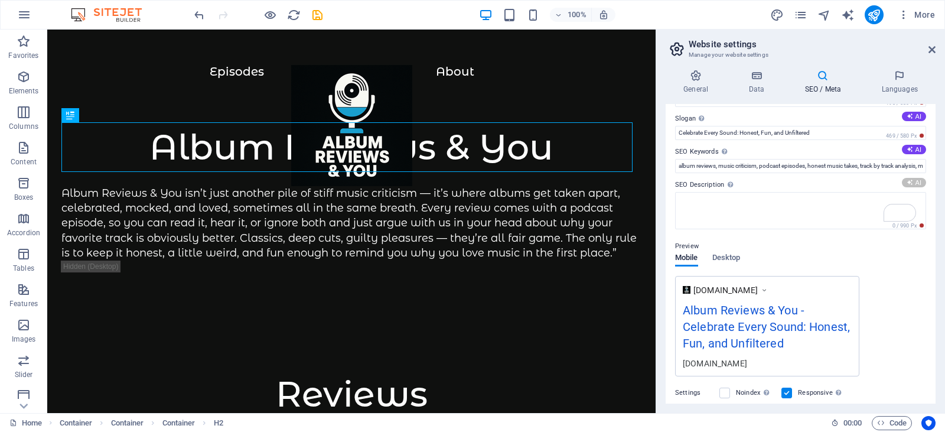
type textarea "Immerse yourself in honest, fun album reviews and podcasts that celebrate music…"
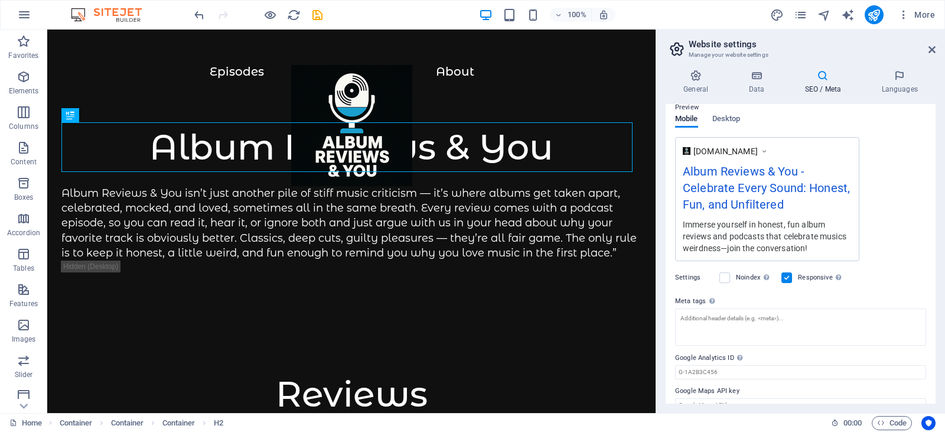
scroll to position [192, 0]
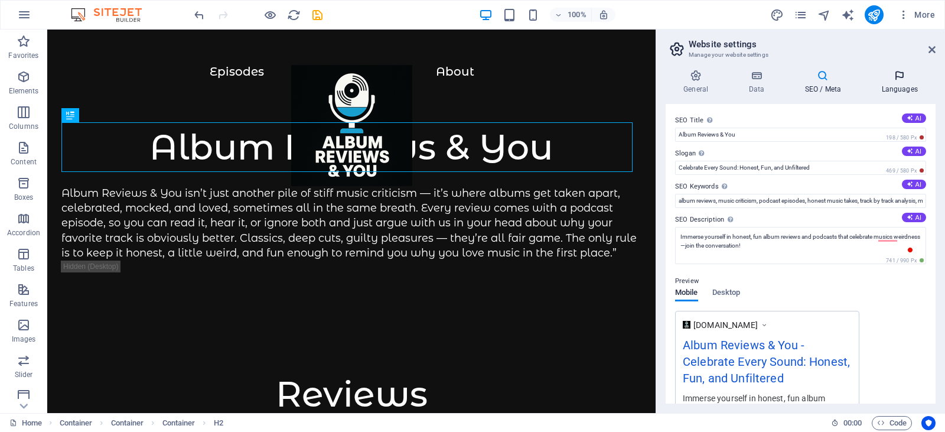
click at [904, 79] on icon at bounding box center [900, 76] width 72 height 12
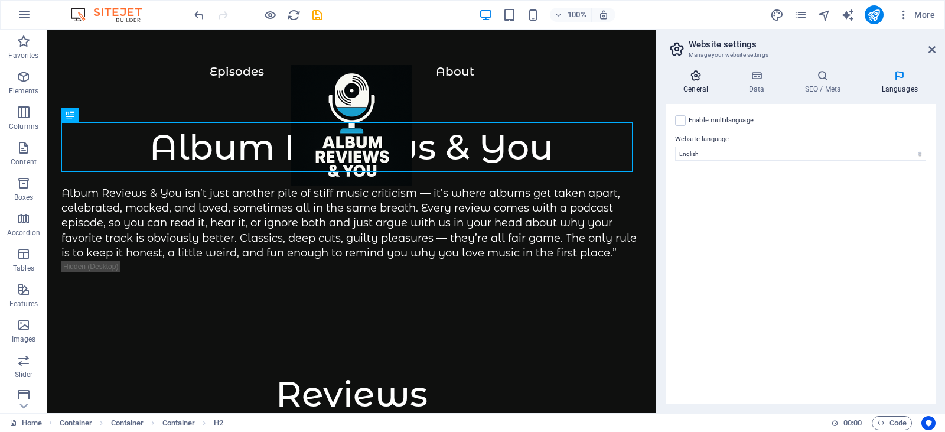
click at [688, 83] on h4 "General" at bounding box center [698, 82] width 65 height 25
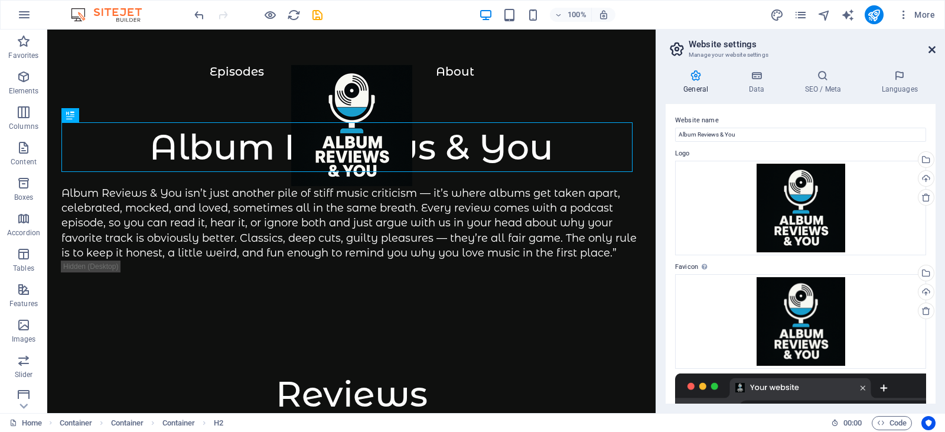
click at [930, 48] on icon at bounding box center [932, 49] width 7 height 9
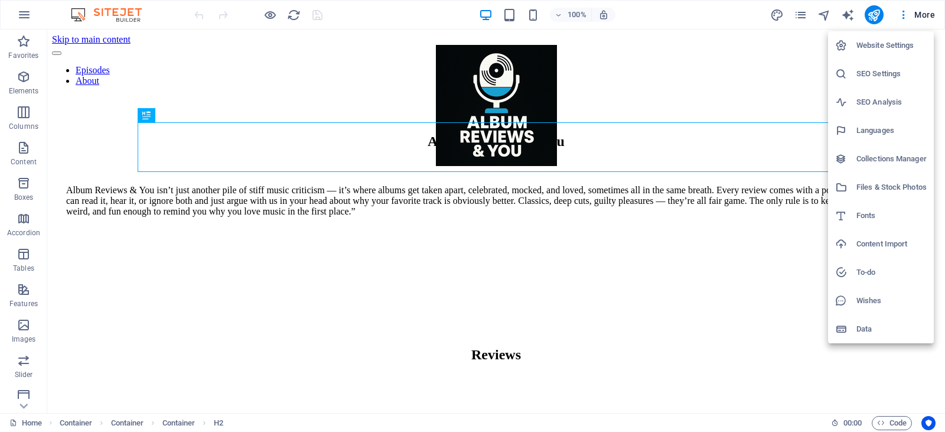
click at [877, 47] on h6 "Website Settings" at bounding box center [892, 45] width 70 height 14
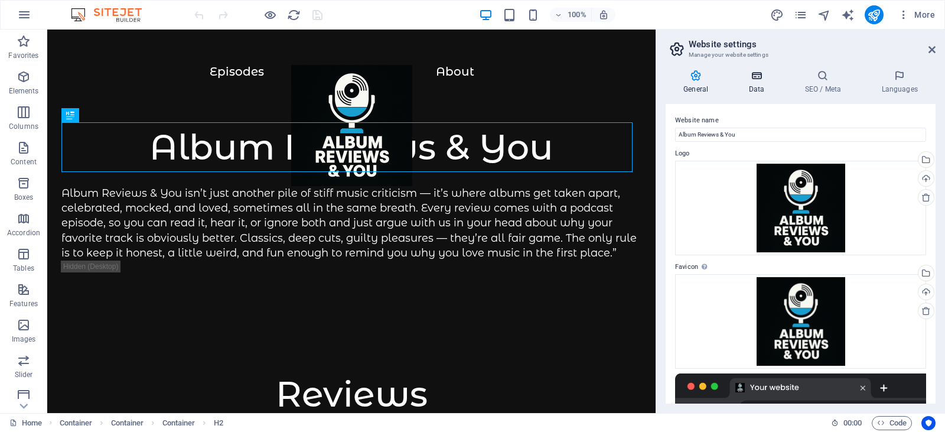
click at [756, 77] on icon at bounding box center [756, 76] width 51 height 12
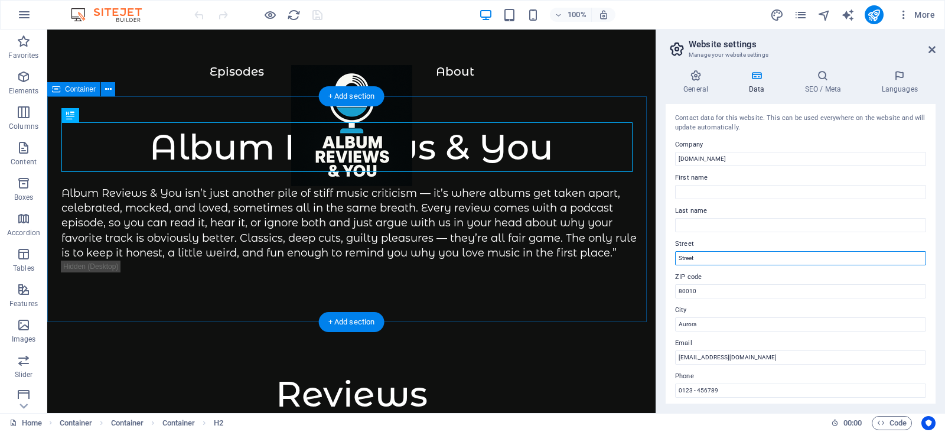
drag, startPoint x: 762, startPoint y: 288, endPoint x: 644, endPoint y: 261, distance: 121.1
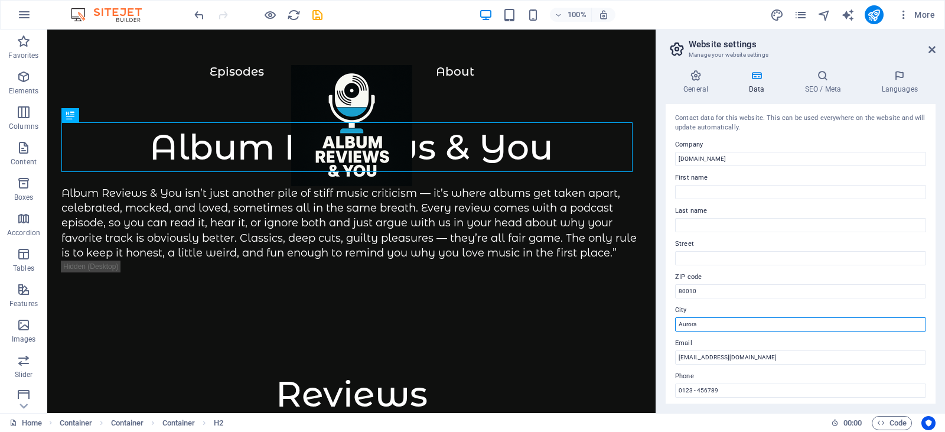
click at [726, 321] on input "Aurora" at bounding box center [800, 324] width 251 height 14
type input "Aurora, [GEOGRAPHIC_DATA]"
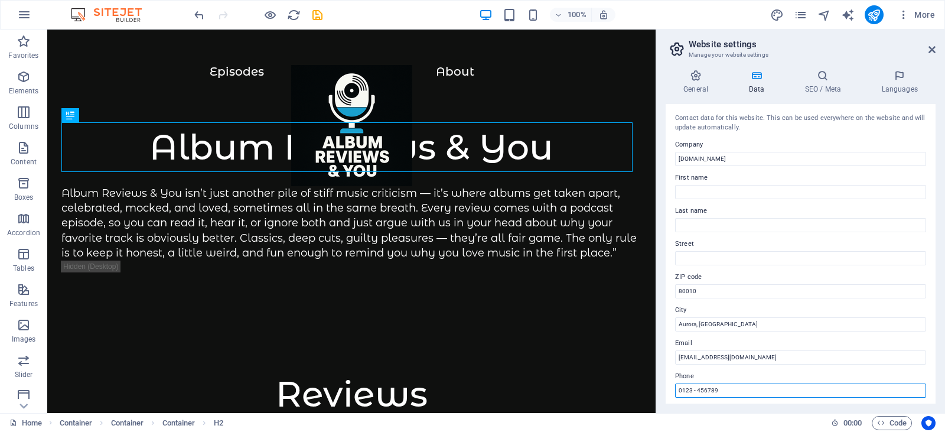
scroll to position [1, 0]
drag, startPoint x: 776, startPoint y: 419, endPoint x: 651, endPoint y: 391, distance: 128.4
type input "970.460.6858"
drag, startPoint x: 938, startPoint y: 240, endPoint x: 934, endPoint y: 248, distance: 8.2
click at [934, 248] on div "General Data SEO / Meta Languages Website name Album Reviews & You Logo Drag fi…" at bounding box center [800, 236] width 289 height 353
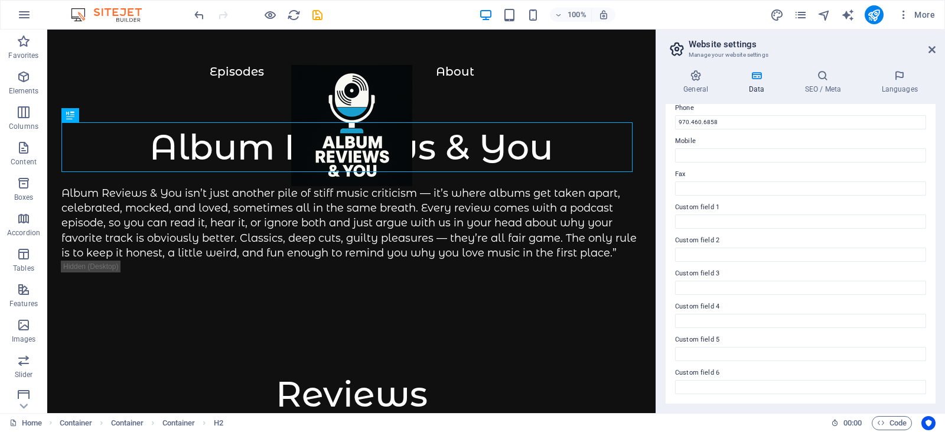
scroll to position [0, 0]
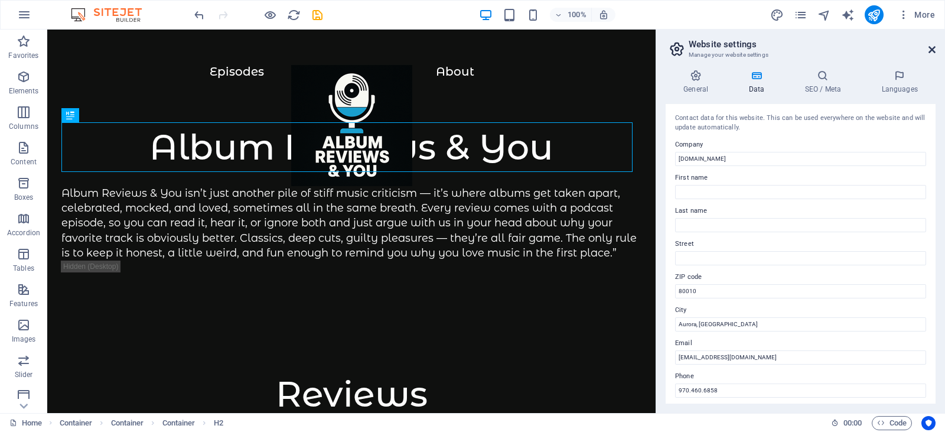
click at [930, 54] on icon at bounding box center [932, 49] width 7 height 9
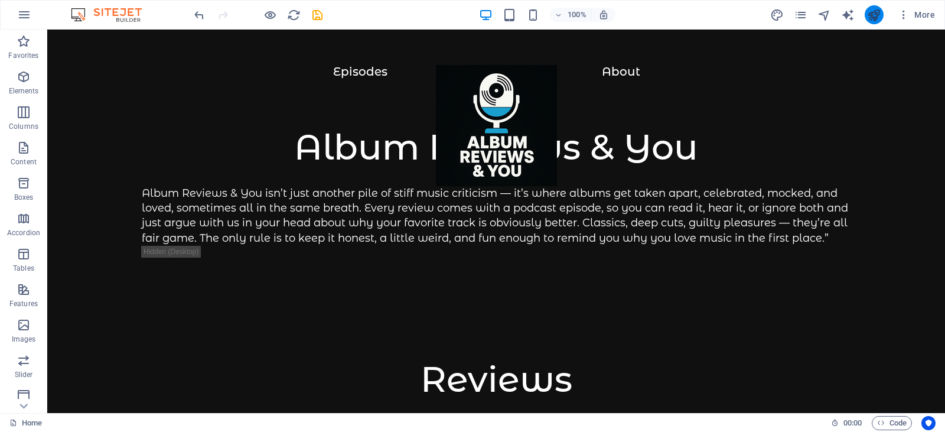
click at [867, 12] on button "publish" at bounding box center [874, 14] width 19 height 19
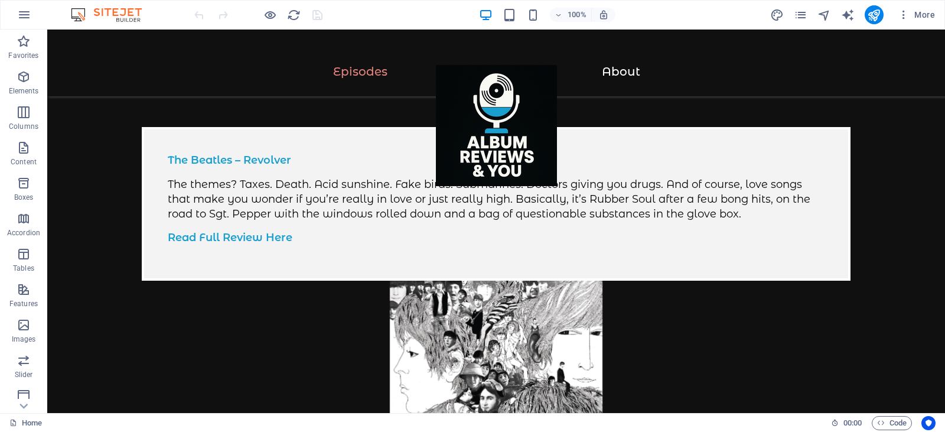
scroll to position [302, 0]
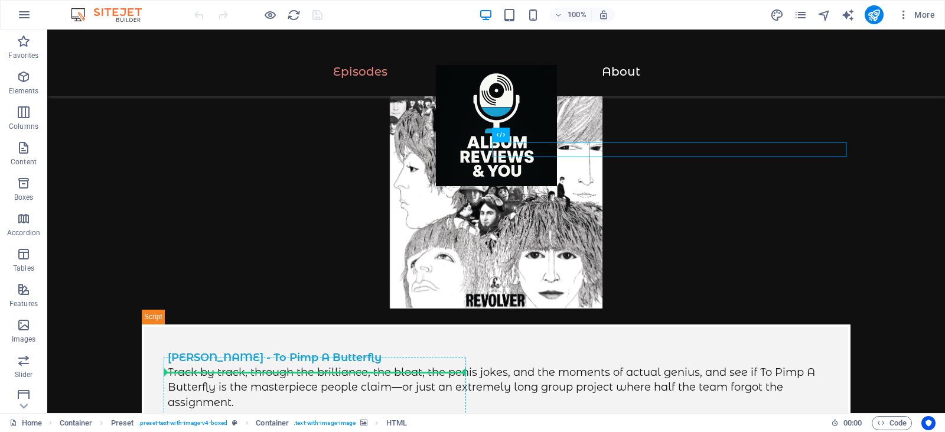
scroll to position [537, 0]
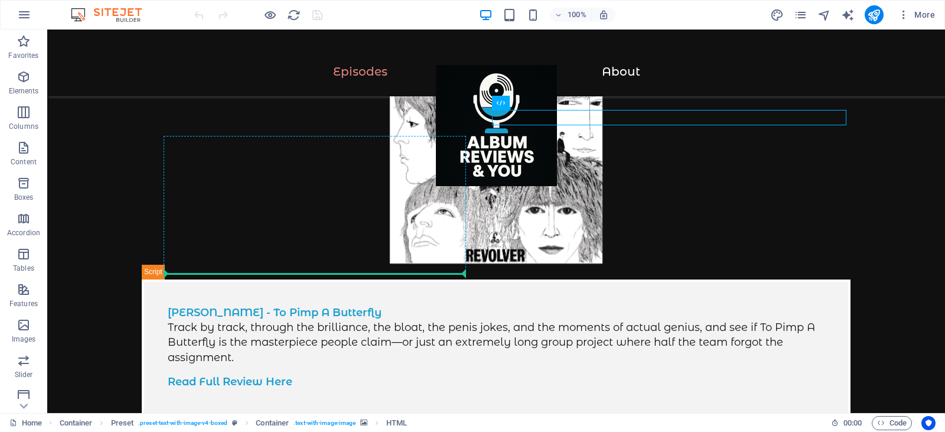
drag, startPoint x: 505, startPoint y: 277, endPoint x: 350, endPoint y: 268, distance: 155.1
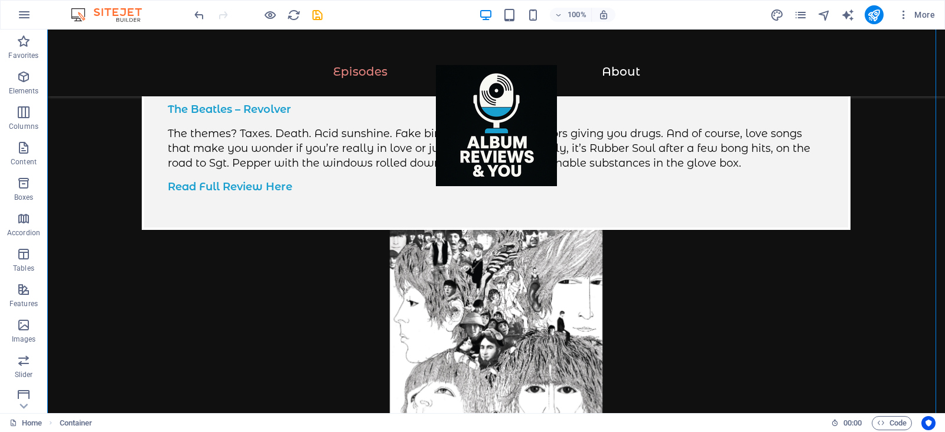
scroll to position [360, 0]
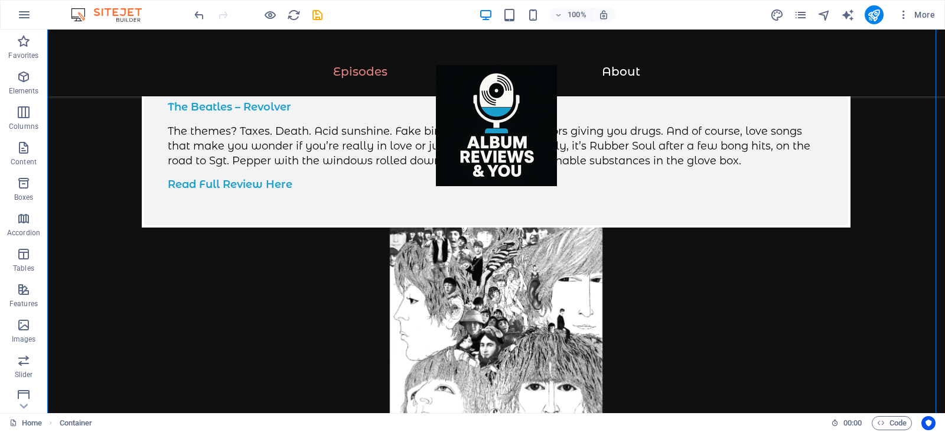
drag, startPoint x: 508, startPoint y: 196, endPoint x: 406, endPoint y: 203, distance: 101.9
click at [406, 203] on div "The Beatles – Revolver The themes? Taxes. Death. Acid sunshine. Fake birds. Sub…" at bounding box center [496, 265] width 709 height 382
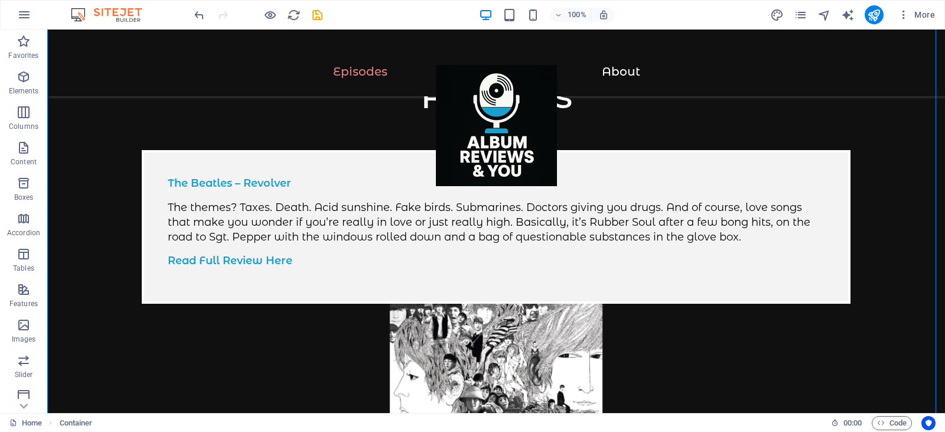
scroll to position [270, 0]
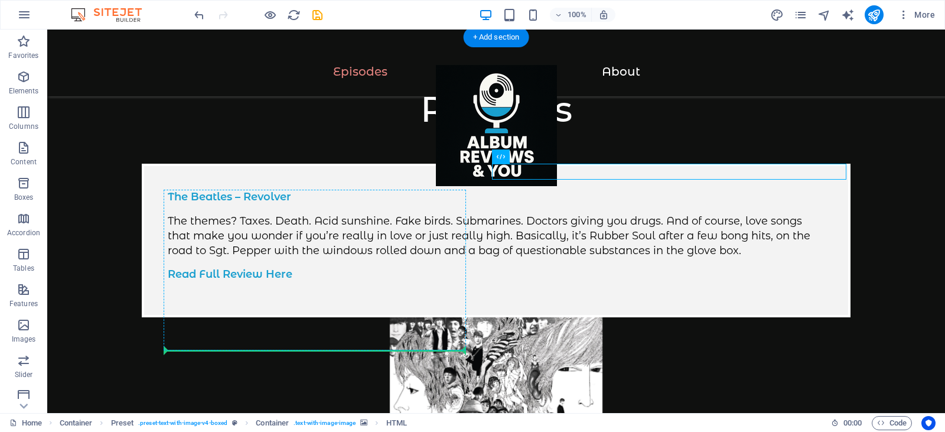
drag, startPoint x: 499, startPoint y: 173, endPoint x: 343, endPoint y: 314, distance: 209.6
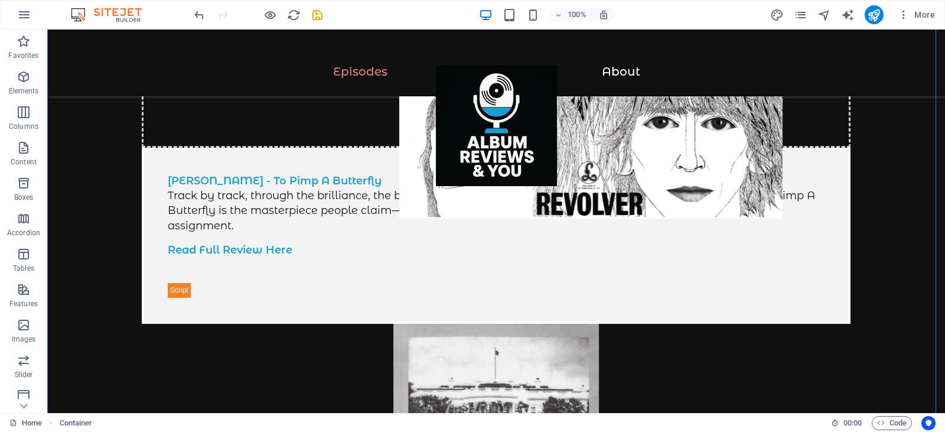
scroll to position [772, 0]
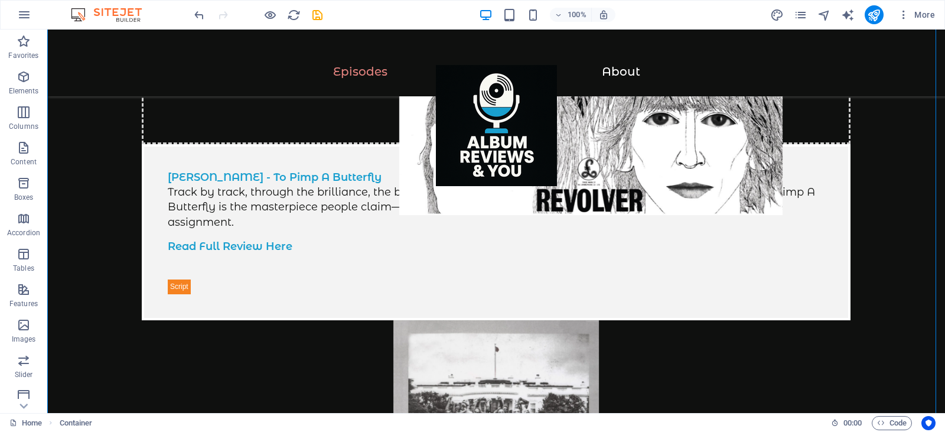
drag, startPoint x: 508, startPoint y: 232, endPoint x: 251, endPoint y: 305, distance: 267.1
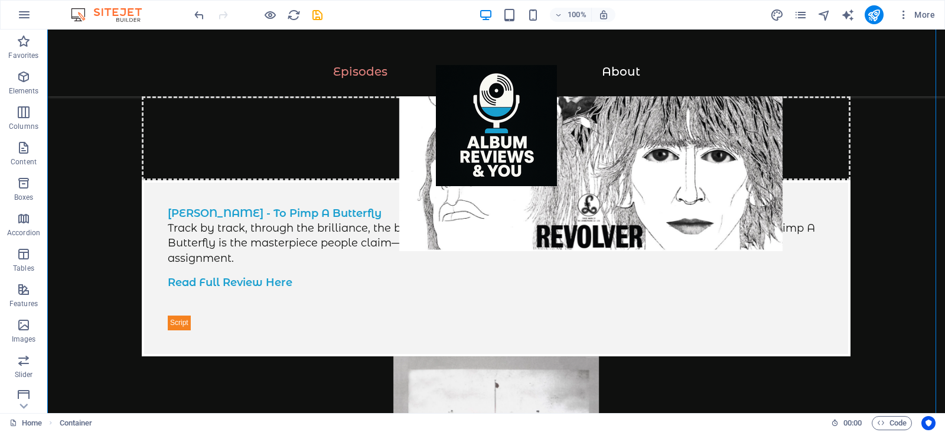
scroll to position [727, 0]
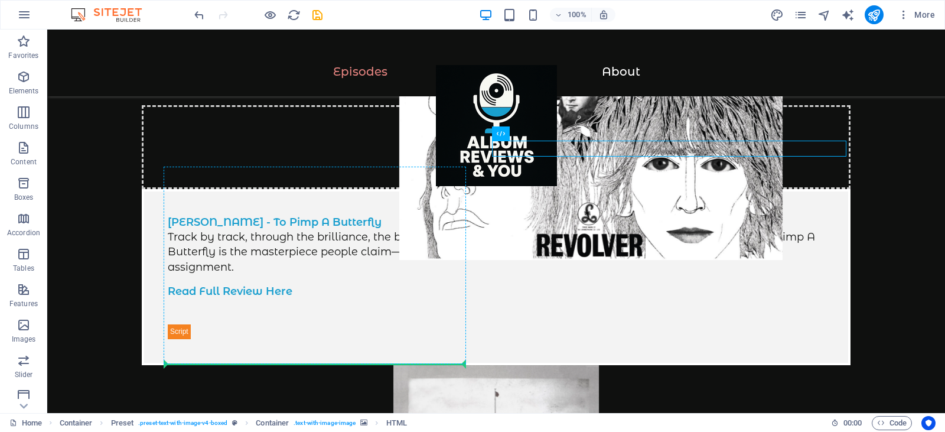
drag, startPoint x: 500, startPoint y: 151, endPoint x: 314, endPoint y: 318, distance: 250.6
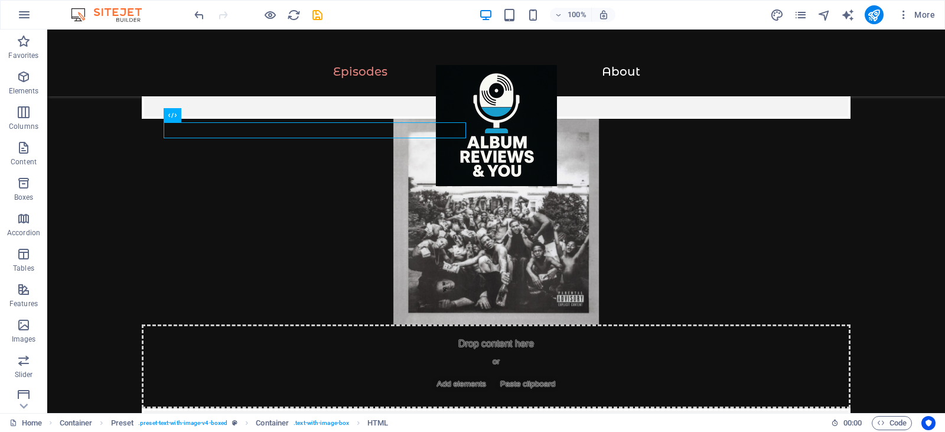
scroll to position [982, 0]
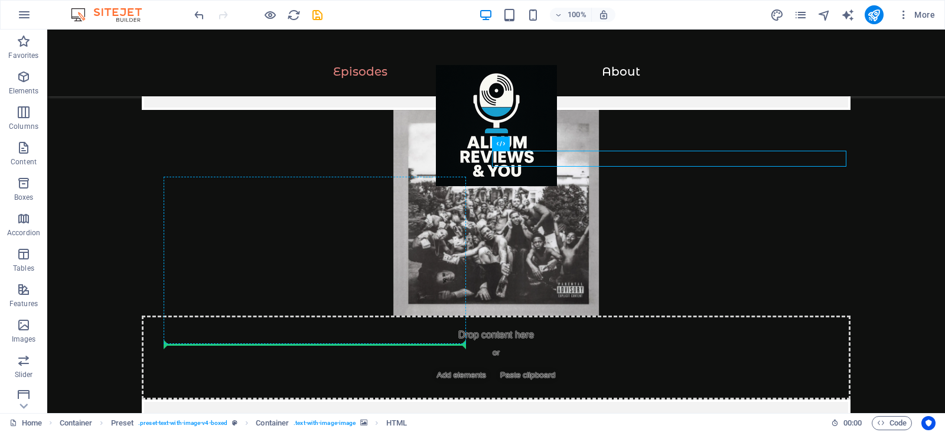
drag, startPoint x: 506, startPoint y: 158, endPoint x: 332, endPoint y: 318, distance: 236.3
